Goal: Task Accomplishment & Management: Manage account settings

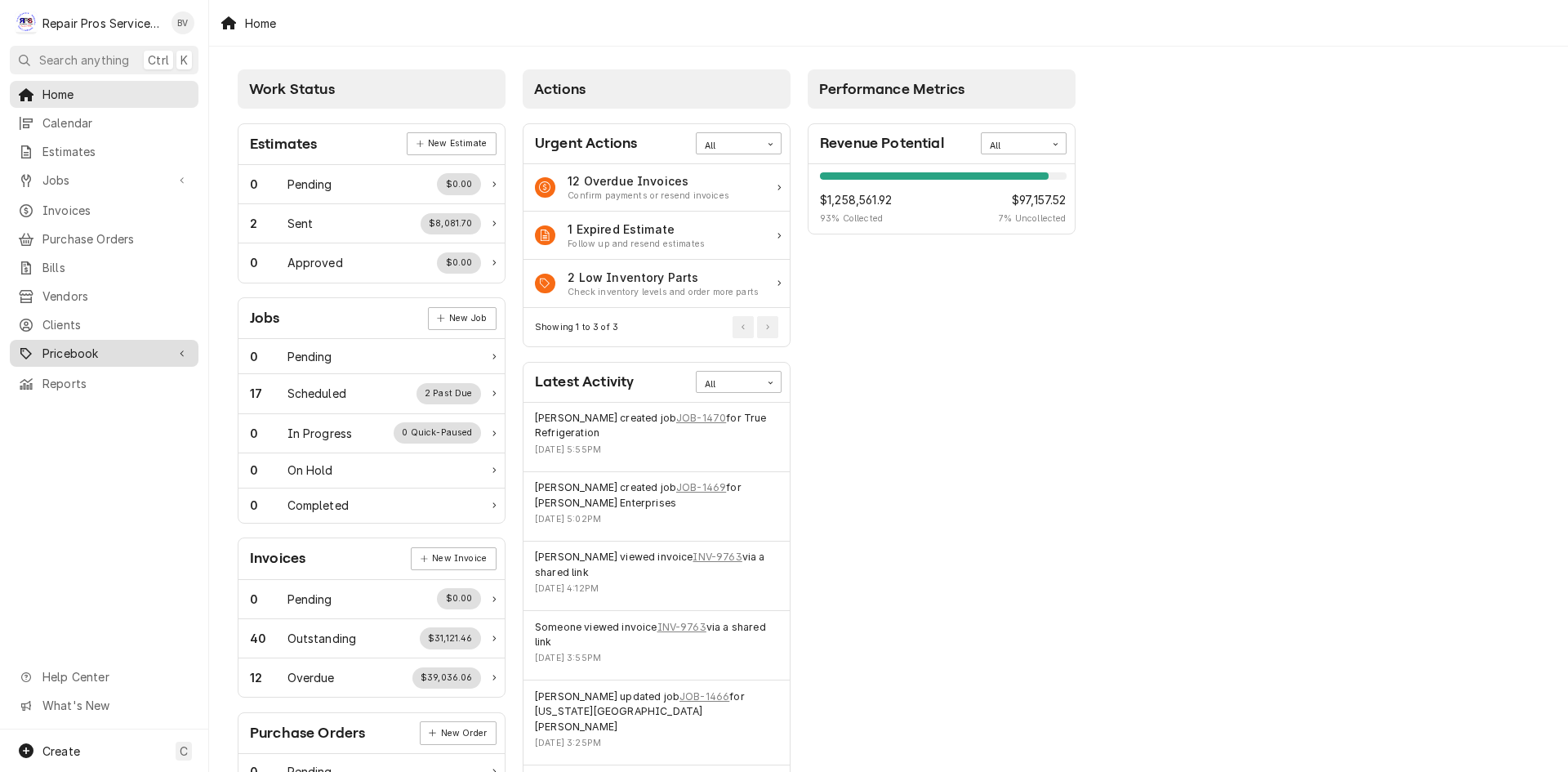
click at [91, 345] on span "Pricebook" at bounding box center [104, 353] width 123 height 17
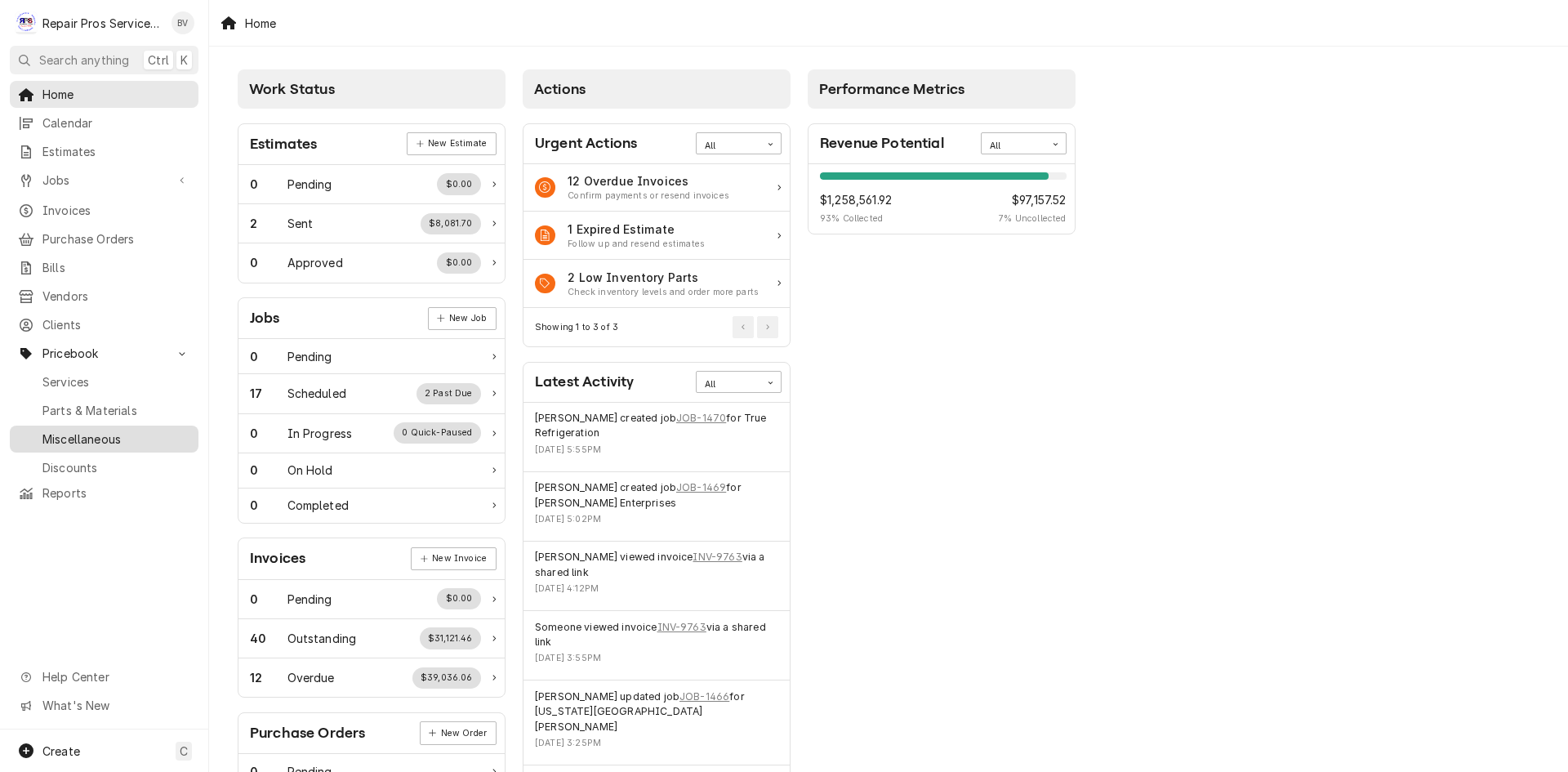
click at [102, 430] on span "Miscellaneous" at bounding box center [117, 439] width 148 height 17
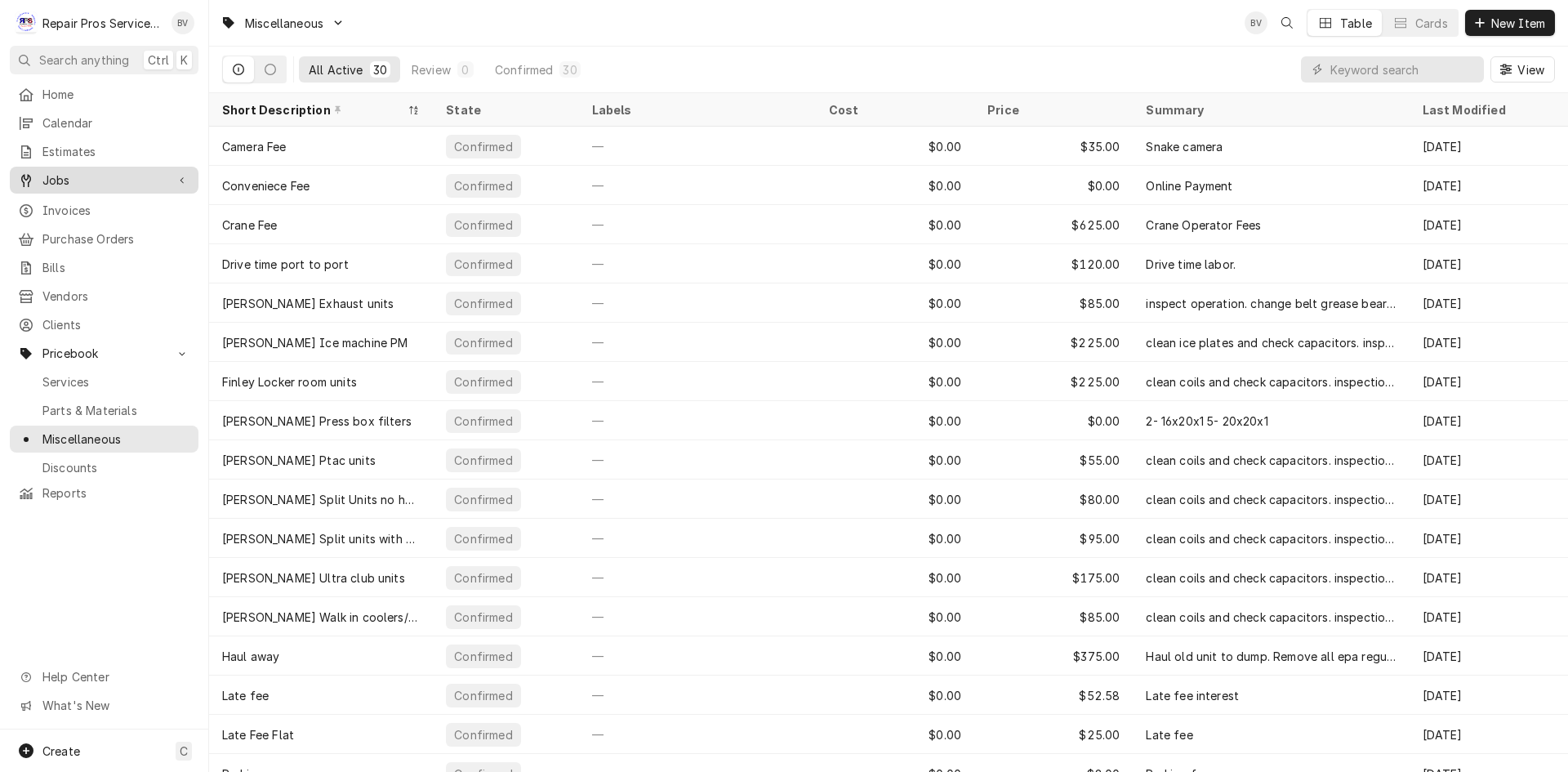
click at [62, 184] on div "Jobs" at bounding box center [104, 180] width 182 height 21
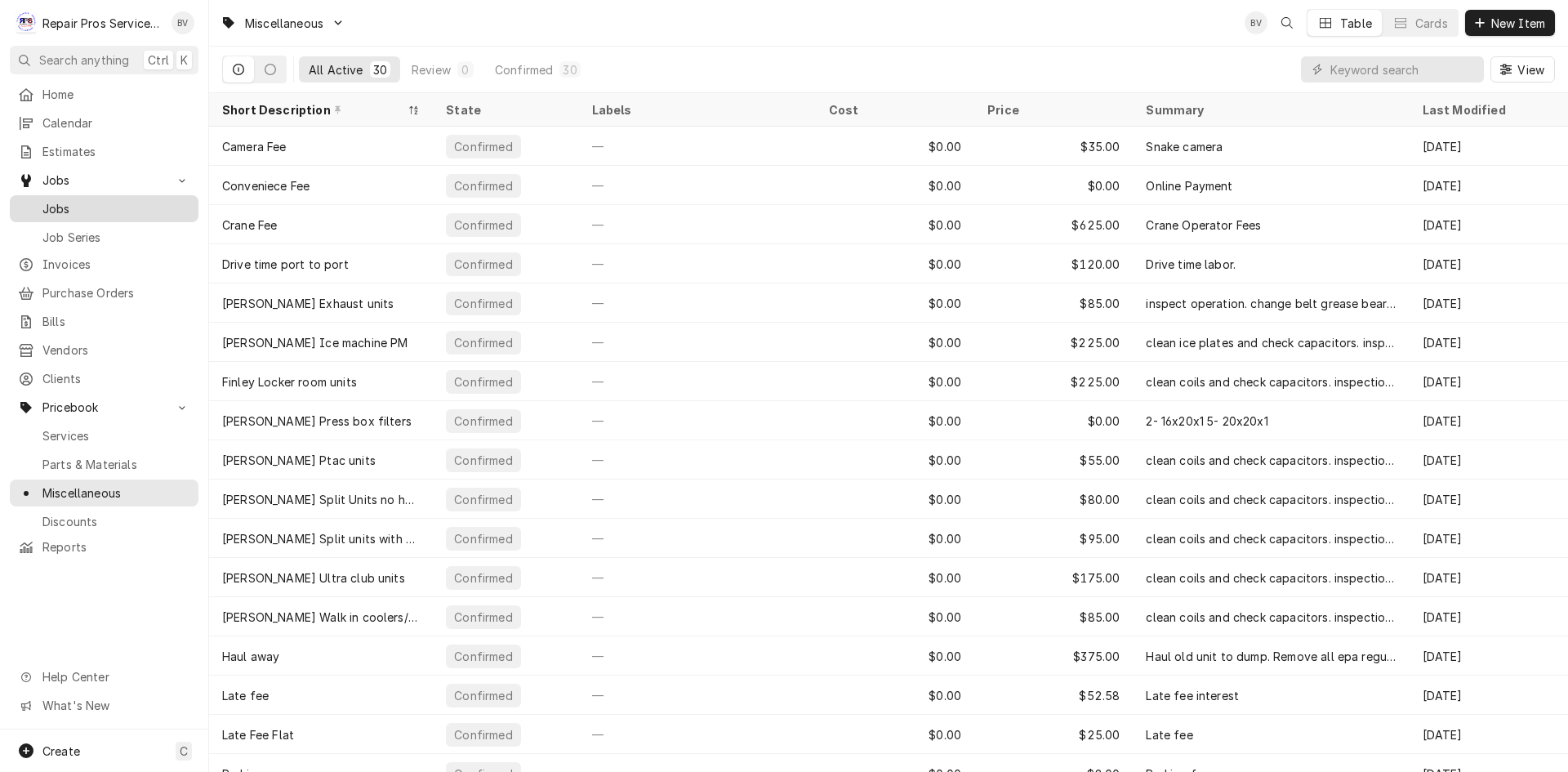
click at [66, 211] on div "Jobs" at bounding box center [104, 209] width 182 height 21
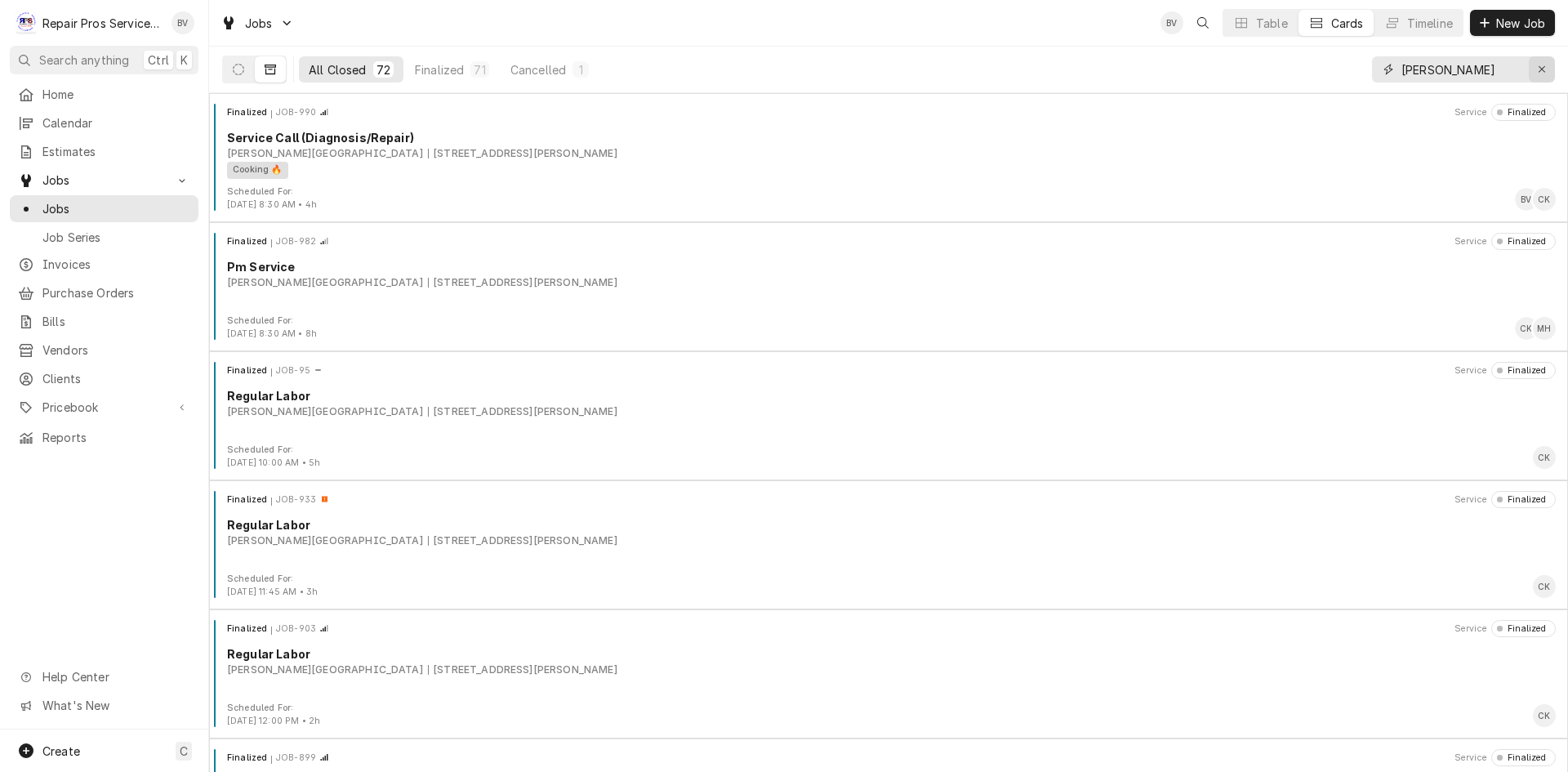
click at [1545, 67] on icon "Erase input" at bounding box center [1542, 69] width 9 height 11
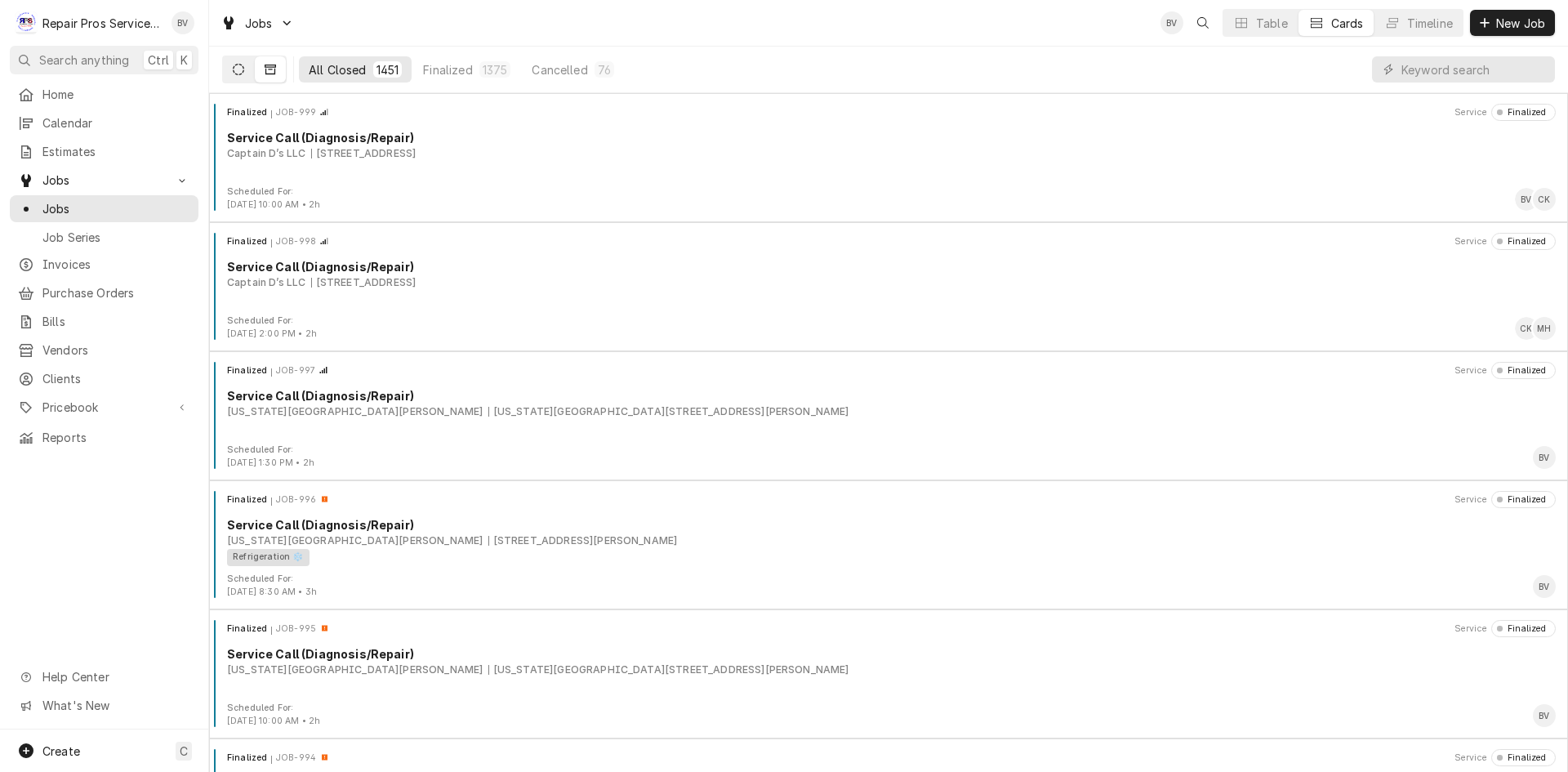
click at [238, 72] on icon "Dynamic Content Wrapper" at bounding box center [239, 69] width 11 height 11
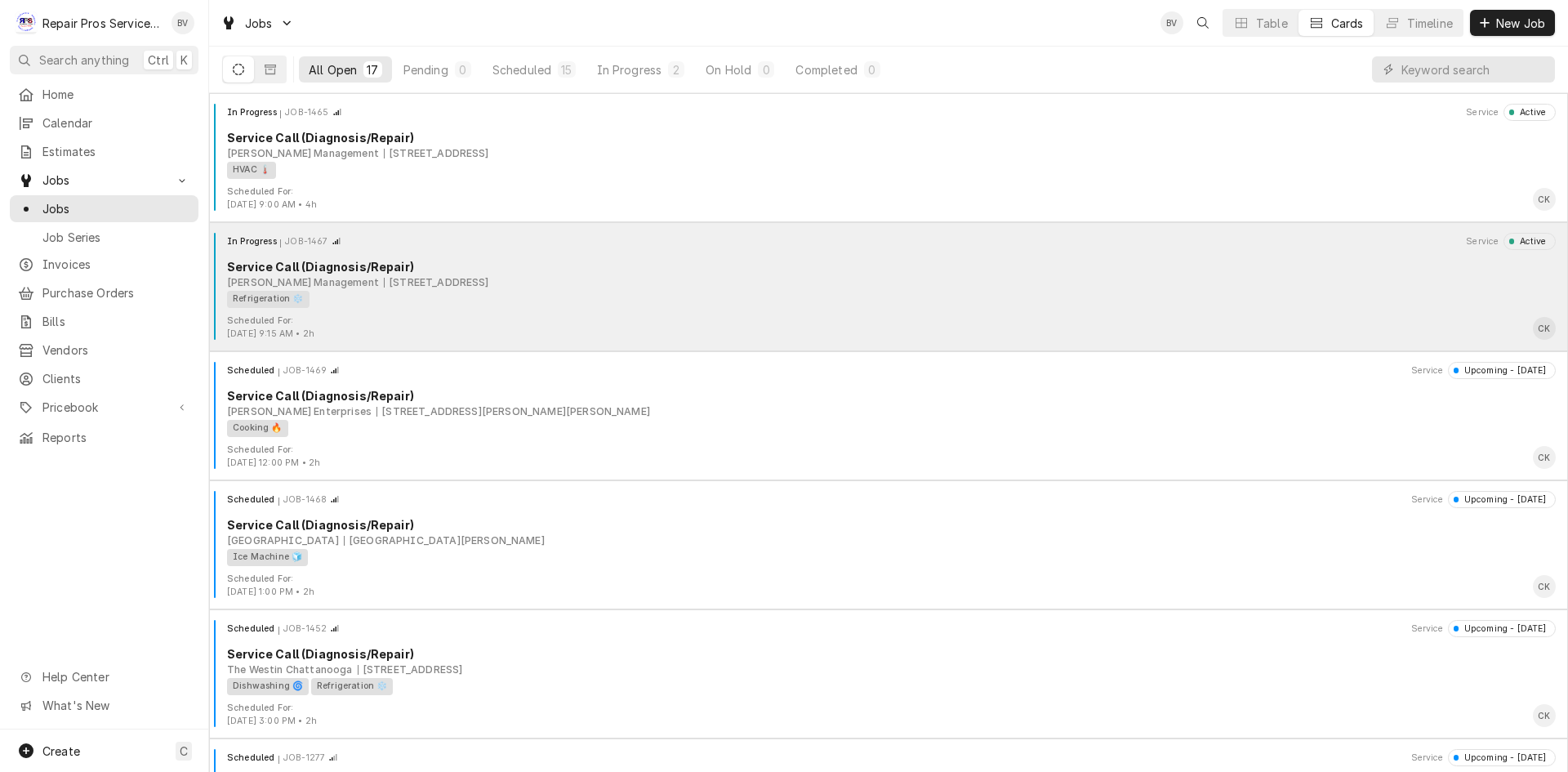
click at [442, 317] on div "Scheduled For: Aug 12th, 2025 - 9:15 AM • 2h CK" at bounding box center [889, 328] width 1346 height 27
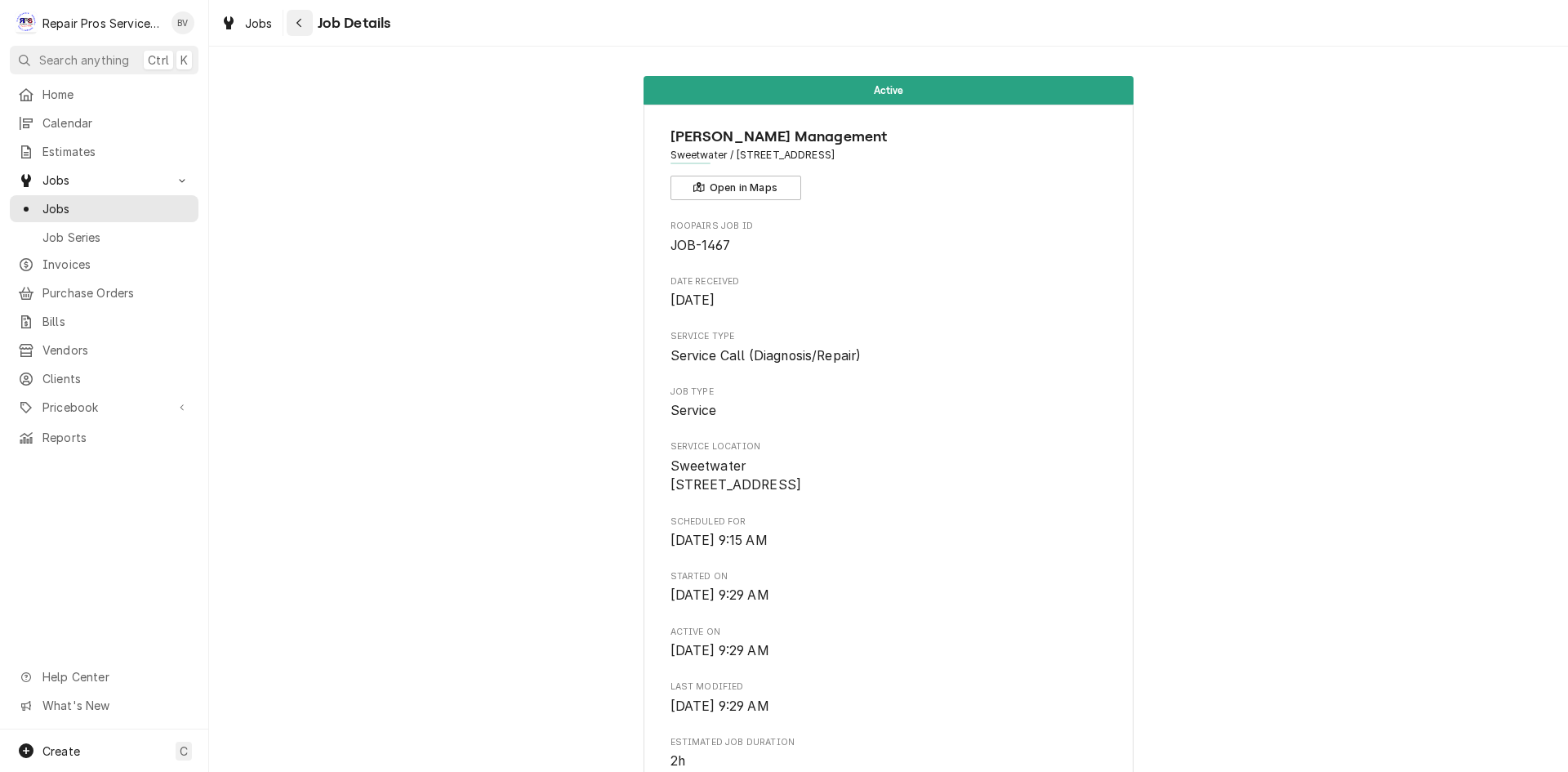
click at [298, 21] on icon "Navigate back" at bounding box center [299, 23] width 8 height 11
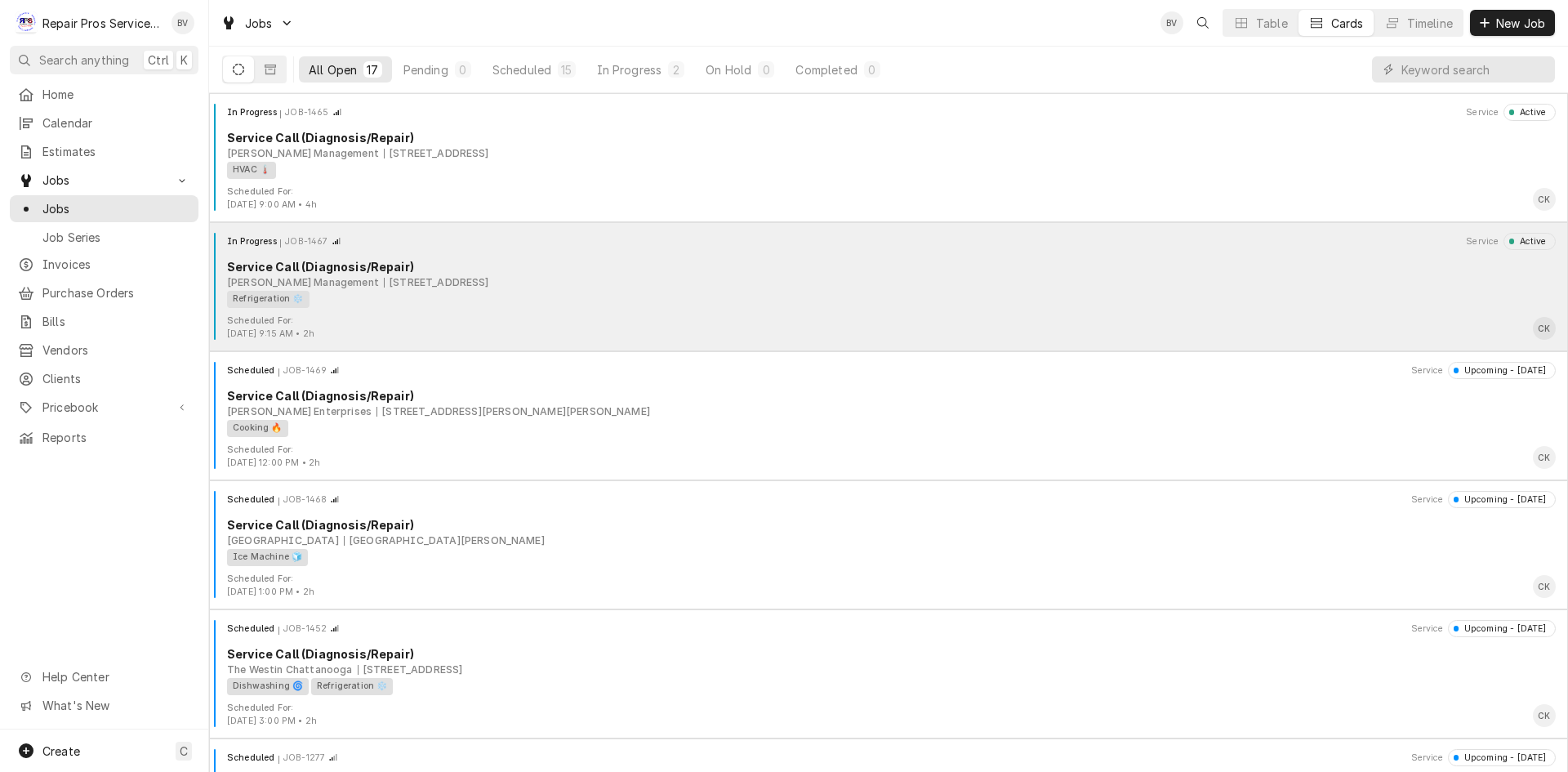
click at [661, 292] on div "Refrigeration ❄️" at bounding box center [886, 299] width 1318 height 17
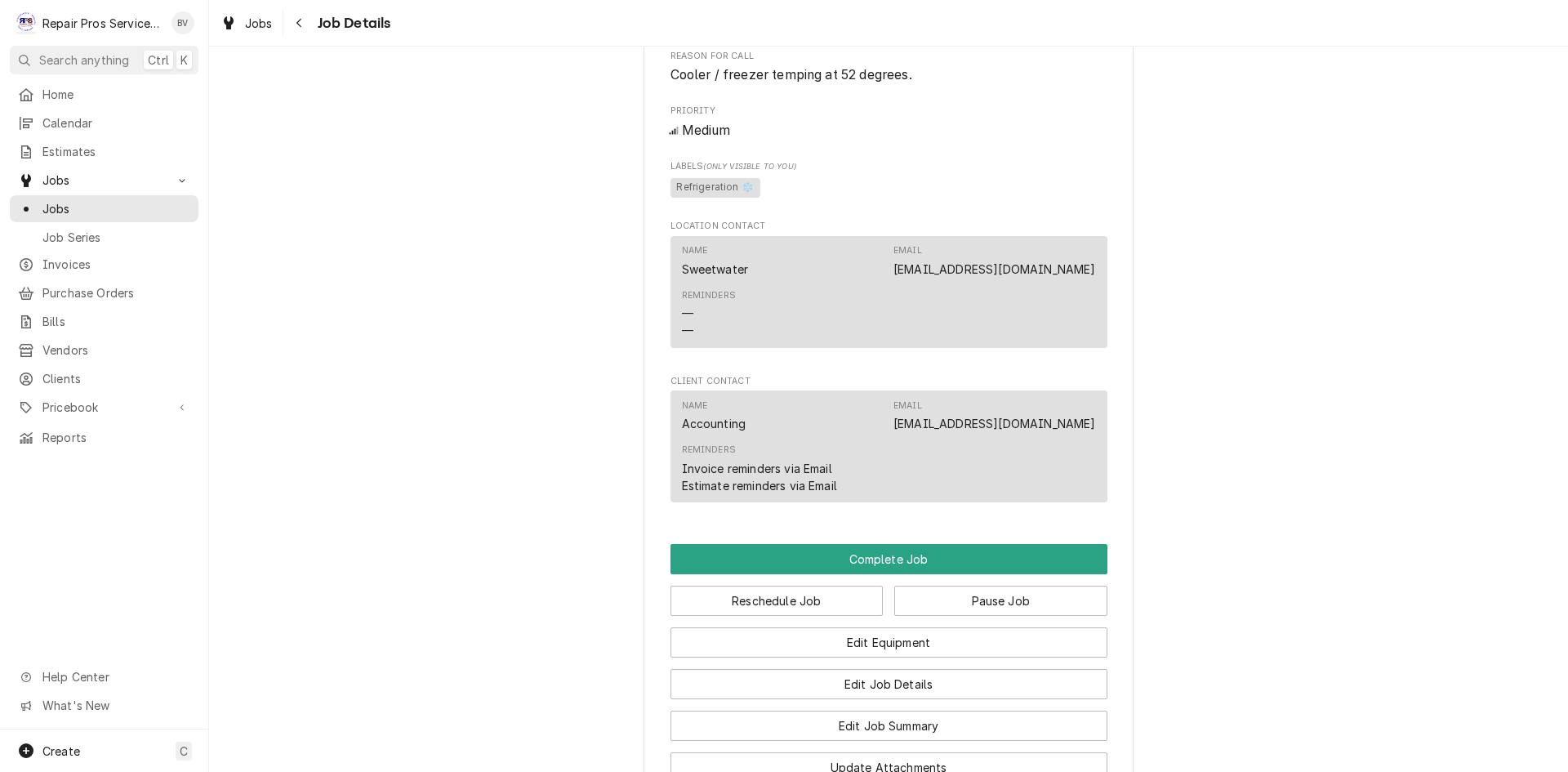
scroll to position [1062, 0]
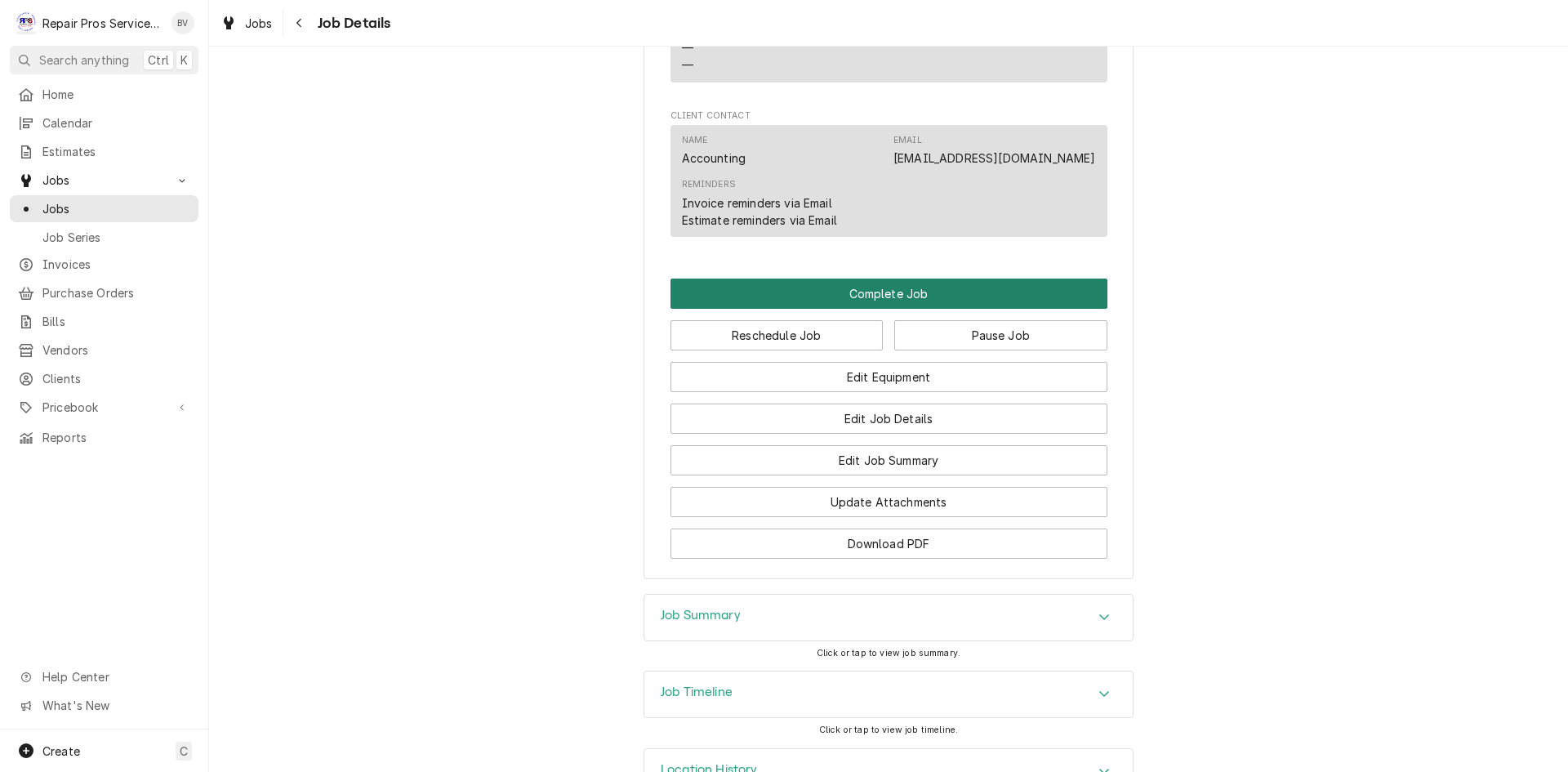
click at [892, 309] on button "Complete Job" at bounding box center [889, 294] width 437 height 30
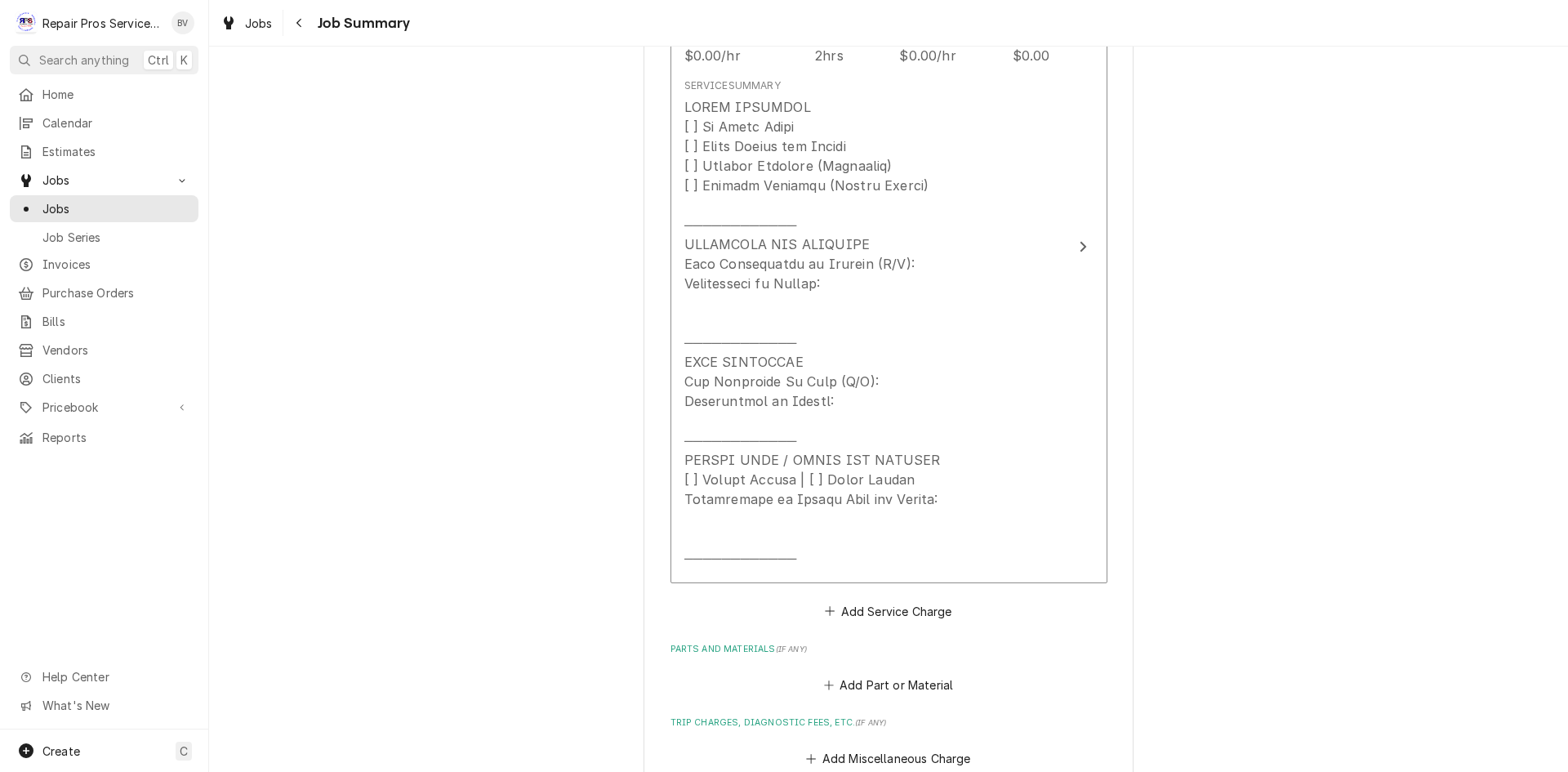
scroll to position [478, 0]
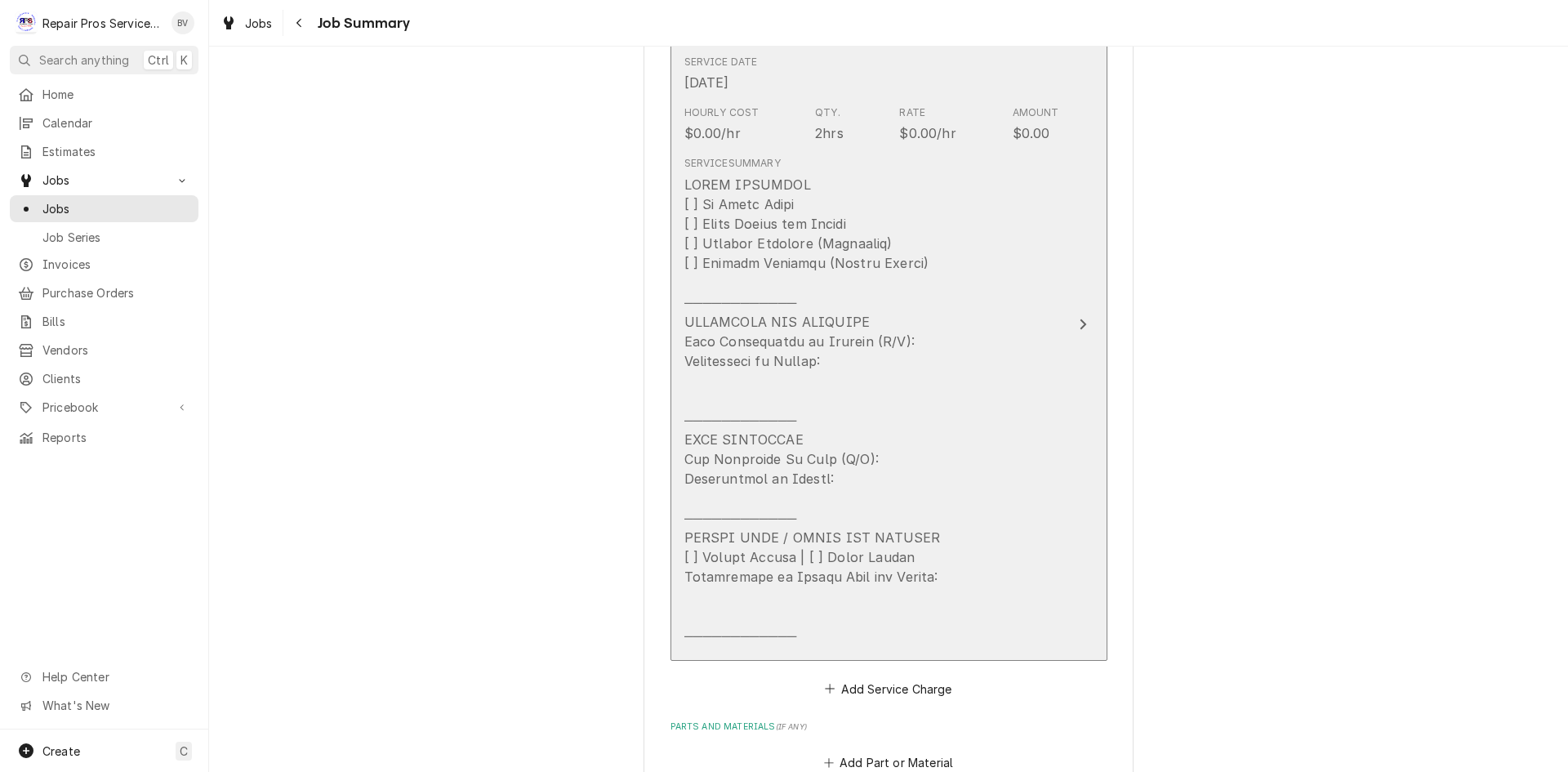
click at [1079, 324] on icon "Update Line Item" at bounding box center [1083, 324] width 9 height 13
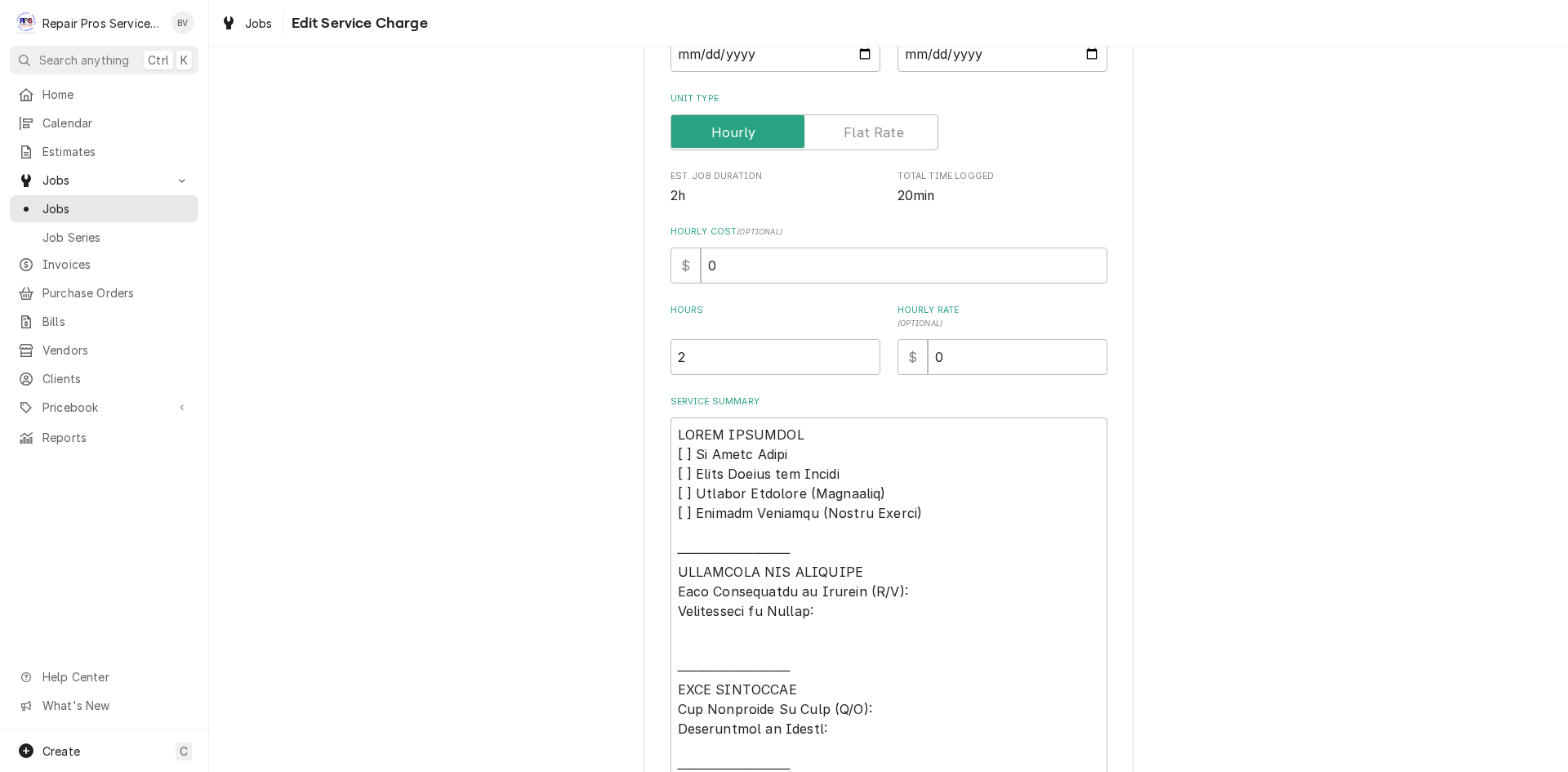
scroll to position [498, 0]
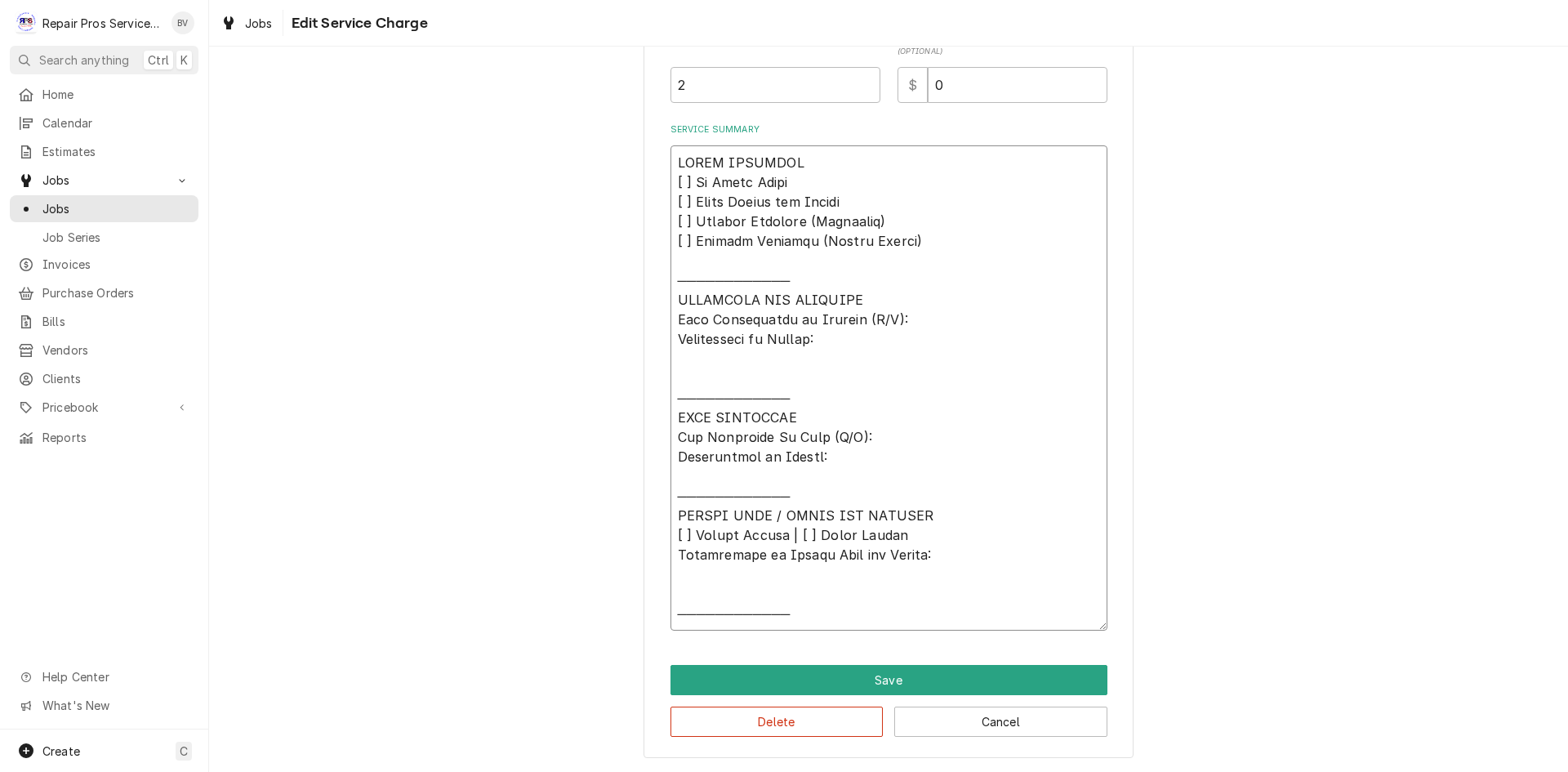
click at [685, 370] on textarea "Service Summary" at bounding box center [889, 387] width 437 height 485
type textarea "x"
type textarea "𝗩𝗜𝗦𝗜𝗧 𝗢𝗩𝗘𝗥𝗩𝗜𝗘𝗪 [ ] 𝗡𝗼 𝗜𝘀𝘀𝘂𝗲 𝗙𝗼𝘂𝗻𝗱 [ ] 𝗤𝘂𝗼𝘁𝗲 𝗡𝗲𝗲𝗱𝗲𝗱 𝗳𝗼𝗿 𝗥𝗲𝗽𝗮𝗶𝗿 [ ] 𝗥𝗲𝗽𝗮𝗶𝗿𝘀 𝗔𝗽𝗽𝗿𝗼…"
type textarea "x"
type textarea "𝗩𝗜𝗦𝗜𝗧 𝗢𝗩𝗘𝗥𝗩𝗜𝗘𝗪 [ ] 𝗡𝗼 𝗜𝘀𝘀𝘂𝗲 𝗙𝗼𝘂𝗻𝗱 [ ] 𝗤𝘂𝗼𝘁𝗲 𝗡𝗲𝗲𝗱𝗲𝗱 𝗳𝗼𝗿 𝗥𝗲𝗽𝗮𝗶𝗿 [ ] 𝗥𝗲𝗽𝗮𝗶𝗿𝘀 𝗔𝗽𝗽𝗿𝗼…"
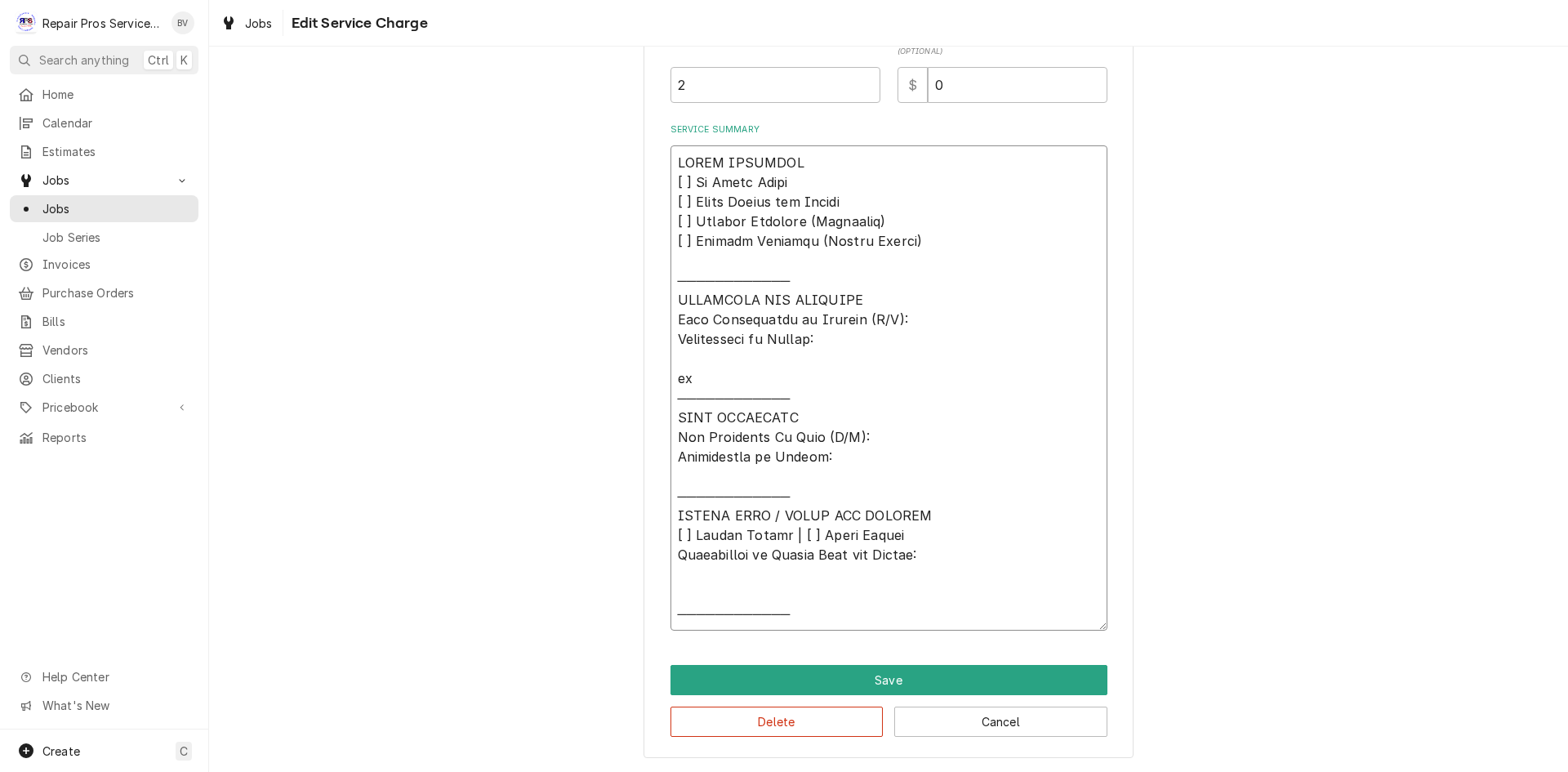
type textarea "x"
type textarea "𝗩𝗜𝗦𝗜𝗧 𝗢𝗩𝗘𝗥𝗩𝗜𝗘𝗪 [ ] 𝗡𝗼 𝗜𝘀𝘀𝘂𝗲 𝗙𝗼𝘂𝗻𝗱 [ ] 𝗤𝘂𝗼𝘁𝗲 𝗡𝗲𝗲𝗱𝗲𝗱 𝗳𝗼𝗿 𝗥𝗲𝗽𝗮𝗶𝗿 [ ] 𝗥𝗲𝗽𝗮𝗶𝗿𝘀 𝗔𝗽𝗽𝗿𝗼…"
type textarea "x"
type textarea "𝗩𝗜𝗦𝗜𝗧 𝗢𝗩𝗘𝗥𝗩𝗜𝗘𝗪 [ ] 𝗡𝗼 𝗜𝘀𝘀𝘂𝗲 𝗙𝗼𝘂𝗻𝗱 [ ] 𝗤𝘂𝗼𝘁𝗲 𝗡𝗲𝗲𝗱𝗲𝗱 𝗳𝗼𝗿 𝗥𝗲𝗽𝗮𝗶𝗿 [ ] 𝗥𝗲𝗽𝗮𝗶𝗿𝘀 𝗔𝗽𝗽𝗿𝗼…"
type textarea "x"
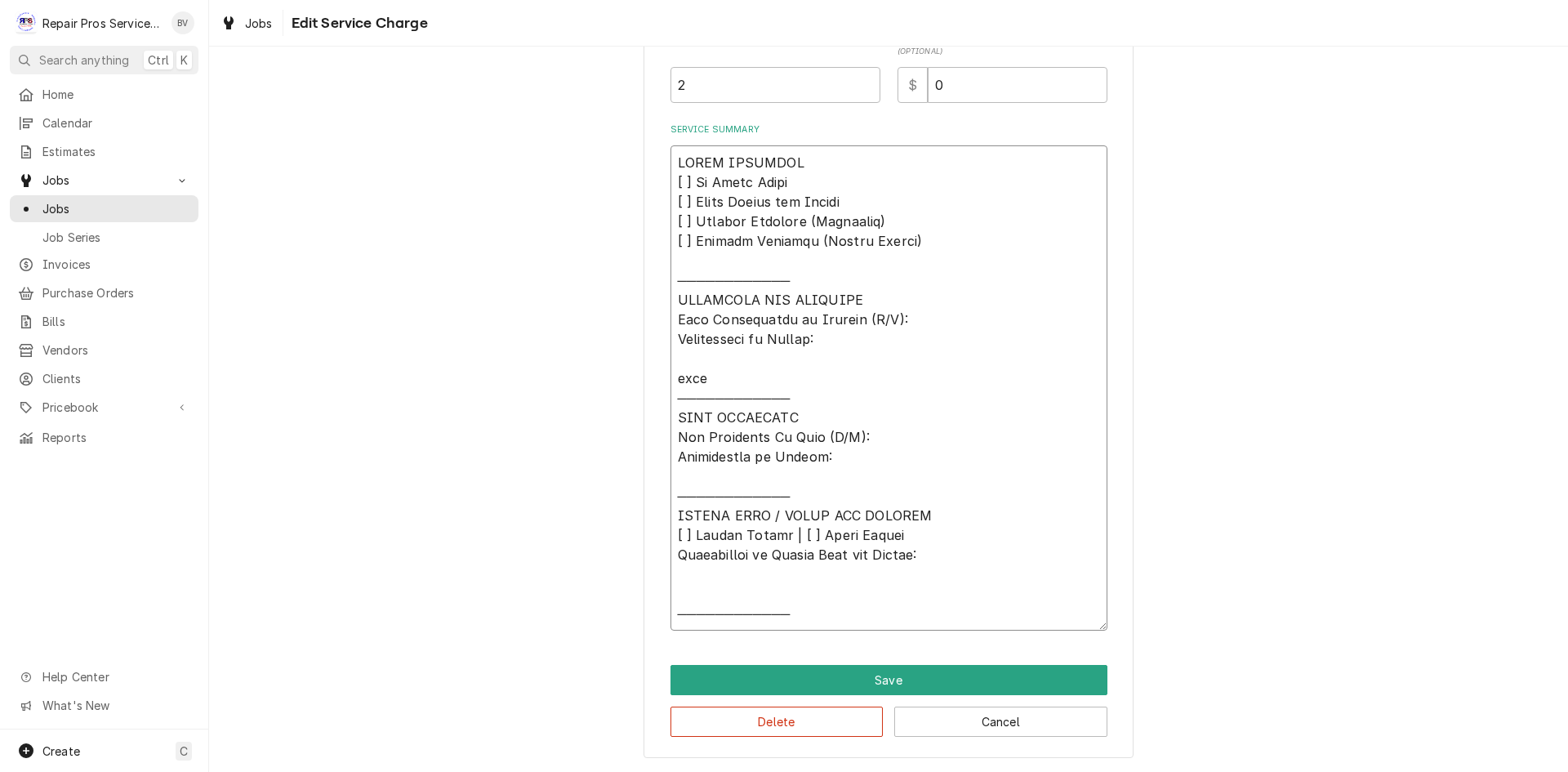
type textarea "𝗩𝗜𝗦𝗜𝗧 𝗢𝗩𝗘𝗥𝗩𝗜𝗘𝗪 [ ] 𝗡𝗼 𝗜𝘀𝘀𝘂𝗲 𝗙𝗼𝘂𝗻𝗱 [ ] 𝗤𝘂𝗼𝘁𝗲 𝗡𝗲𝗲𝗱𝗲𝗱 𝗳𝗼𝗿 𝗥𝗲𝗽𝗮𝗶𝗿 [ ] 𝗥𝗲𝗽𝗮𝗶𝗿𝘀 𝗔𝗽𝗽𝗿𝗼…"
type textarea "x"
type textarea "𝗩𝗜𝗦𝗜𝗧 𝗢𝗩𝗘𝗥𝗩𝗜𝗘𝗪 [ ] 𝗡𝗼 𝗜𝘀𝘀𝘂𝗲 𝗙𝗼𝘂𝗻𝗱 [ ] 𝗤𝘂𝗼𝘁𝗲 𝗡𝗲𝗲𝗱𝗲𝗱 𝗳𝗼𝗿 𝗥𝗲𝗽𝗮𝗶𝗿 [ ] 𝗥𝗲𝗽𝗮𝗶𝗿𝘀 𝗔𝗽𝗽𝗿𝗼…"
type textarea "x"
type textarea "𝗩𝗜𝗦𝗜𝗧 𝗢𝗩𝗘𝗥𝗩𝗜𝗘𝗪 [ ] 𝗡𝗼 𝗜𝘀𝘀𝘂𝗲 𝗙𝗼𝘂𝗻𝗱 [ ] 𝗤𝘂𝗼𝘁𝗲 𝗡𝗲𝗲𝗱𝗲𝗱 𝗳𝗼𝗿 𝗥𝗲𝗽𝗮𝗶𝗿 [ ] 𝗥𝗲𝗽𝗮𝗶𝗿𝘀 𝗔𝗽𝗽𝗿𝗼…"
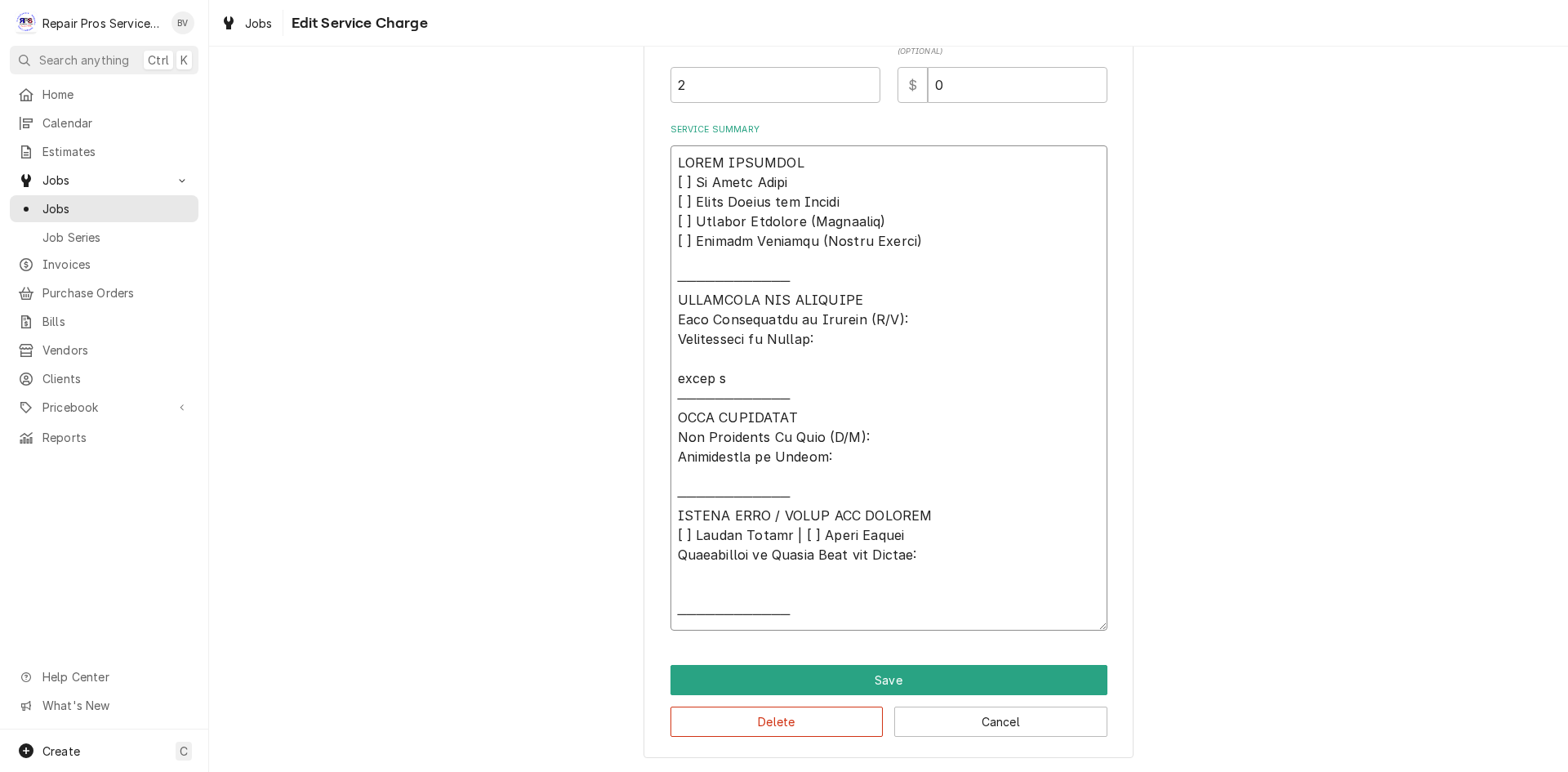
type textarea "x"
type textarea "𝗩𝗜𝗦𝗜𝗧 𝗢𝗩𝗘𝗥𝗩𝗜𝗘𝗪 [ ] 𝗡𝗼 𝗜𝘀𝘀𝘂𝗲 𝗙𝗼𝘂𝗻𝗱 [ ] 𝗤𝘂𝗼𝘁𝗲 𝗡𝗲𝗲𝗱𝗲𝗱 𝗳𝗼𝗿 𝗥𝗲𝗽𝗮𝗶𝗿 [ ] 𝗥𝗲𝗽𝗮𝗶𝗿𝘀 𝗔𝗽𝗽𝗿𝗼…"
type textarea "x"
type textarea "𝗩𝗜𝗦𝗜𝗧 𝗢𝗩𝗘𝗥𝗩𝗜𝗘𝗪 [ ] 𝗡𝗼 𝗜𝘀𝘀𝘂𝗲 𝗙𝗼𝘂𝗻𝗱 [ ] 𝗤𝘂𝗼𝘁𝗲 𝗡𝗲𝗲𝗱𝗲𝗱 𝗳𝗼𝗿 𝗥𝗲𝗽𝗮𝗶𝗿 [ ] 𝗥𝗲𝗽𝗮𝗶𝗿𝘀 𝗔𝗽𝗽𝗿𝗼…"
type textarea "x"
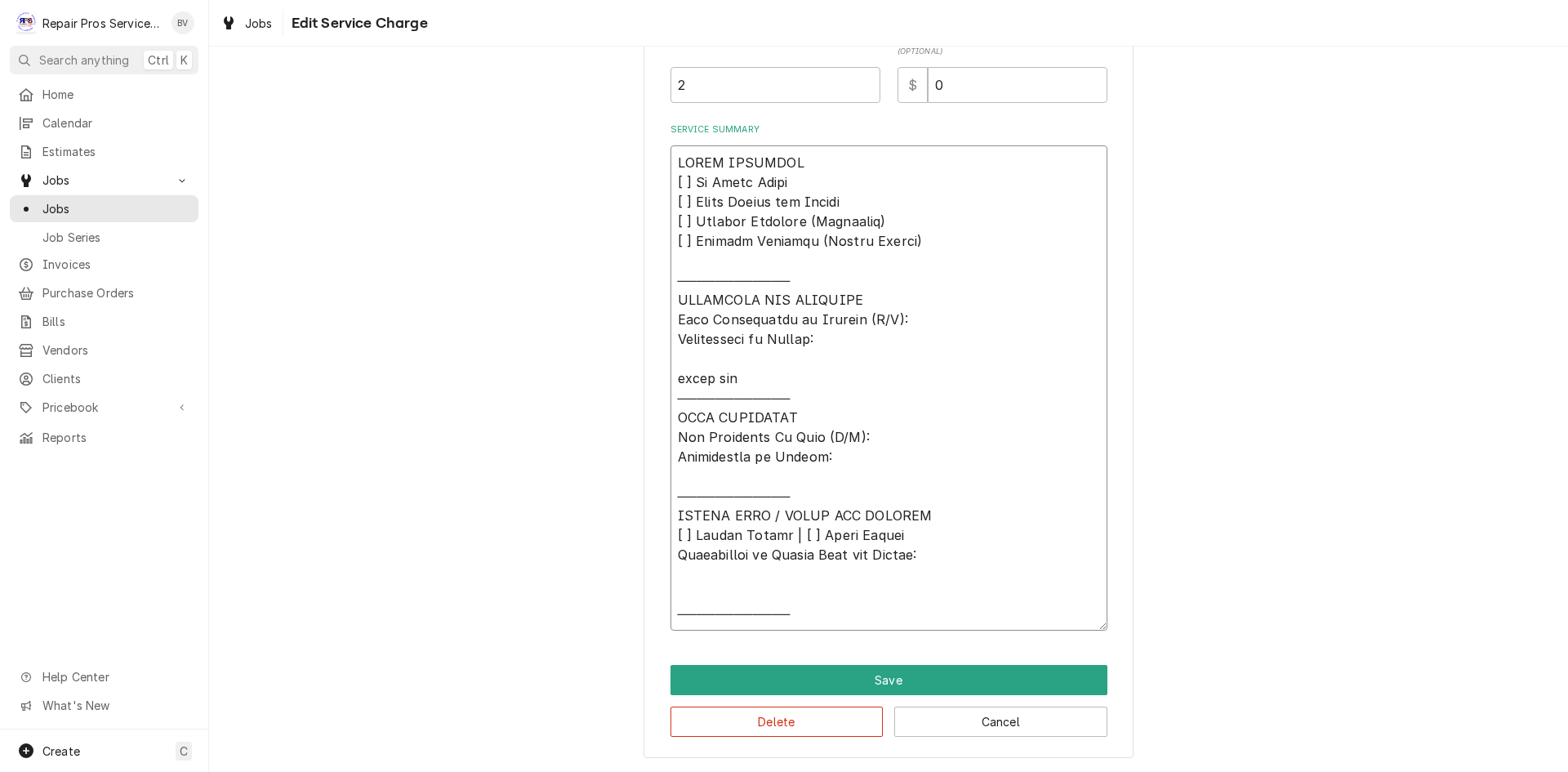
type textarea "𝗩𝗜𝗦𝗜𝗧 𝗢𝗩𝗘𝗥𝗩𝗜𝗘𝗪 [ ] 𝗡𝗼 𝗜𝘀𝘀𝘂𝗲 𝗙𝗼𝘂𝗻𝗱 [ ] 𝗤𝘂𝗼𝘁𝗲 𝗡𝗲𝗲𝗱𝗲𝗱 𝗳𝗼𝗿 𝗥𝗲𝗽𝗮𝗶𝗿 [ ] 𝗥𝗲𝗽𝗮𝗶𝗿𝘀 𝗔𝗽𝗽𝗿𝗼…"
type textarea "x"
type textarea "𝗩𝗜𝗦𝗜𝗧 𝗢𝗩𝗘𝗥𝗩𝗜𝗘𝗪 [ ] 𝗡𝗼 𝗜𝘀𝘀𝘂𝗲 𝗙𝗼𝘂𝗻𝗱 [ ] 𝗤𝘂𝗼𝘁𝗲 𝗡𝗲𝗲𝗱𝗲𝗱 𝗳𝗼𝗿 𝗥𝗲𝗽𝗮𝗶𝗿 [ ] 𝗥𝗲𝗽𝗮𝗶𝗿𝘀 𝗔𝗽𝗽𝗿𝗼…"
type textarea "x"
type textarea "𝗩𝗜𝗦𝗜𝗧 𝗢𝗩𝗘𝗥𝗩𝗜𝗘𝗪 [ ] 𝗡𝗼 𝗜𝘀𝘀𝘂𝗲 𝗙𝗼𝘂𝗻𝗱 [ ] 𝗤𝘂𝗼𝘁𝗲 𝗡𝗲𝗲𝗱𝗲𝗱 𝗳𝗼𝗿 𝗥𝗲𝗽𝗮𝗶𝗿 [ ] 𝗥𝗲𝗽𝗮𝗶𝗿𝘀 𝗔𝗽𝗽𝗿𝗼…"
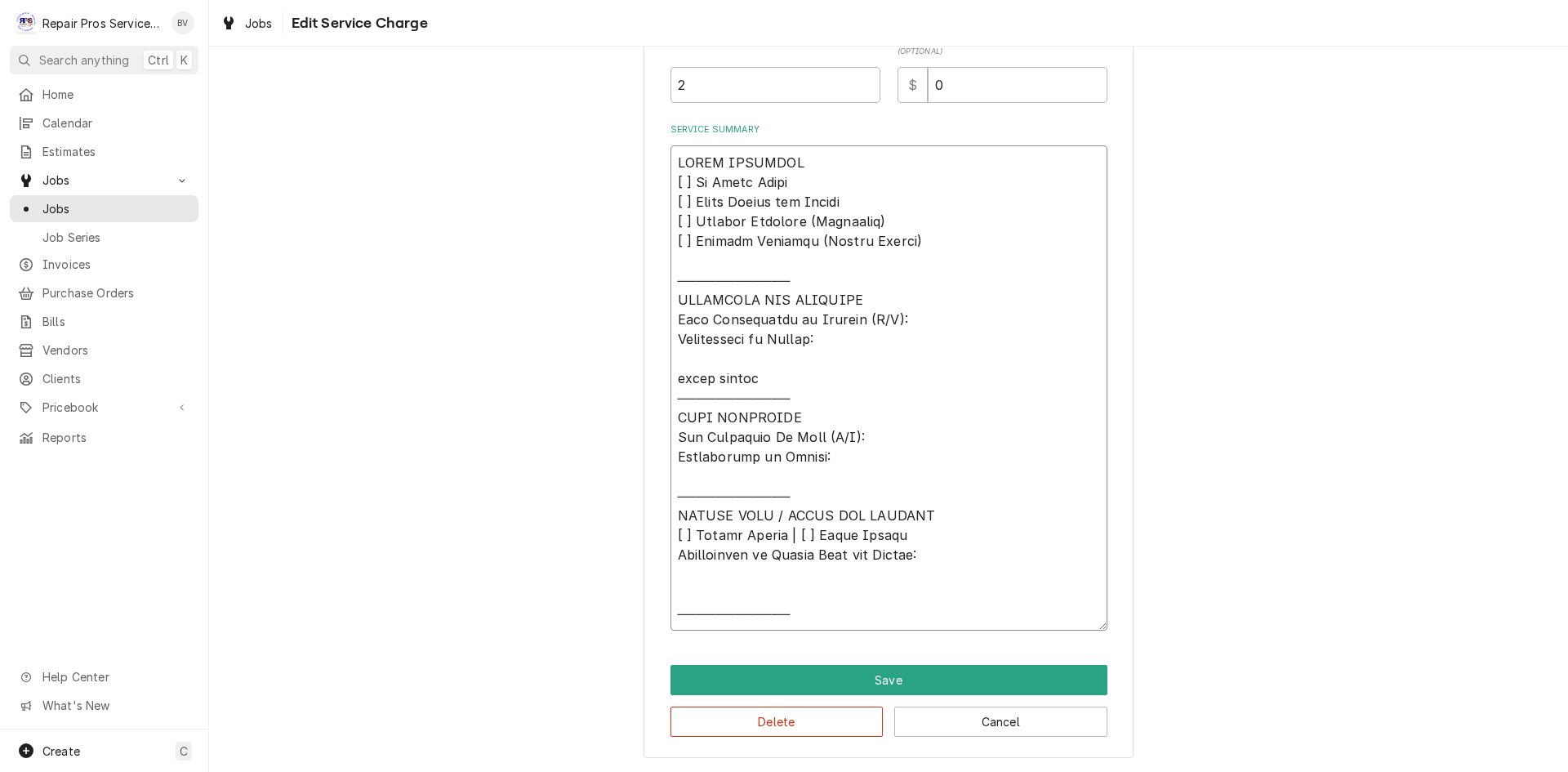
type textarea "x"
type textarea "𝗩𝗜𝗦𝗜𝗧 𝗢𝗩𝗘𝗥𝗩𝗜𝗘𝗪 [ ] 𝗡𝗼 𝗜𝘀𝘀𝘂𝗲 𝗙𝗼𝘂𝗻𝗱 [ ] 𝗤𝘂𝗼𝘁𝗲 𝗡𝗲𝗲𝗱𝗲𝗱 𝗳𝗼𝗿 𝗥𝗲𝗽𝗮𝗶𝗿 [ ] 𝗥𝗲𝗽𝗮𝗶𝗿𝘀 𝗔𝗽𝗽𝗿𝗼…"
type textarea "x"
type textarea "𝗩𝗜𝗦𝗜𝗧 𝗢𝗩𝗘𝗥𝗩𝗜𝗘𝗪 [ ] 𝗡𝗼 𝗜𝘀𝘀𝘂𝗲 𝗙𝗼𝘂𝗻𝗱 [ ] 𝗤𝘂𝗼𝘁𝗲 𝗡𝗲𝗲𝗱𝗲𝗱 𝗳𝗼𝗿 𝗥𝗲𝗽𝗮𝗶𝗿 [ ] 𝗥𝗲𝗽𝗮𝗶𝗿𝘀 𝗔𝗽𝗽𝗿𝗼…"
type textarea "x"
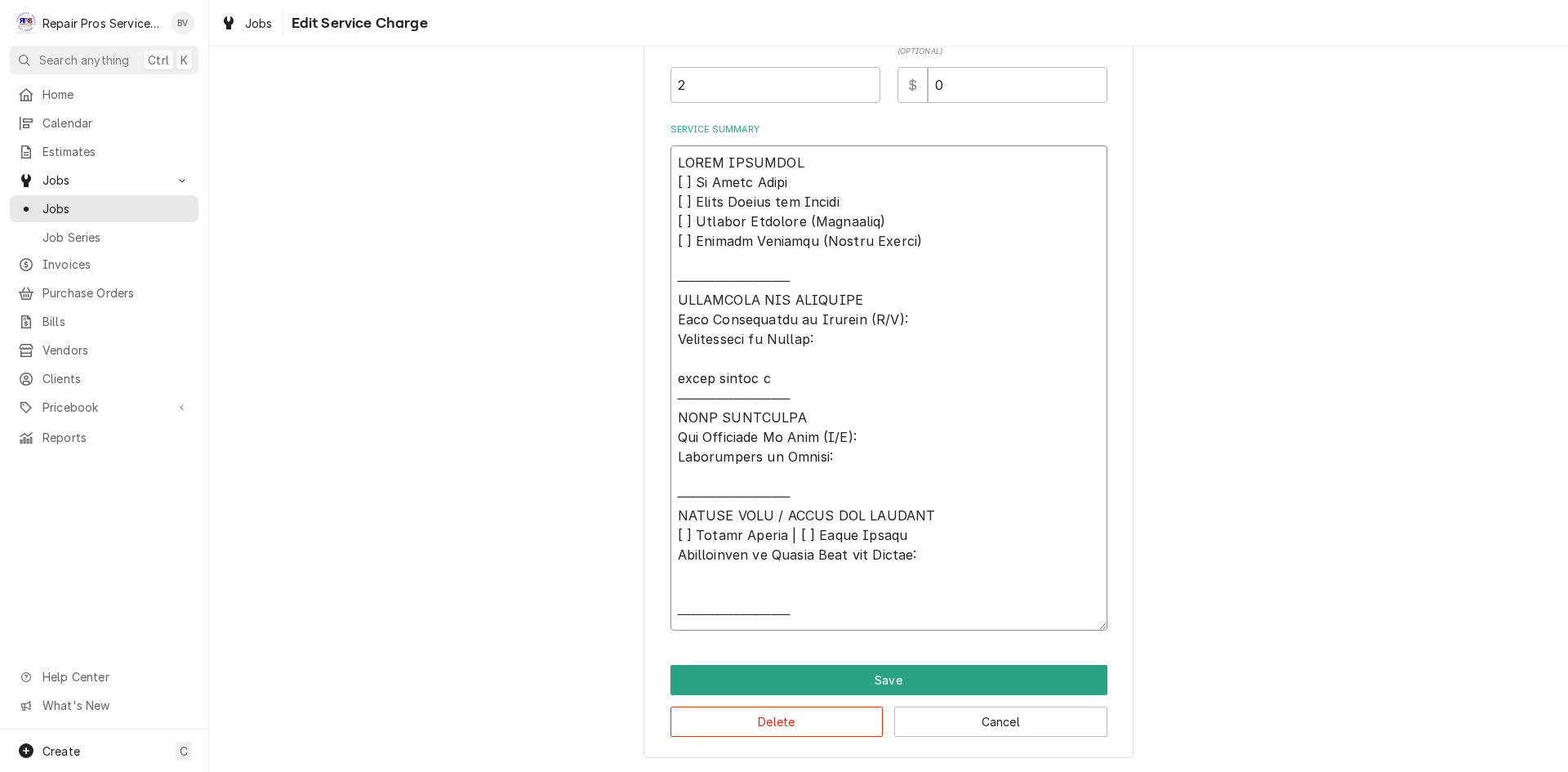
type textarea "𝗩𝗜𝗦𝗜𝗧 𝗢𝗩𝗘𝗥𝗩𝗜𝗘𝗪 [ ] 𝗡𝗼 𝗜𝘀𝘀𝘂𝗲 𝗙𝗼𝘂𝗻𝗱 [ ] 𝗤𝘂𝗼𝘁𝗲 𝗡𝗲𝗲𝗱𝗲𝗱 𝗳𝗼𝗿 𝗥𝗲𝗽𝗮𝗶𝗿 [ ] 𝗥𝗲𝗽𝗮𝗶𝗿𝘀 𝗔𝗽𝗽𝗿𝗼…"
type textarea "x"
type textarea "𝗩𝗜𝗦𝗜𝗧 𝗢𝗩𝗘𝗥𝗩𝗜𝗘𝗪 [ ] 𝗡𝗼 𝗜𝘀𝘀𝘂𝗲 𝗙𝗼𝘂𝗻𝗱 [ ] 𝗤𝘂𝗼𝘁𝗲 𝗡𝗲𝗲𝗱𝗲𝗱 𝗳𝗼𝗿 𝗥𝗲𝗽𝗮𝗶𝗿 [ ] 𝗥𝗲𝗽𝗮𝗶𝗿𝘀 𝗔𝗽𝗽𝗿𝗼…"
type textarea "x"
type textarea "𝗩𝗜𝗦𝗜𝗧 𝗢𝗩𝗘𝗥𝗩𝗜𝗘𝗪 [ ] 𝗡𝗼 𝗜𝘀𝘀𝘂𝗲 𝗙𝗼𝘂𝗻𝗱 [ ] 𝗤𝘂𝗼𝘁𝗲 𝗡𝗲𝗲𝗱𝗲𝗱 𝗳𝗼𝗿 𝗥𝗲𝗽𝗮𝗶𝗿 [ ] 𝗥𝗲𝗽𝗮𝗶𝗿𝘀 𝗔𝗽𝗽𝗿𝗼…"
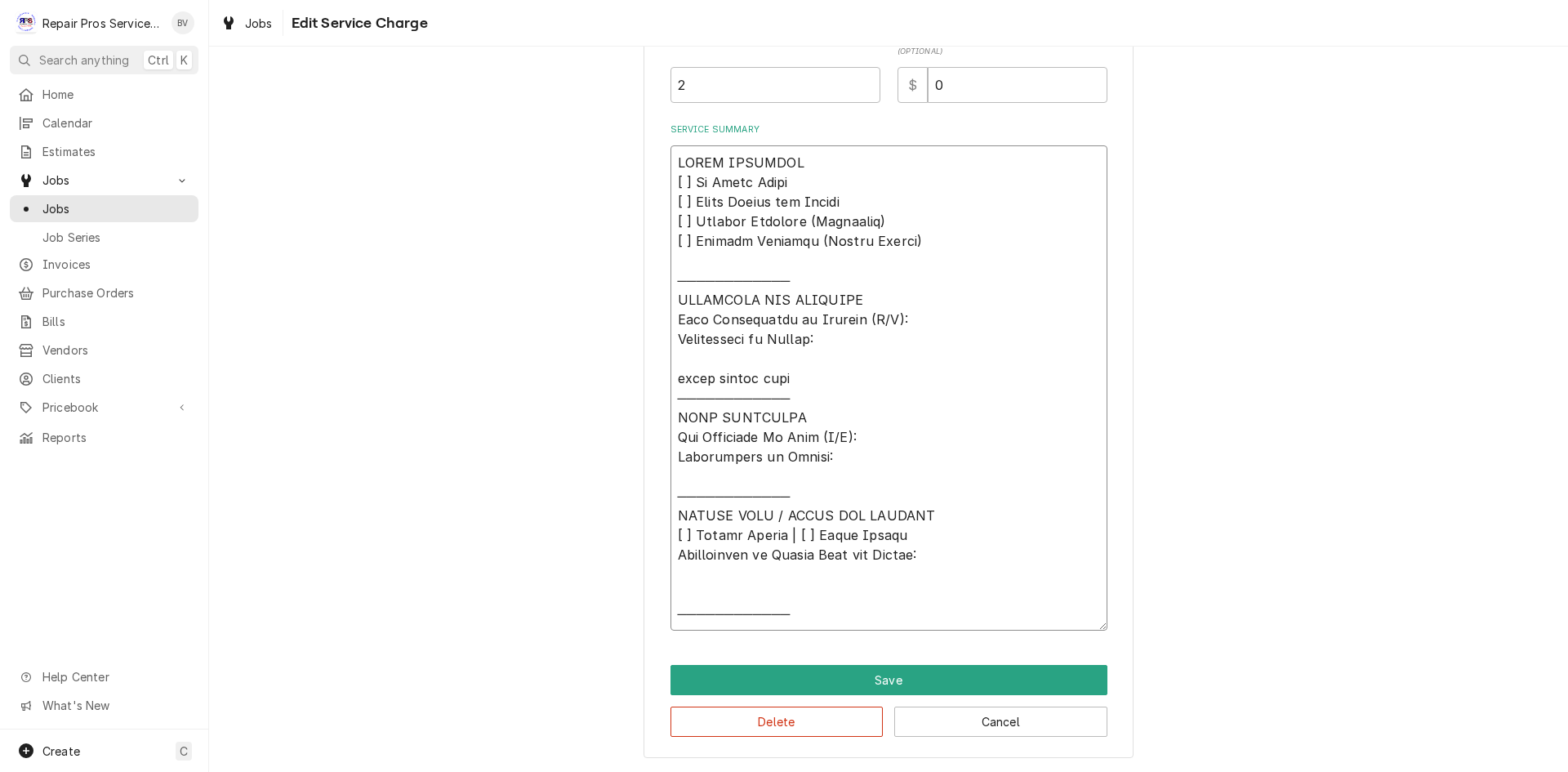
type textarea "x"
type textarea "𝗩𝗜𝗦𝗜𝗧 𝗢𝗩𝗘𝗥𝗩𝗜𝗘𝗪 [ ] 𝗡𝗼 𝗜𝘀𝘀𝘂𝗲 𝗙𝗼𝘂𝗻𝗱 [ ] 𝗤𝘂𝗼𝘁𝗲 𝗡𝗲𝗲𝗱𝗲𝗱 𝗳𝗼𝗿 𝗥𝗲𝗽𝗮𝗶𝗿 [ ] 𝗥𝗲𝗽𝗮𝗶𝗿𝘀 𝗔𝗽𝗽𝗿𝗼…"
type textarea "x"
type textarea "𝗩𝗜𝗦𝗜𝗧 𝗢𝗩𝗘𝗥𝗩𝗜𝗘𝗪 [ ] 𝗡𝗼 𝗜𝘀𝘀𝘂𝗲 𝗙𝗼𝘂𝗻𝗱 [ ] 𝗤𝘂𝗼𝘁𝗲 𝗡𝗲𝗲𝗱𝗲𝗱 𝗳𝗼𝗿 𝗥𝗲𝗽𝗮𝗶𝗿 [ ] 𝗥𝗲𝗽𝗮𝗶𝗿𝘀 𝗔𝗽𝗽𝗿𝗼…"
type textarea "x"
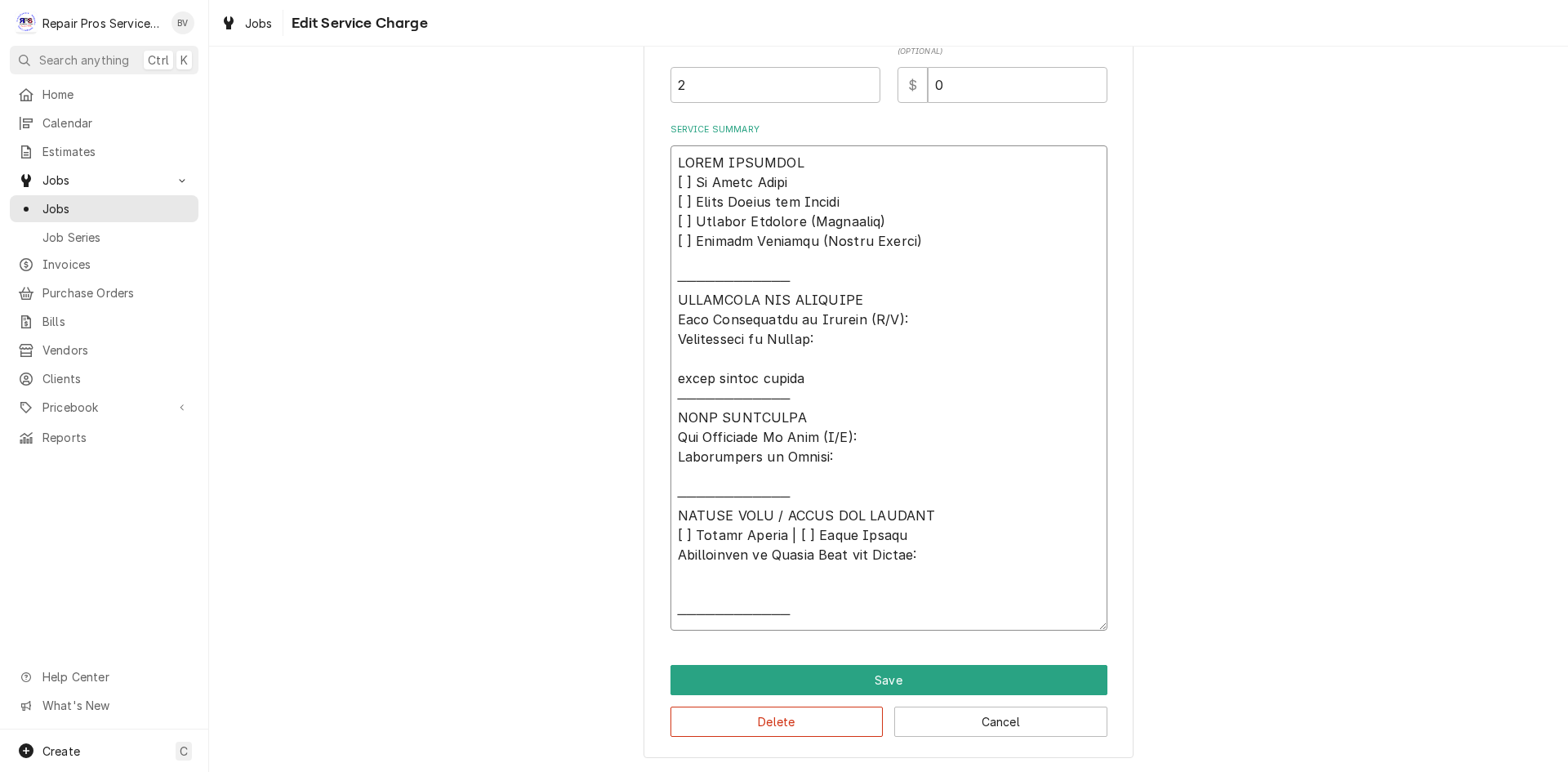
type textarea "𝗩𝗜𝗦𝗜𝗧 𝗢𝗩𝗘𝗥𝗩𝗜𝗘𝗪 [ ] 𝗡𝗼 𝗜𝘀𝘀𝘂𝗲 𝗙𝗼𝘂𝗻𝗱 [ ] 𝗤𝘂𝗼𝘁𝗲 𝗡𝗲𝗲𝗱𝗲𝗱 𝗳𝗼𝗿 𝗥𝗲𝗽𝗮𝗶𝗿 [ ] 𝗥𝗲𝗽𝗮𝗶𝗿𝘀 𝗔𝗽𝗽𝗿𝗼…"
type textarea "x"
type textarea "𝗩𝗜𝗦𝗜𝗧 𝗢𝗩𝗘𝗥𝗩𝗜𝗘𝗪 [ ] 𝗡𝗼 𝗜𝘀𝘀𝘂𝗲 𝗙𝗼𝘂𝗻𝗱 [ ] 𝗤𝘂𝗼𝘁𝗲 𝗡𝗲𝗲𝗱𝗲𝗱 𝗳𝗼𝗿 𝗥𝗲𝗽𝗮𝗶𝗿 [ ] 𝗥𝗲𝗽𝗮𝗶𝗿𝘀 𝗔𝗽𝗽𝗿𝗼…"
type textarea "x"
type textarea "𝗩𝗜𝗦𝗜𝗧 𝗢𝗩𝗘𝗥𝗩𝗜𝗘𝗪 [ ] 𝗡𝗼 𝗜𝘀𝘀𝘂𝗲 𝗙𝗼𝘂𝗻𝗱 [ ] 𝗤𝘂𝗼𝘁𝗲 𝗡𝗲𝗲𝗱𝗲𝗱 𝗳𝗼𝗿 𝗥𝗲𝗽𝗮𝗶𝗿 [ ] 𝗥𝗲𝗽𝗮𝗶𝗿𝘀 𝗔𝗽𝗽𝗿𝗼…"
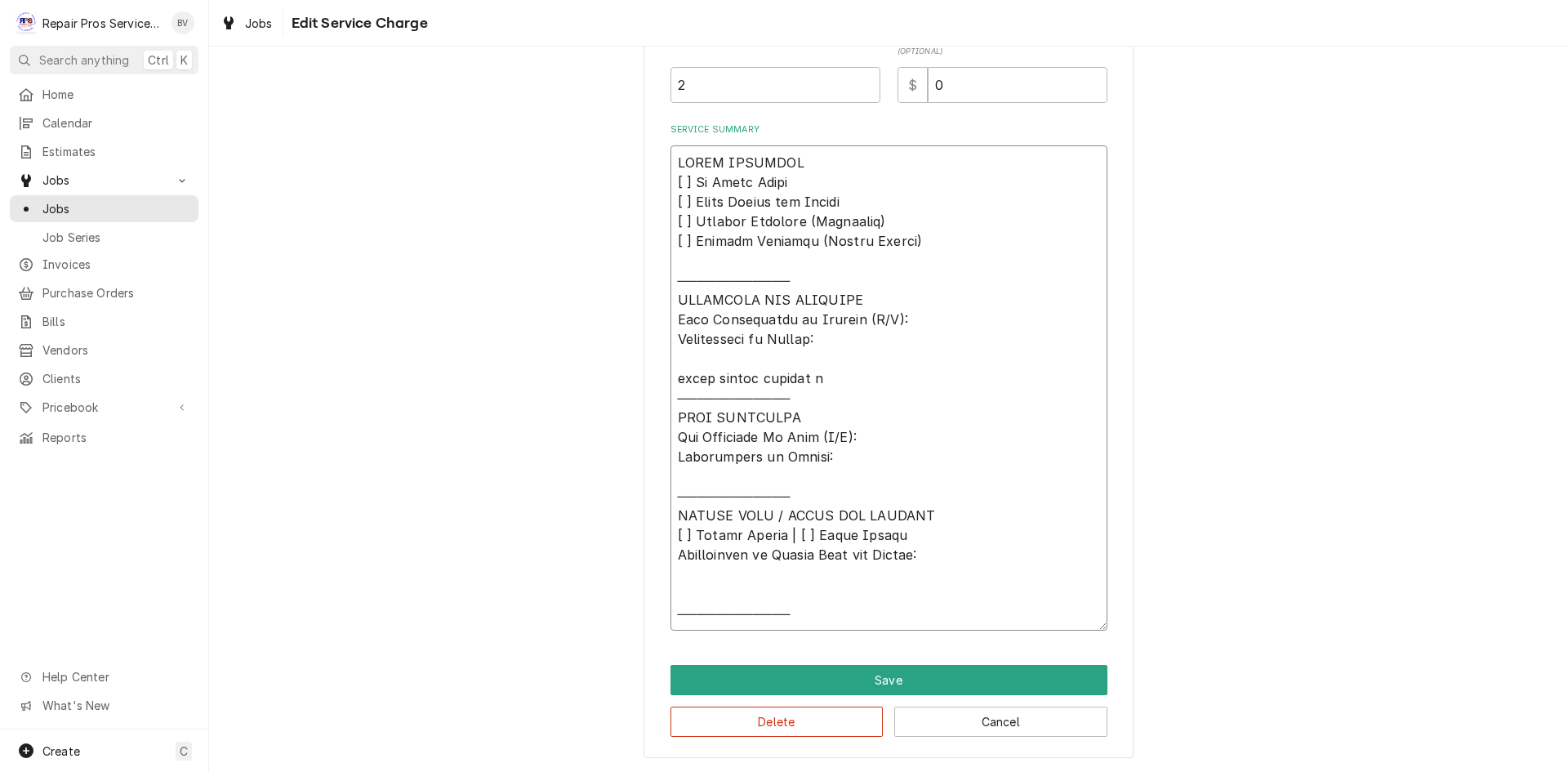
type textarea "x"
type textarea "𝗩𝗜𝗦𝗜𝗧 𝗢𝗩𝗘𝗥𝗩𝗜𝗘𝗪 [ ] 𝗡𝗼 𝗜𝘀𝘀𝘂𝗲 𝗙𝗼𝘂𝗻𝗱 [ ] 𝗤𝘂𝗼𝘁𝗲 𝗡𝗲𝗲𝗱𝗲𝗱 𝗳𝗼𝗿 𝗥𝗲𝗽𝗮𝗶𝗿 [ ] 𝗥𝗲𝗽𝗮𝗶𝗿𝘀 𝗔𝗽𝗽𝗿𝗼…"
type textarea "x"
type textarea "𝗩𝗜𝗦𝗜𝗧 𝗢𝗩𝗘𝗥𝗩𝗜𝗘𝗪 [ ] 𝗡𝗼 𝗜𝘀𝘀𝘂𝗲 𝗙𝗼𝘂𝗻𝗱 [ ] 𝗤𝘂𝗼𝘁𝗲 𝗡𝗲𝗲𝗱𝗲𝗱 𝗳𝗼𝗿 𝗥𝗲𝗽𝗮𝗶𝗿 [ ] 𝗥𝗲𝗽𝗮𝗶𝗿𝘀 𝗔𝗽𝗽𝗿𝗼…"
type textarea "x"
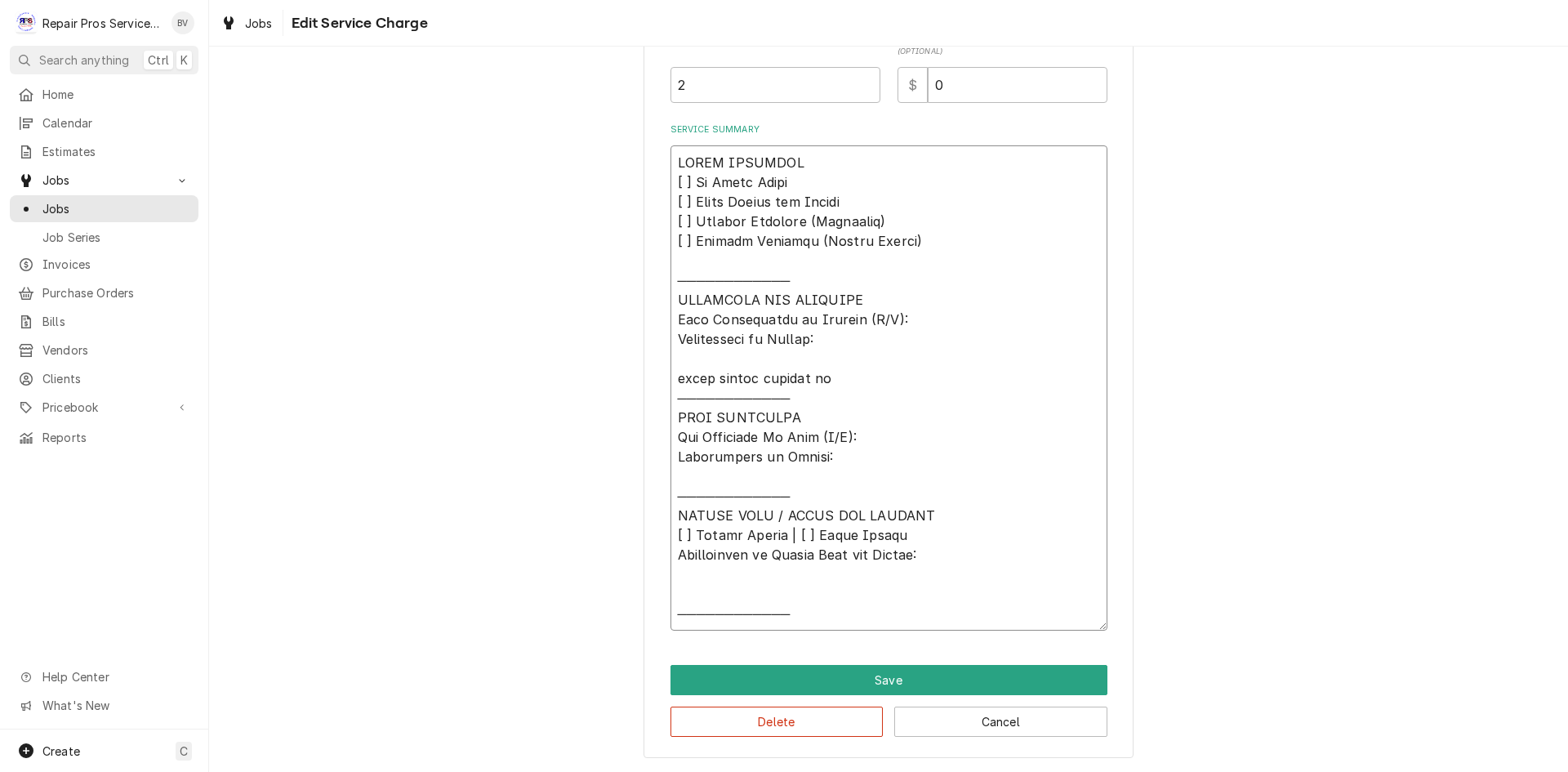
type textarea "𝗩𝗜𝗦𝗜𝗧 𝗢𝗩𝗘𝗥𝗩𝗜𝗘𝗪 [ ] 𝗡𝗼 𝗜𝘀𝘀𝘂𝗲 𝗙𝗼𝘂𝗻𝗱 [ ] 𝗤𝘂𝗼𝘁𝗲 𝗡𝗲𝗲𝗱𝗲𝗱 𝗳𝗼𝗿 𝗥𝗲𝗽𝗮𝗶𝗿 [ ] 𝗥𝗲𝗽𝗮𝗶𝗿𝘀 𝗔𝗽𝗽𝗿𝗼…"
type textarea "x"
type textarea "𝗩𝗜𝗦𝗜𝗧 𝗢𝗩𝗘𝗥𝗩𝗜𝗘𝗪 [ ] 𝗡𝗼 𝗜𝘀𝘀𝘂𝗲 𝗙𝗼𝘂𝗻𝗱 [ ] 𝗤𝘂𝗼𝘁𝗲 𝗡𝗲𝗲𝗱𝗲𝗱 𝗳𝗼𝗿 𝗥𝗲𝗽𝗮𝗶𝗿 [ ] 𝗥𝗲𝗽𝗮𝗶𝗿𝘀 𝗔𝗽𝗽𝗿𝗼…"
type textarea "x"
type textarea "𝗩𝗜𝗦𝗜𝗧 𝗢𝗩𝗘𝗥𝗩𝗜𝗘𝗪 [ ] 𝗡𝗼 𝗜𝘀𝘀𝘂𝗲 𝗙𝗼𝘂𝗻𝗱 [ ] 𝗤𝘂𝗼𝘁𝗲 𝗡𝗲𝗲𝗱𝗲𝗱 𝗳𝗼𝗿 𝗥𝗲𝗽𝗮𝗶𝗿 [ ] 𝗥𝗲𝗽𝗮𝗶𝗿𝘀 𝗔𝗽𝗽𝗿𝗼…"
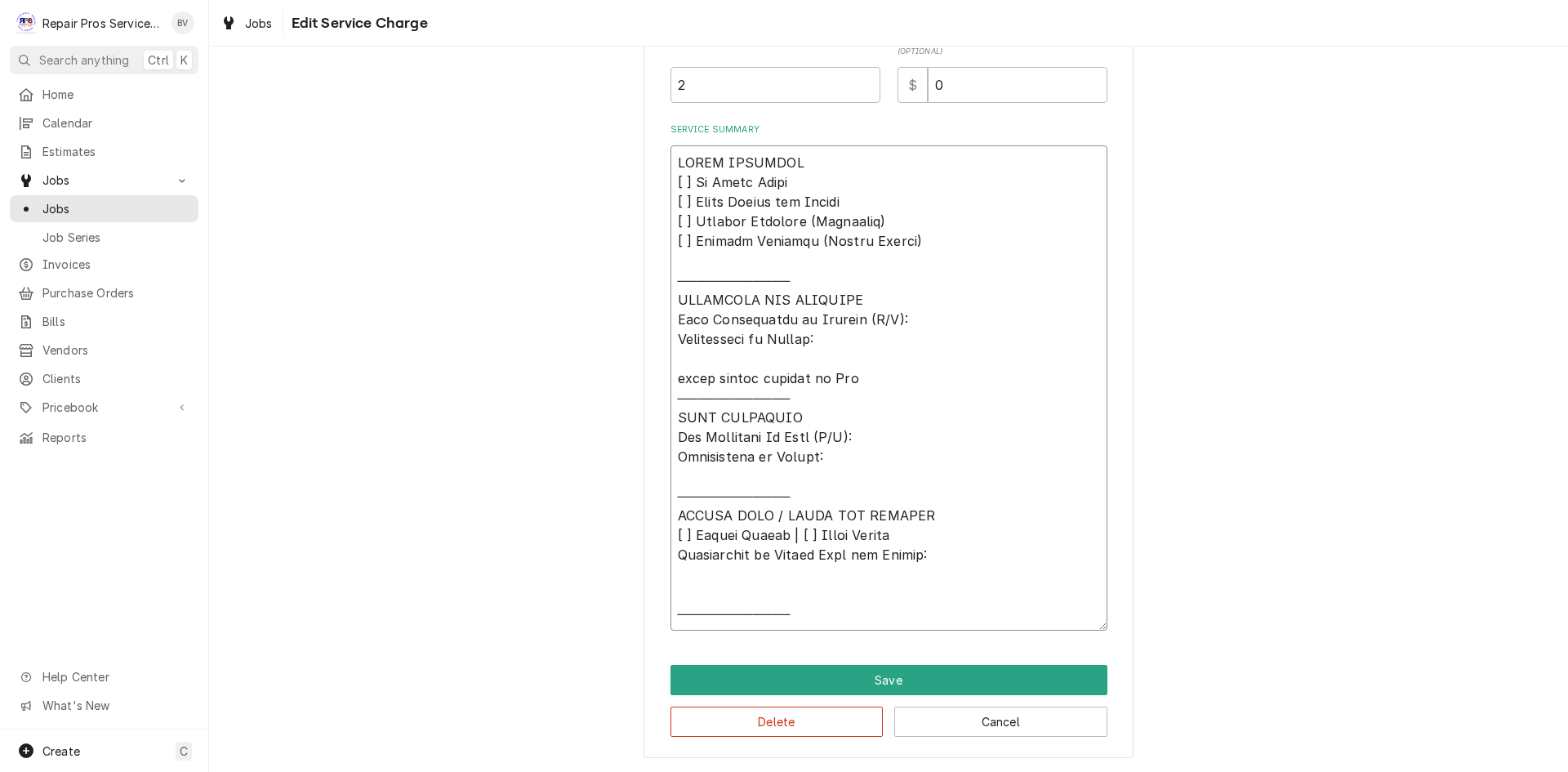
type textarea "x"
type textarea "𝗩𝗜𝗦𝗜𝗧 𝗢𝗩𝗘𝗥𝗩𝗜𝗘𝗪 [ ] 𝗡𝗼 𝗜𝘀𝘀𝘂𝗲 𝗙𝗼𝘂𝗻𝗱 [ ] 𝗤𝘂𝗼𝘁𝗲 𝗡𝗲𝗲𝗱𝗲𝗱 𝗳𝗼𝗿 𝗥𝗲𝗽𝗮𝗶𝗿 [ ] 𝗥𝗲𝗽𝗮𝗶𝗿𝘀 𝗔𝗽𝗽𝗿𝗼…"
type textarea "x"
type textarea "𝗩𝗜𝗦𝗜𝗧 𝗢𝗩𝗘𝗥𝗩𝗜𝗘𝗪 [ ] 𝗡𝗼 𝗜𝘀𝘀𝘂𝗲 𝗙𝗼𝘂𝗻𝗱 [ ] 𝗤𝘂𝗼𝘁𝗲 𝗡𝗲𝗲𝗱𝗲𝗱 𝗳𝗼𝗿 𝗥𝗲𝗽𝗮𝗶𝗿 [ ] 𝗥𝗲𝗽𝗮𝗶𝗿𝘀 𝗔𝗽𝗽𝗿𝗼…"
type textarea "x"
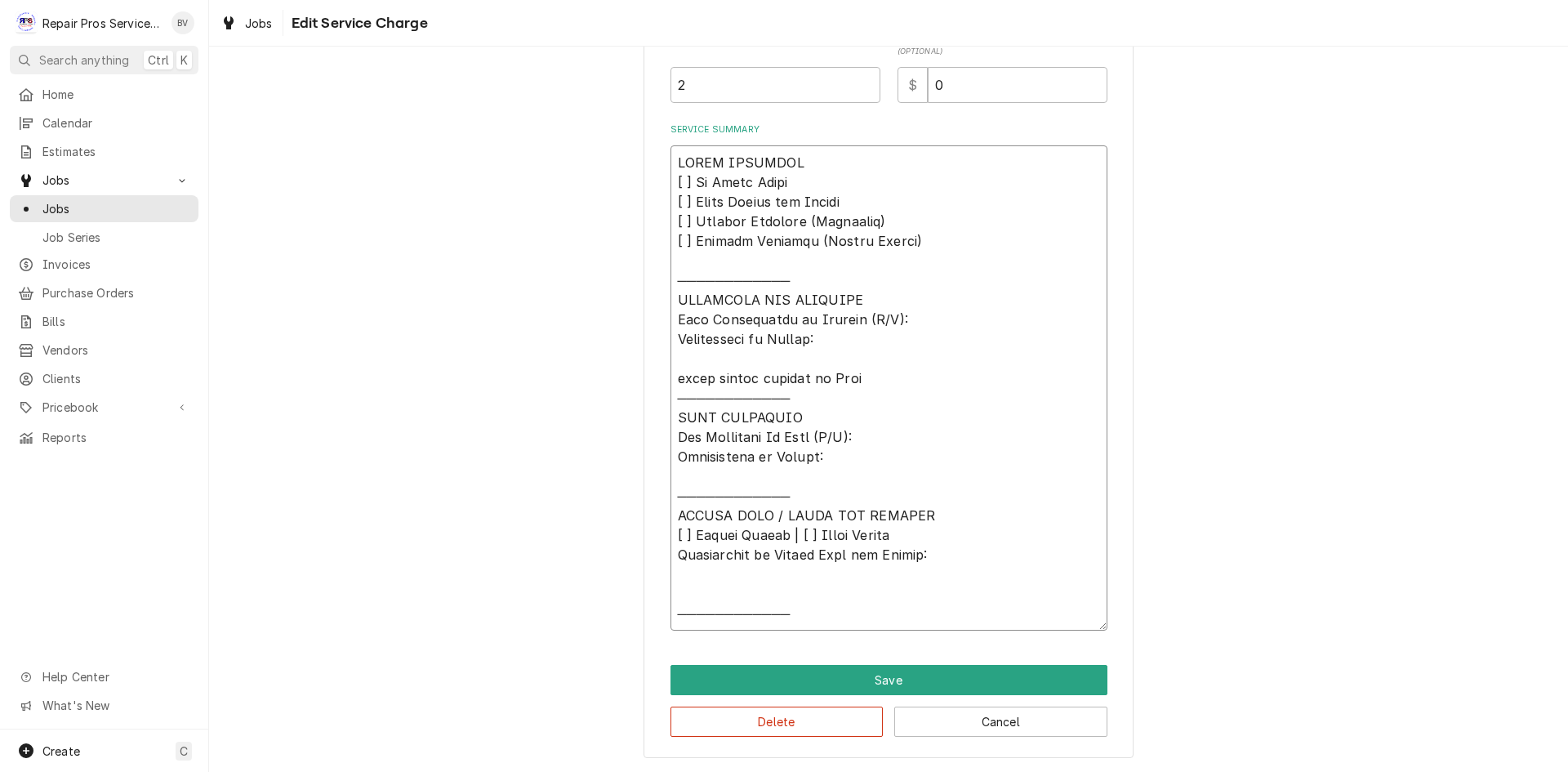
type textarea "𝗩𝗜𝗦𝗜𝗧 𝗢𝗩𝗘𝗥𝗩𝗜𝗘𝗪 [ ] 𝗡𝗼 𝗜𝘀𝘀𝘂𝗲 𝗙𝗼𝘂𝗻𝗱 [ ] 𝗤𝘂𝗼𝘁𝗲 𝗡𝗲𝗲𝗱𝗲𝗱 𝗳𝗼𝗿 𝗥𝗲𝗽𝗮𝗶𝗿 [ ] 𝗥𝗲𝗽𝗮𝗶𝗿𝘀 𝗔𝗽𝗽𝗿𝗼…"
type textarea "x"
type textarea "𝗩𝗜𝗦𝗜𝗧 𝗢𝗩𝗘𝗥𝗩𝗜𝗘𝗪 [ ] 𝗡𝗼 𝗜𝘀𝘀𝘂𝗲 𝗙𝗼𝘂𝗻𝗱 [ ] 𝗤𝘂𝗼𝘁𝗲 𝗡𝗲𝗲𝗱𝗲𝗱 𝗳𝗼𝗿 𝗥𝗲𝗽𝗮𝗶𝗿 [ ] 𝗥𝗲𝗽𝗮𝗶𝗿𝘀 𝗔𝗽𝗽𝗿𝗼…"
type textarea "x"
type textarea "𝗩𝗜𝗦𝗜𝗧 𝗢𝗩𝗘𝗥𝗩𝗜𝗘𝗪 [ ] 𝗡𝗼 𝗜𝘀𝘀𝘂𝗲 𝗙𝗼𝘂𝗻𝗱 [ ] 𝗤𝘂𝗼𝘁𝗲 𝗡𝗲𝗲𝗱𝗲𝗱 𝗳𝗼𝗿 𝗥𝗲𝗽𝗮𝗶𝗿 [ ] 𝗥𝗲𝗽𝗮𝗶𝗿𝘀 𝗔𝗽𝗽𝗿𝗼…"
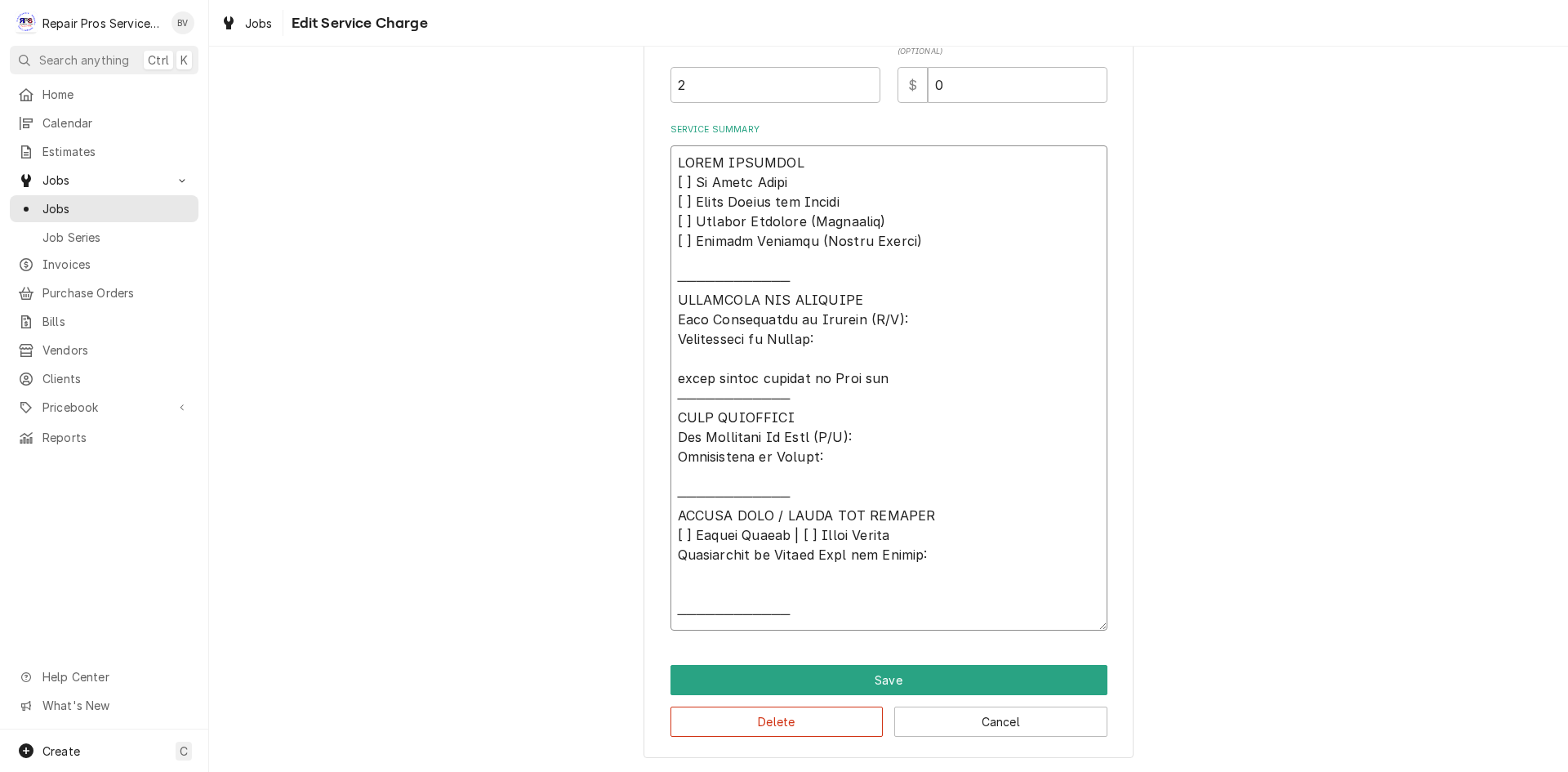
type textarea "x"
type textarea "𝗩𝗜𝗦𝗜𝗧 𝗢𝗩𝗘𝗥𝗩𝗜𝗘𝗪 [ ] 𝗡𝗼 𝗜𝘀𝘀𝘂𝗲 𝗙𝗼𝘂𝗻𝗱 [ ] 𝗤𝘂𝗼𝘁𝗲 𝗡𝗲𝗲𝗱𝗲𝗱 𝗳𝗼𝗿 𝗥𝗲𝗽𝗮𝗶𝗿 [ ] 𝗥𝗲𝗽𝗮𝗶𝗿𝘀 𝗔𝗽𝗽𝗿𝗼…"
drag, startPoint x: 676, startPoint y: 377, endPoint x: 679, endPoint y: 366, distance: 11.4
click at [679, 366] on textarea "Service Summary" at bounding box center [889, 387] width 437 height 485
click at [676, 376] on textarea "Service Summary" at bounding box center [889, 387] width 437 height 485
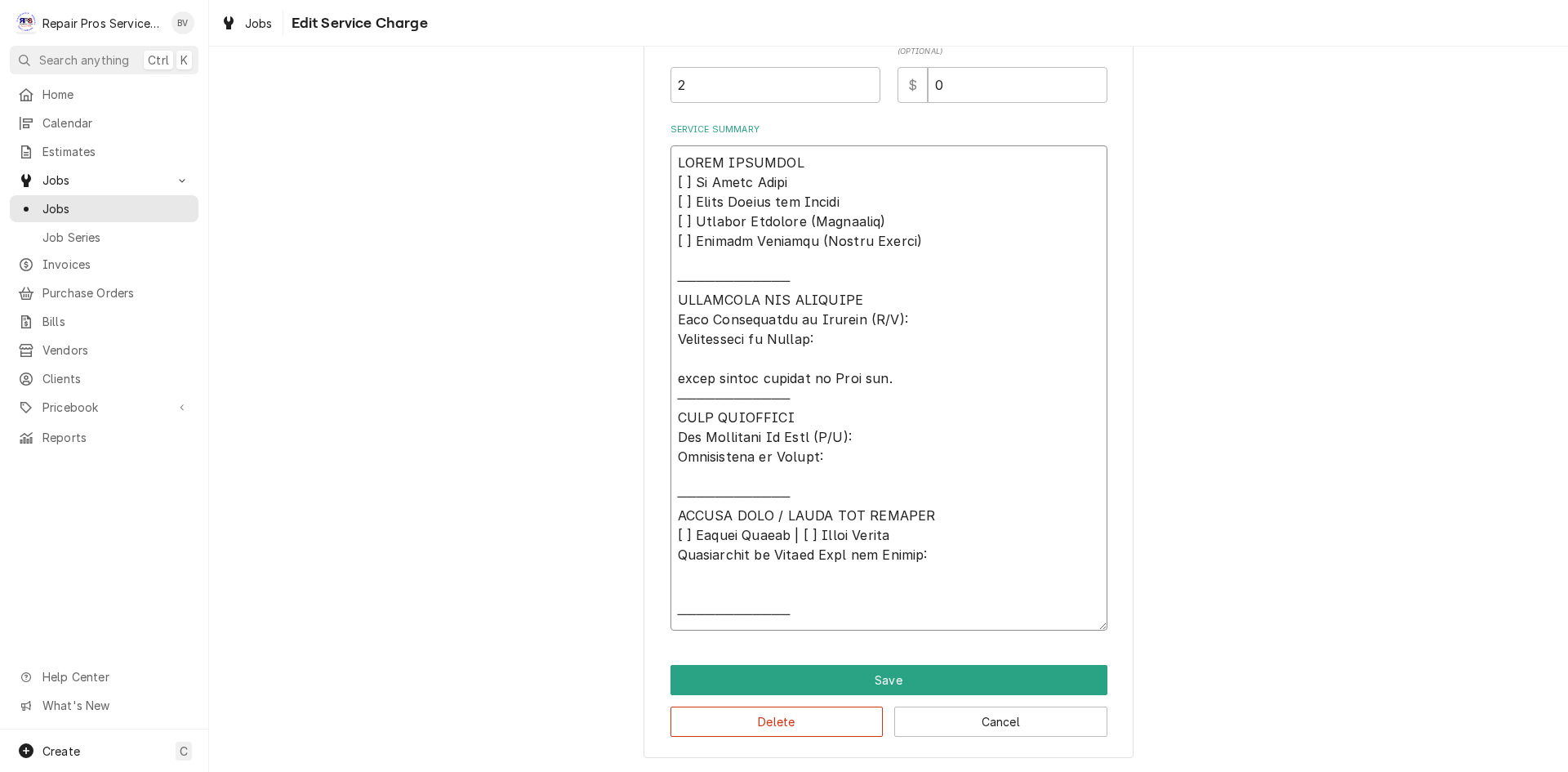
type textarea "x"
type textarea "𝗩𝗜𝗦𝗜𝗧 𝗢𝗩𝗘𝗥𝗩𝗜𝗘𝗪 [ ] 𝗡𝗼 𝗜𝘀𝘀𝘂𝗲 𝗙𝗼𝘂𝗻𝗱 [ ] 𝗤𝘂𝗼𝘁𝗲 𝗡𝗲𝗲𝗱𝗲𝗱 𝗳𝗼𝗿 𝗥𝗲𝗽𝗮𝗶𝗿 [ ] 𝗥𝗲𝗽𝗮𝗶𝗿𝘀 𝗔𝗽𝗽𝗿𝗼…"
type textarea "x"
click at [892, 381] on textarea "Service Summary" at bounding box center [889, 387] width 437 height 485
click at [922, 394] on textarea "Service Summary" at bounding box center [889, 387] width 437 height 485
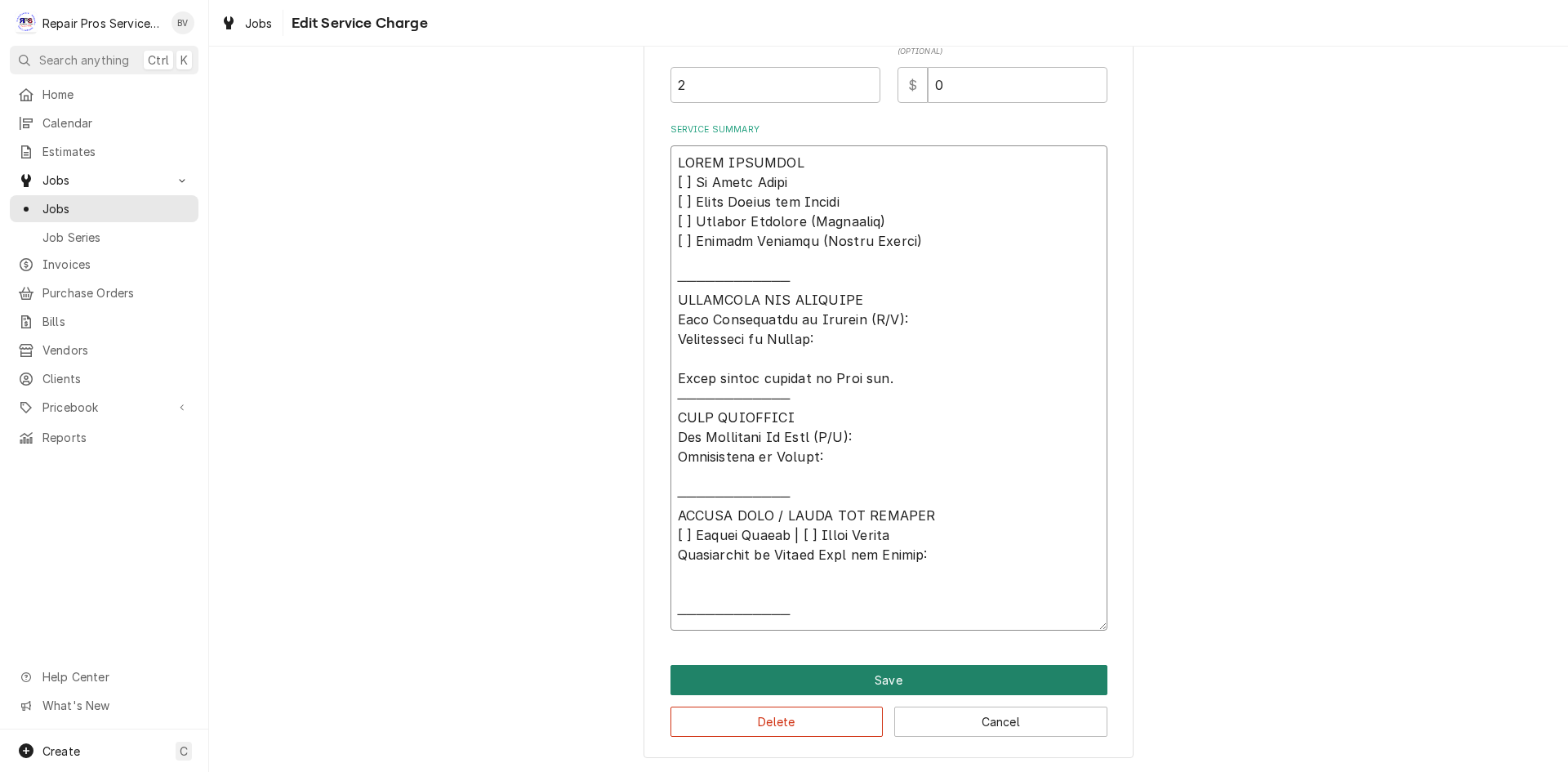
type textarea "𝗩𝗜𝗦𝗜𝗧 𝗢𝗩𝗘𝗥𝗩𝗜𝗘𝗪 [ ] 𝗡𝗼 𝗜𝘀𝘀𝘂𝗲 𝗙𝗼𝘂𝗻𝗱 [ ] 𝗤𝘂𝗼𝘁𝗲 𝗡𝗲𝗲𝗱𝗲𝗱 𝗳𝗼𝗿 𝗥𝗲𝗽𝗮𝗶𝗿 [ ] 𝗥𝗲𝗽𝗮𝗶𝗿𝘀 𝗔𝗽𝗽𝗿𝗼…"
click at [886, 676] on button "Save" at bounding box center [889, 680] width 437 height 30
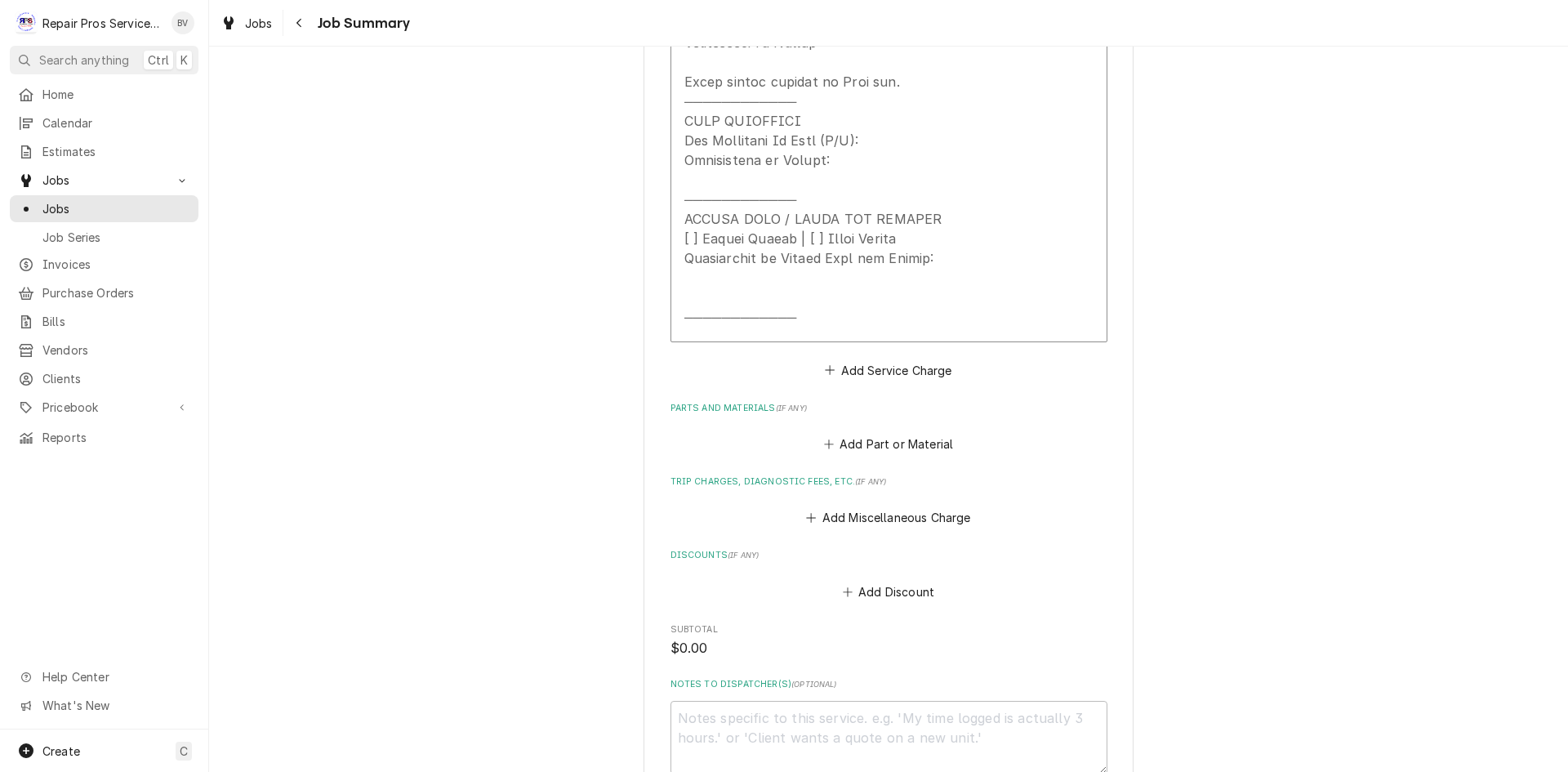
scroll to position [1050, 0]
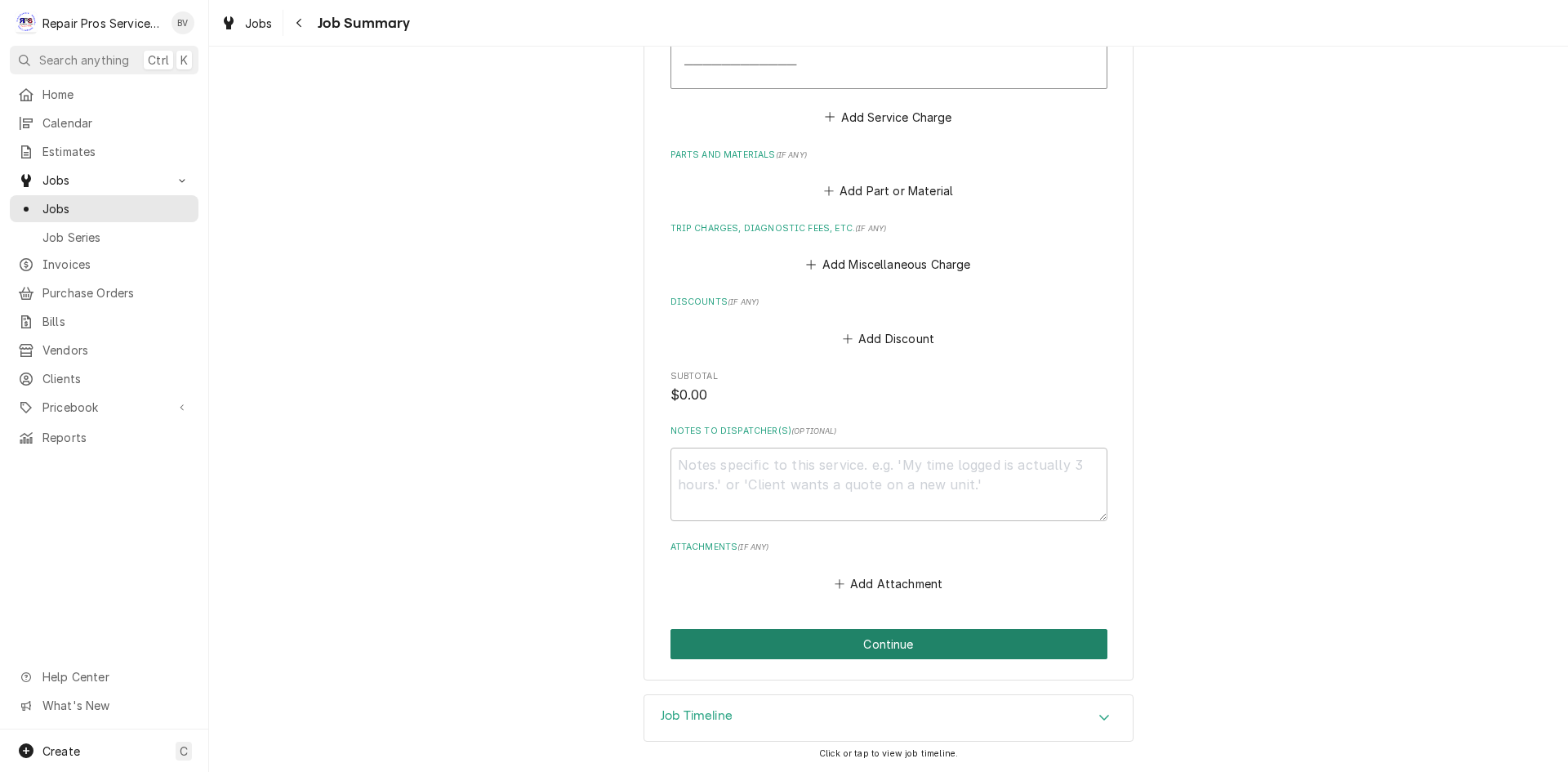
click at [884, 649] on button "Continue" at bounding box center [889, 644] width 437 height 30
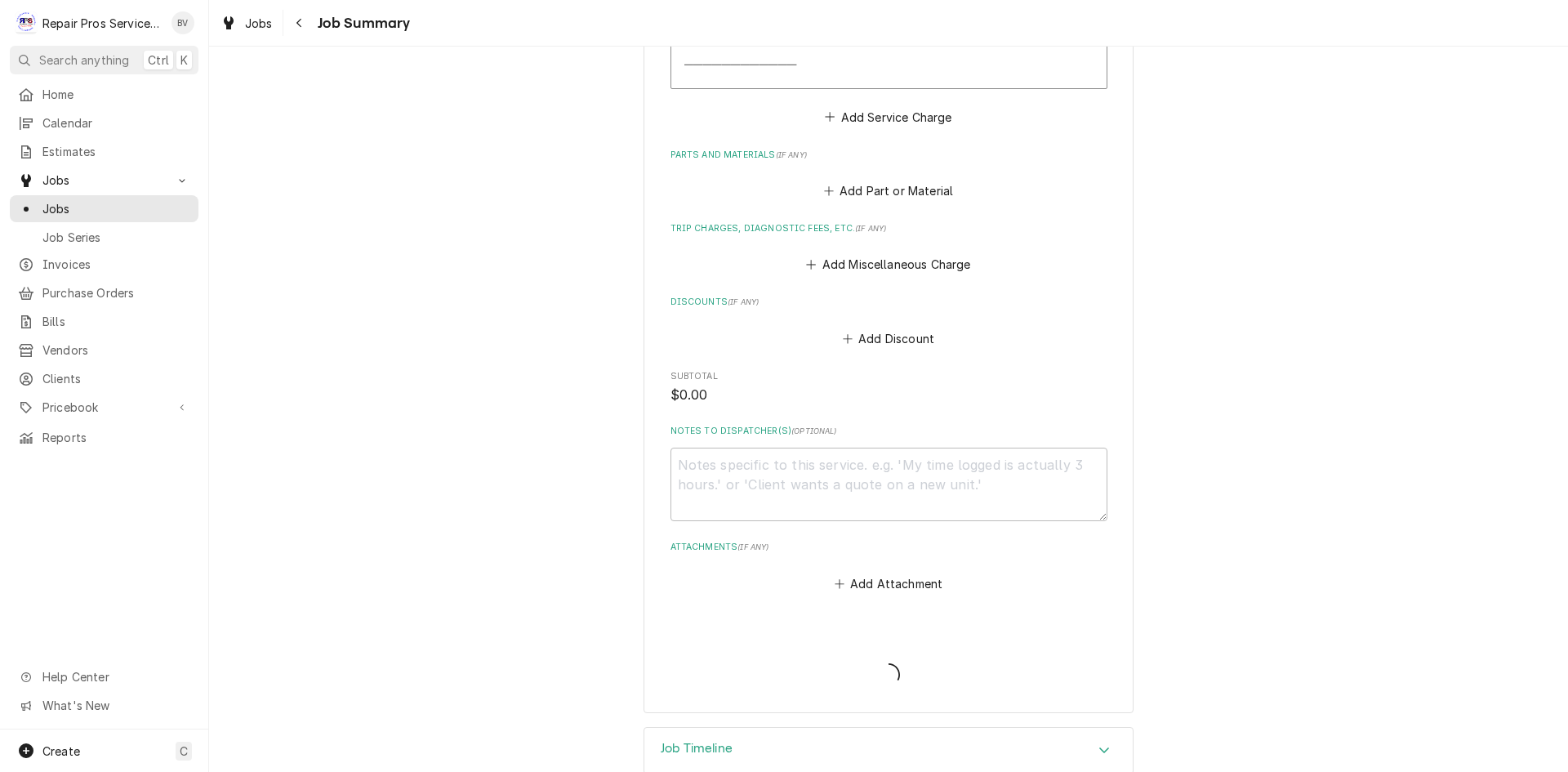
type textarea "x"
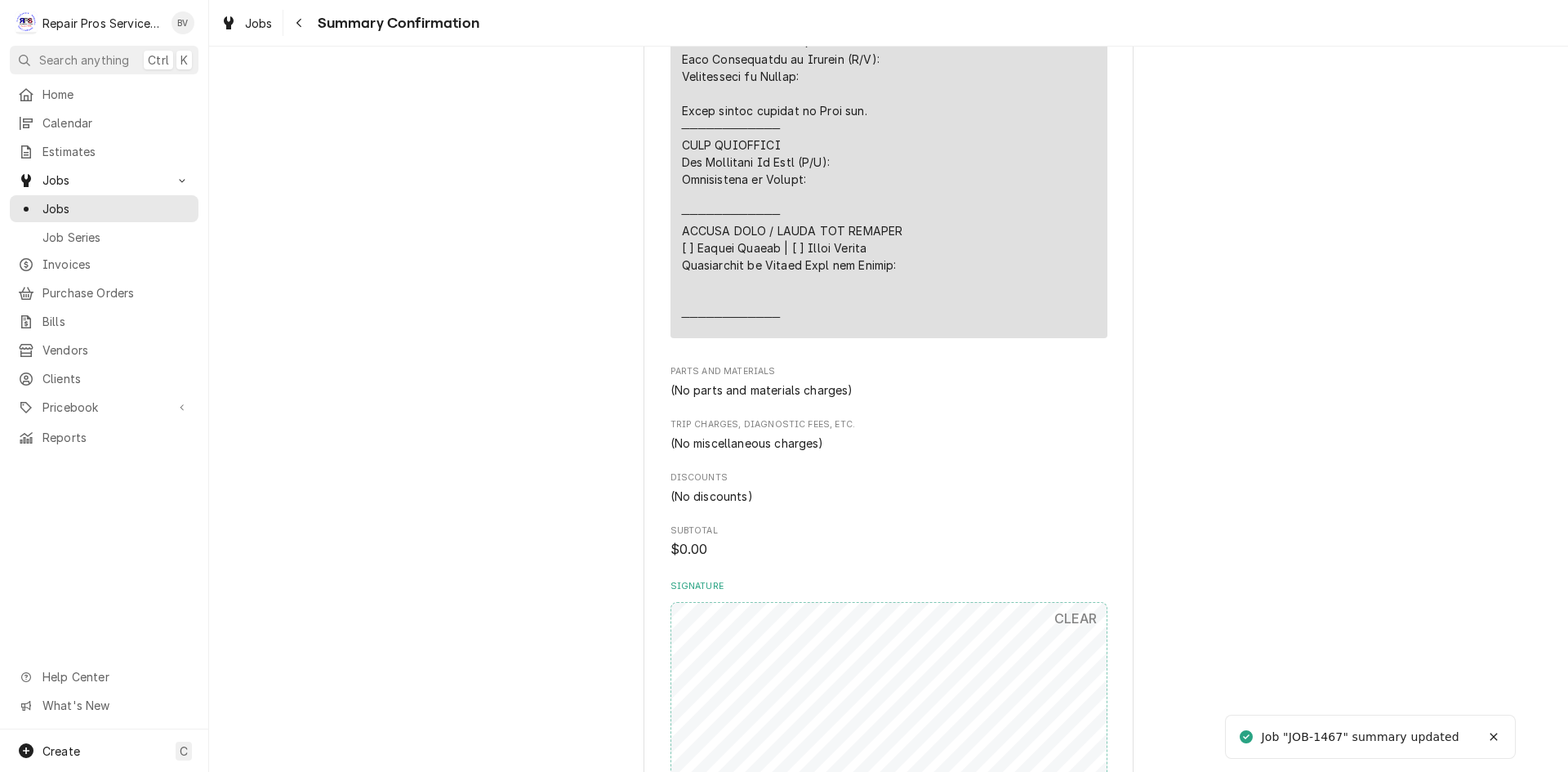
scroll to position [1060, 0]
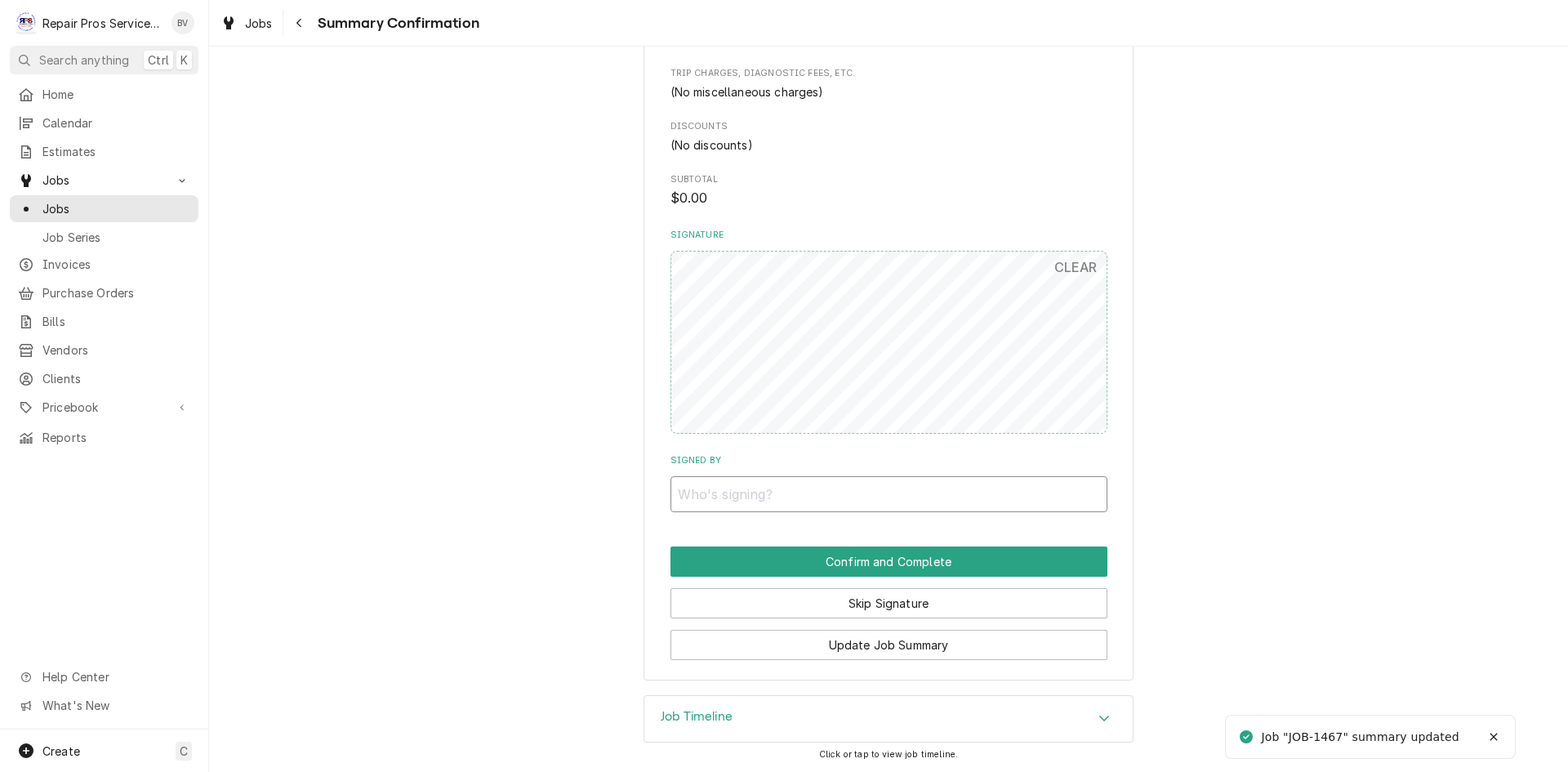
click at [720, 499] on input "Signed By" at bounding box center [889, 494] width 437 height 36
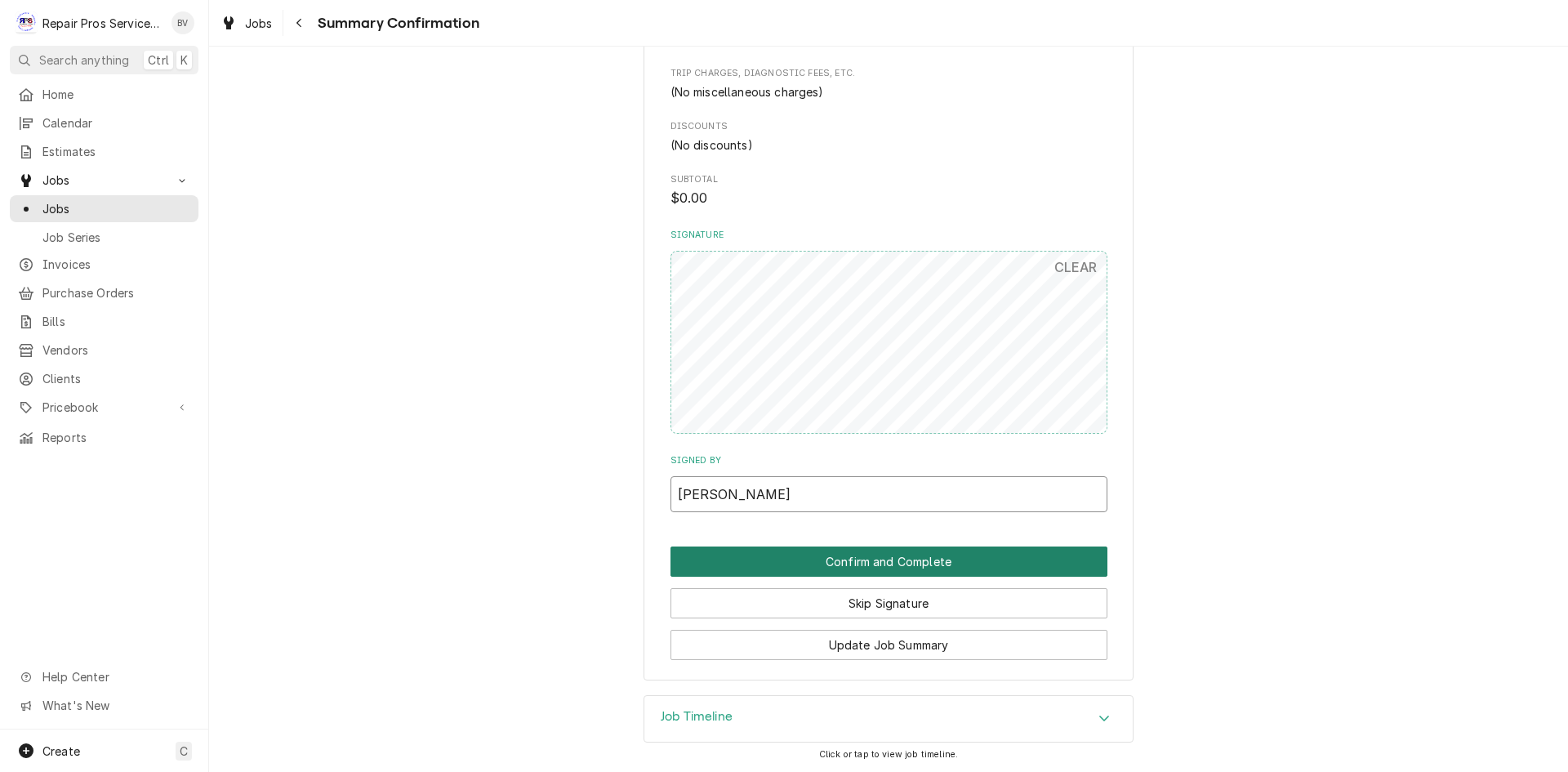
type input "[PERSON_NAME]"
click at [853, 554] on button "Confirm and Complete" at bounding box center [889, 562] width 437 height 30
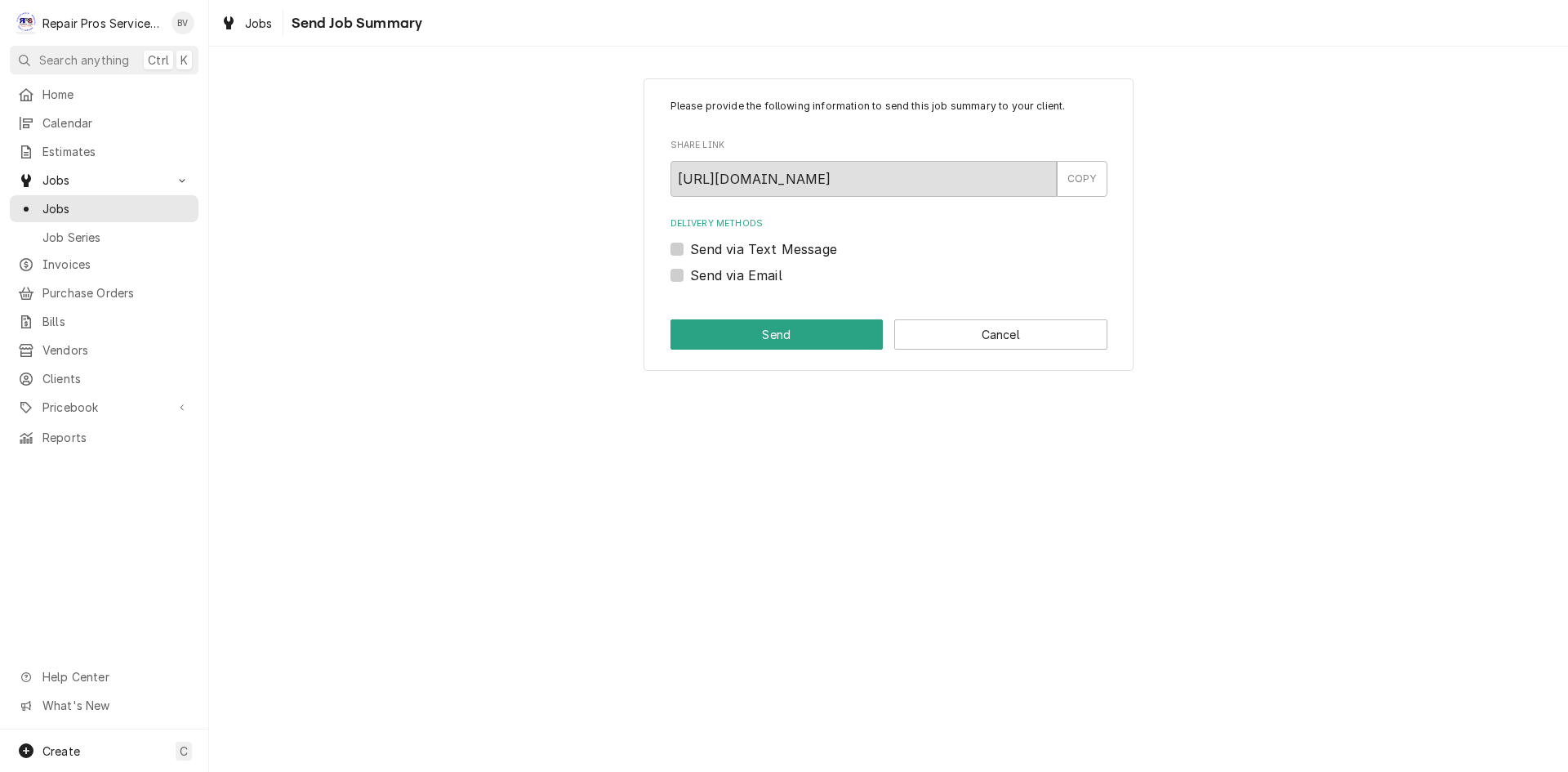
click at [691, 272] on label "Send via Email" at bounding box center [736, 275] width 92 height 20
click at [691, 272] on input "Send via Email" at bounding box center [909, 283] width 437 height 36
checkbox input "true"
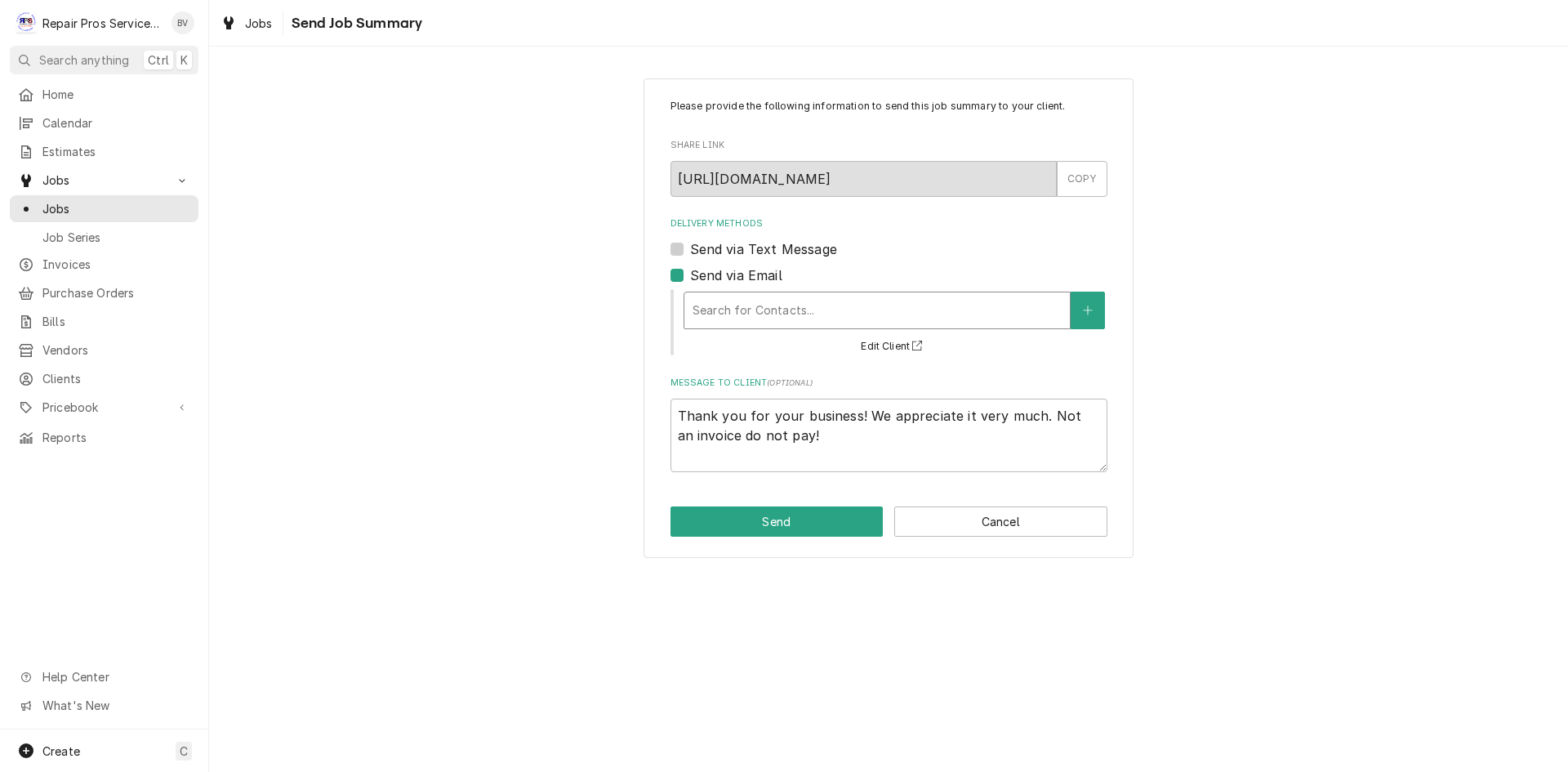
click at [754, 316] on div "Delivery Methods" at bounding box center [877, 310] width 369 height 29
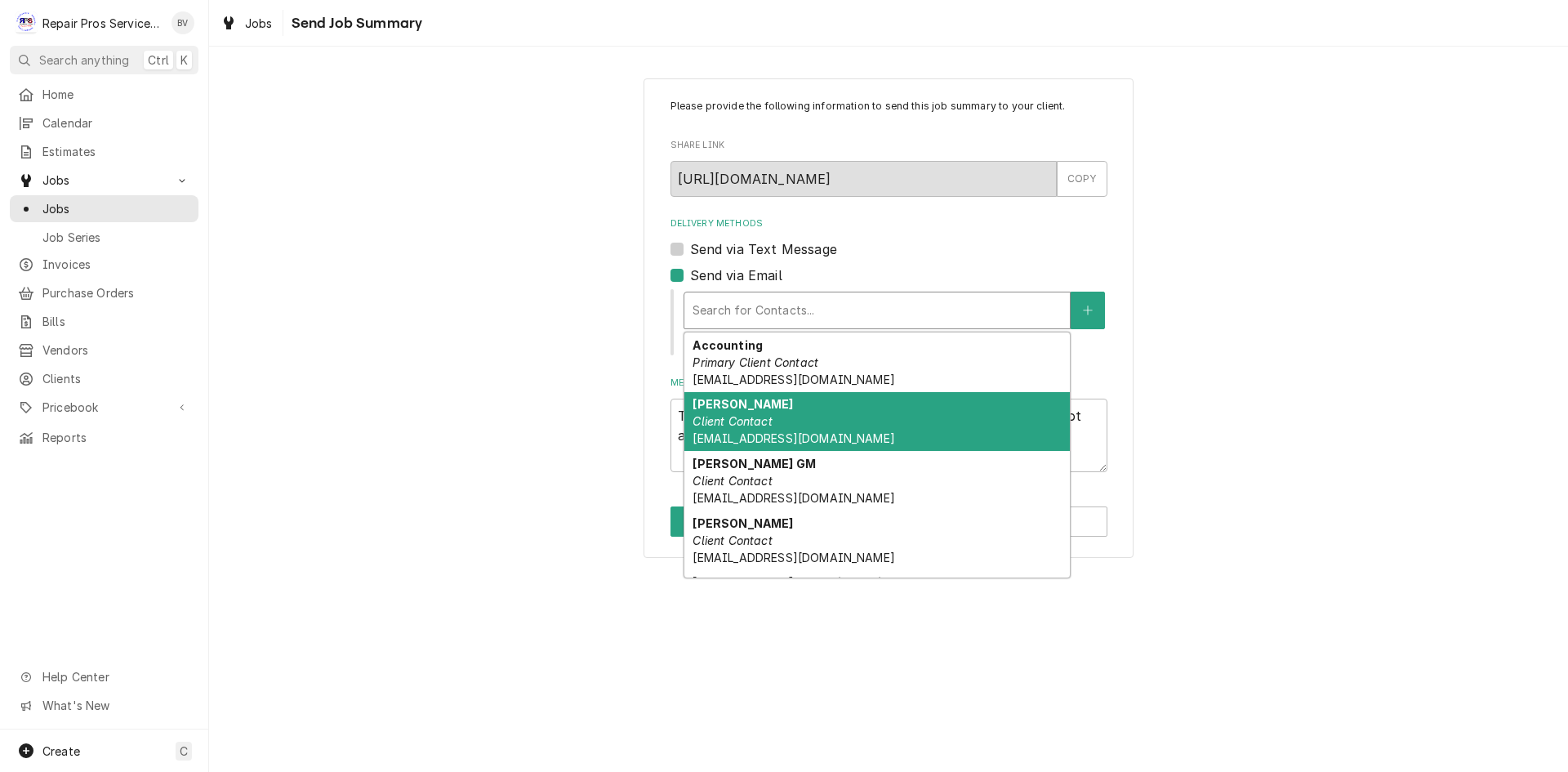
click at [785, 430] on div "Andrew Client Contact aknowler@smithmanagement.us" at bounding box center [877, 422] width 386 height 60
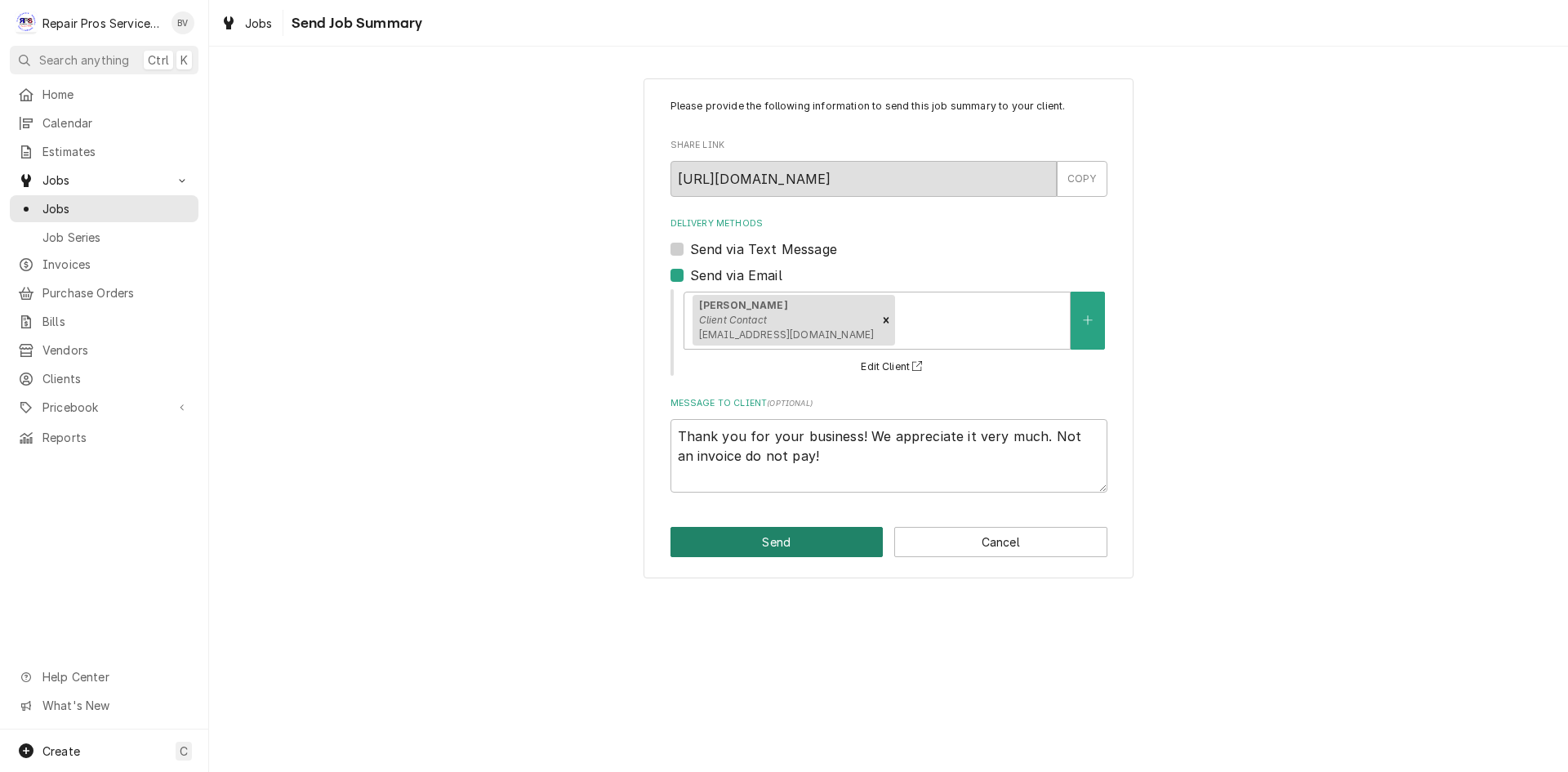
click at [802, 548] on button "Send" at bounding box center [777, 542] width 213 height 30
type textarea "x"
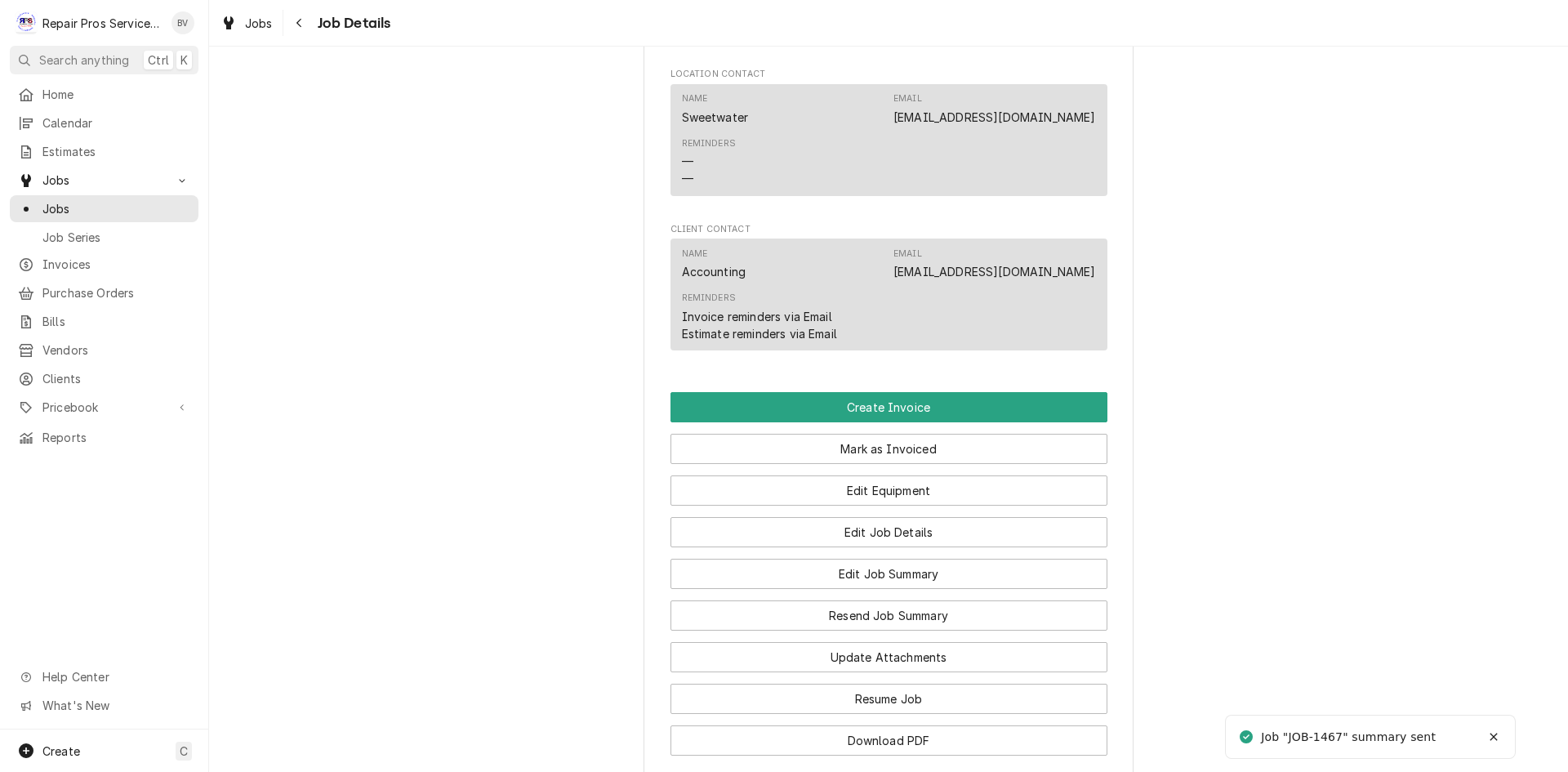
scroll to position [1218, 0]
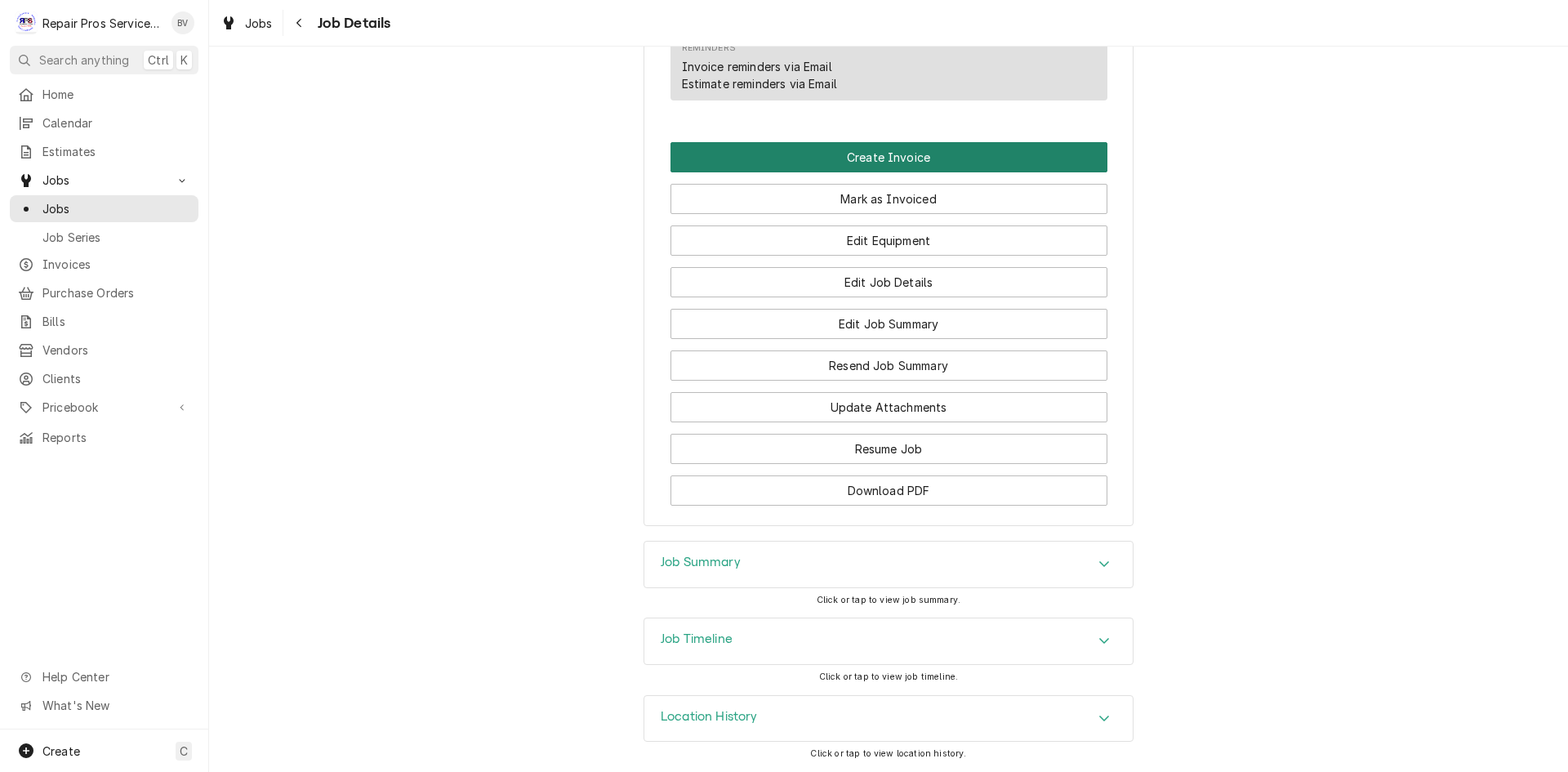
click at [876, 166] on button "Create Invoice" at bounding box center [889, 157] width 437 height 30
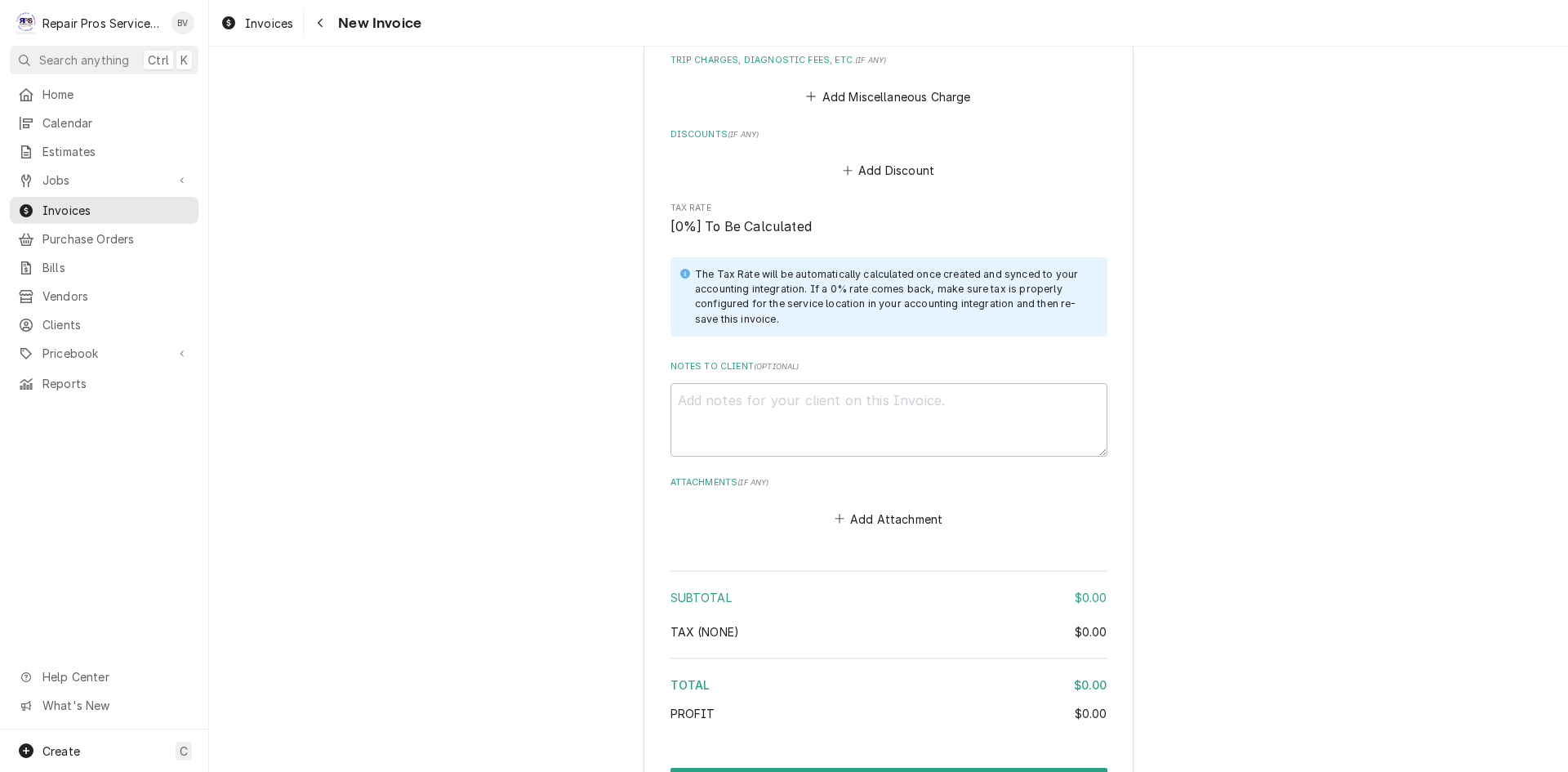
scroll to position [2239, 0]
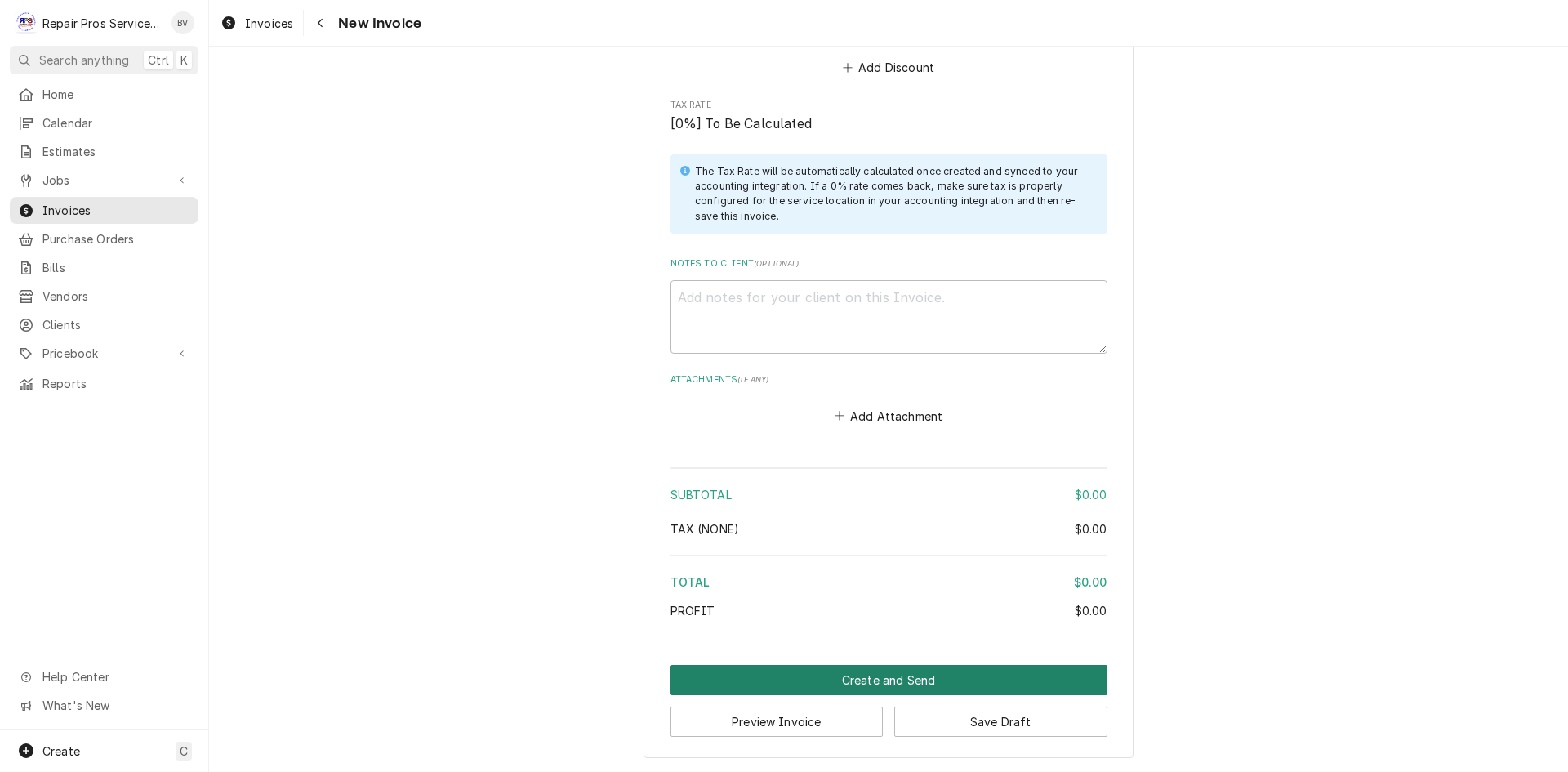
click at [887, 677] on button "Create and Send" at bounding box center [889, 680] width 437 height 30
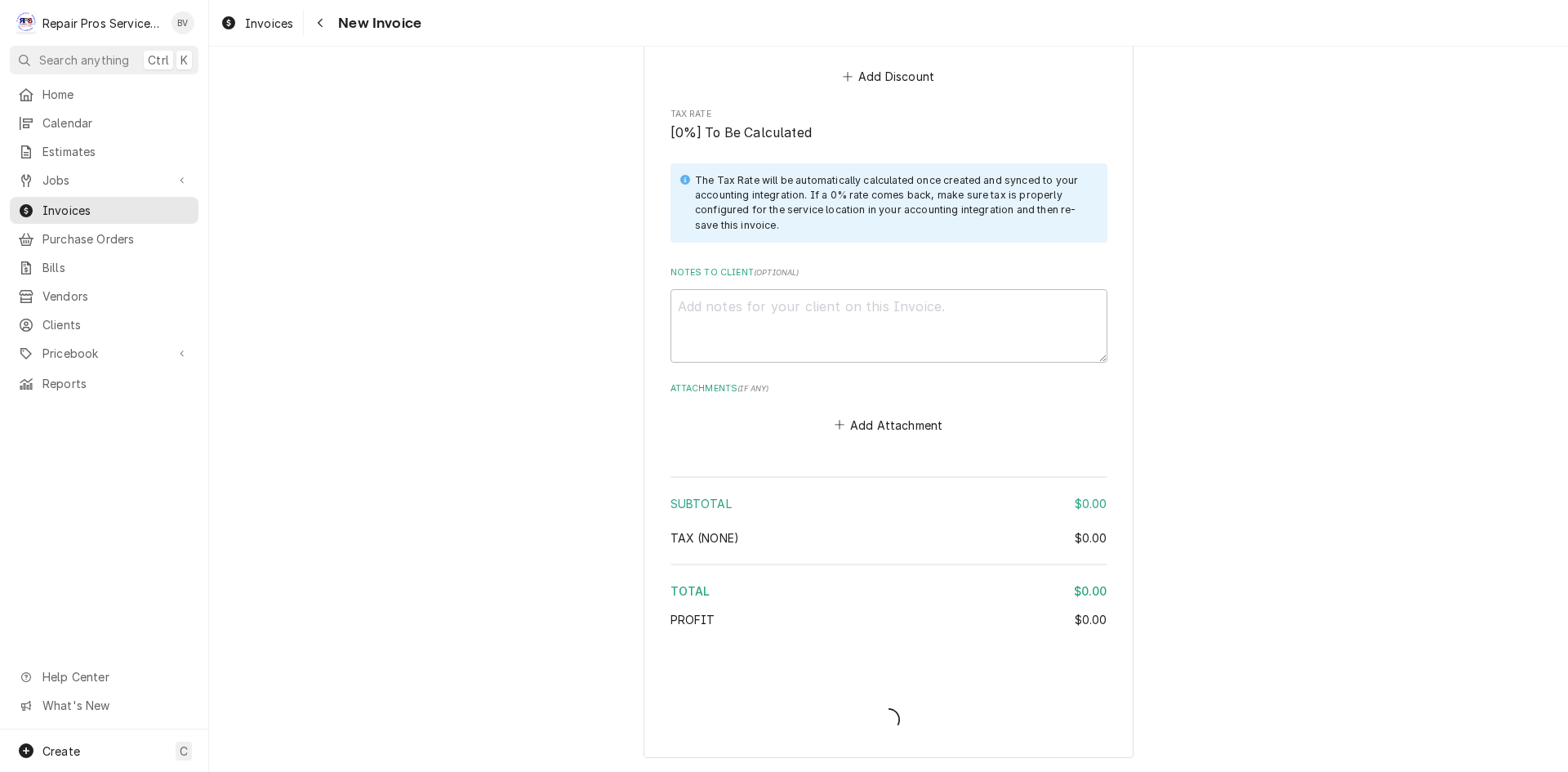
type textarea "x"
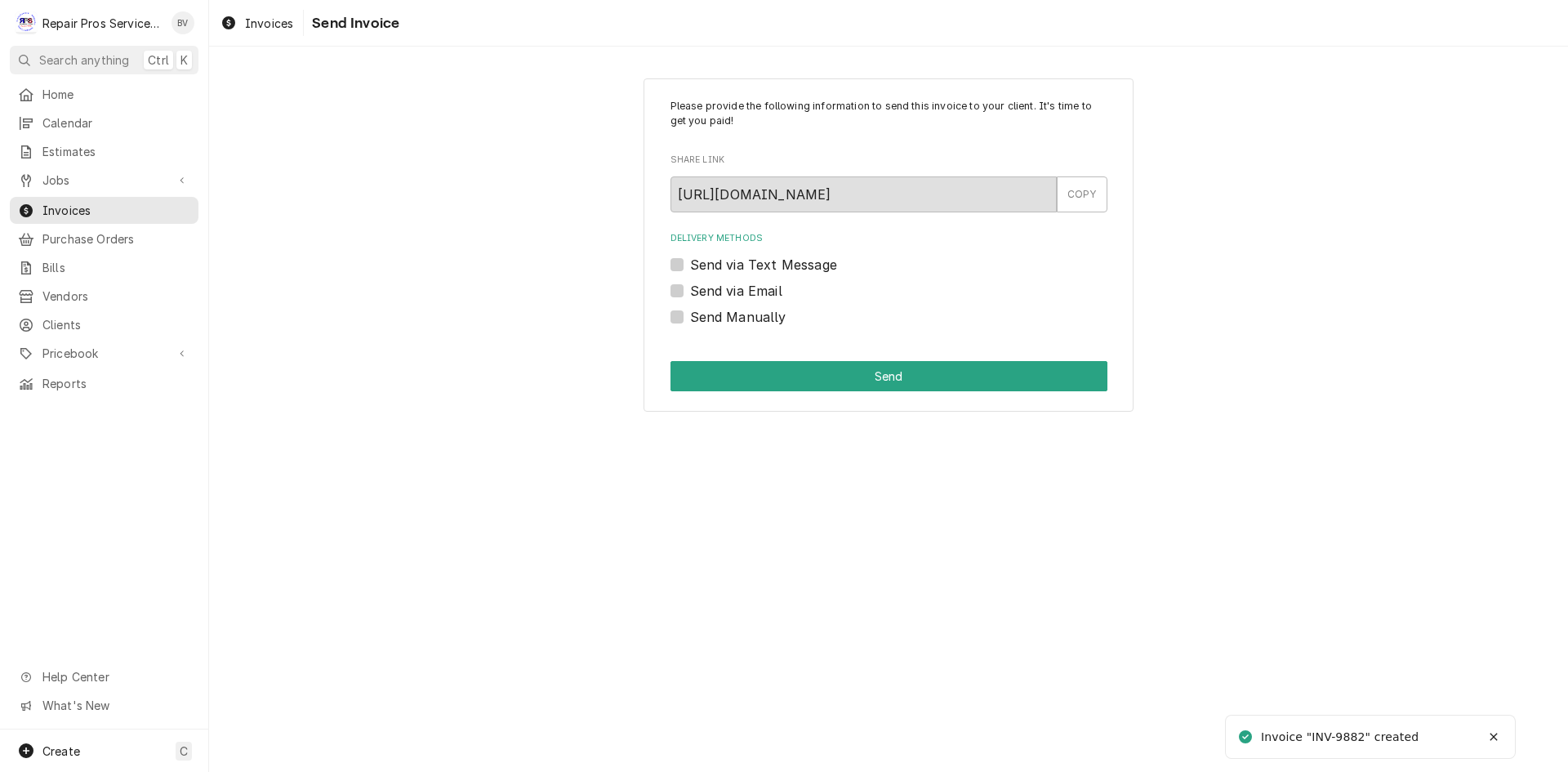
click at [691, 315] on label "Send Manually" at bounding box center [739, 316] width 97 height 20
click at [691, 315] on input "Send Manually" at bounding box center [909, 325] width 437 height 36
checkbox input "true"
click at [880, 383] on button "Send" at bounding box center [889, 376] width 437 height 30
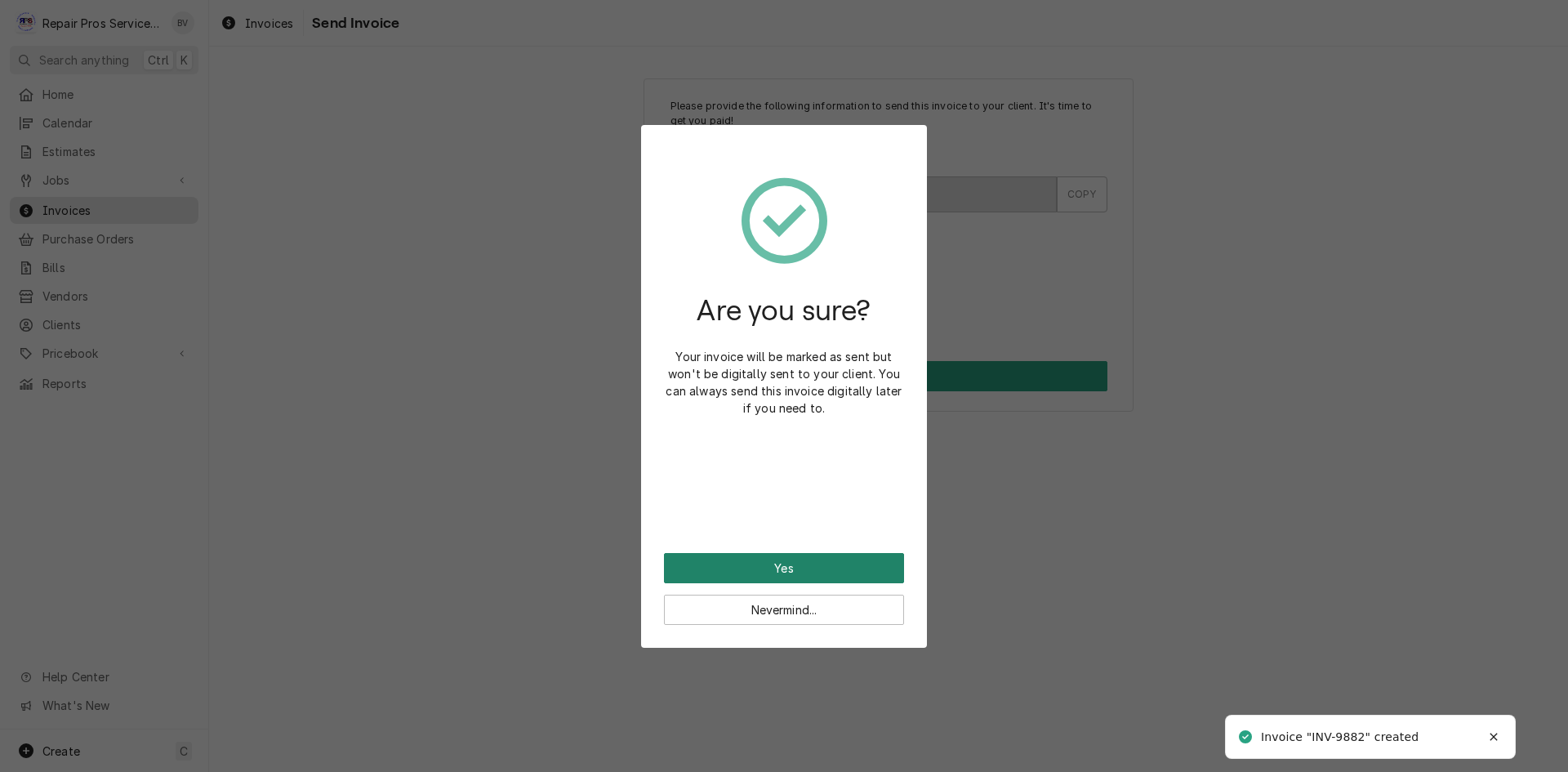
click at [788, 569] on button "Yes" at bounding box center [784, 568] width 240 height 30
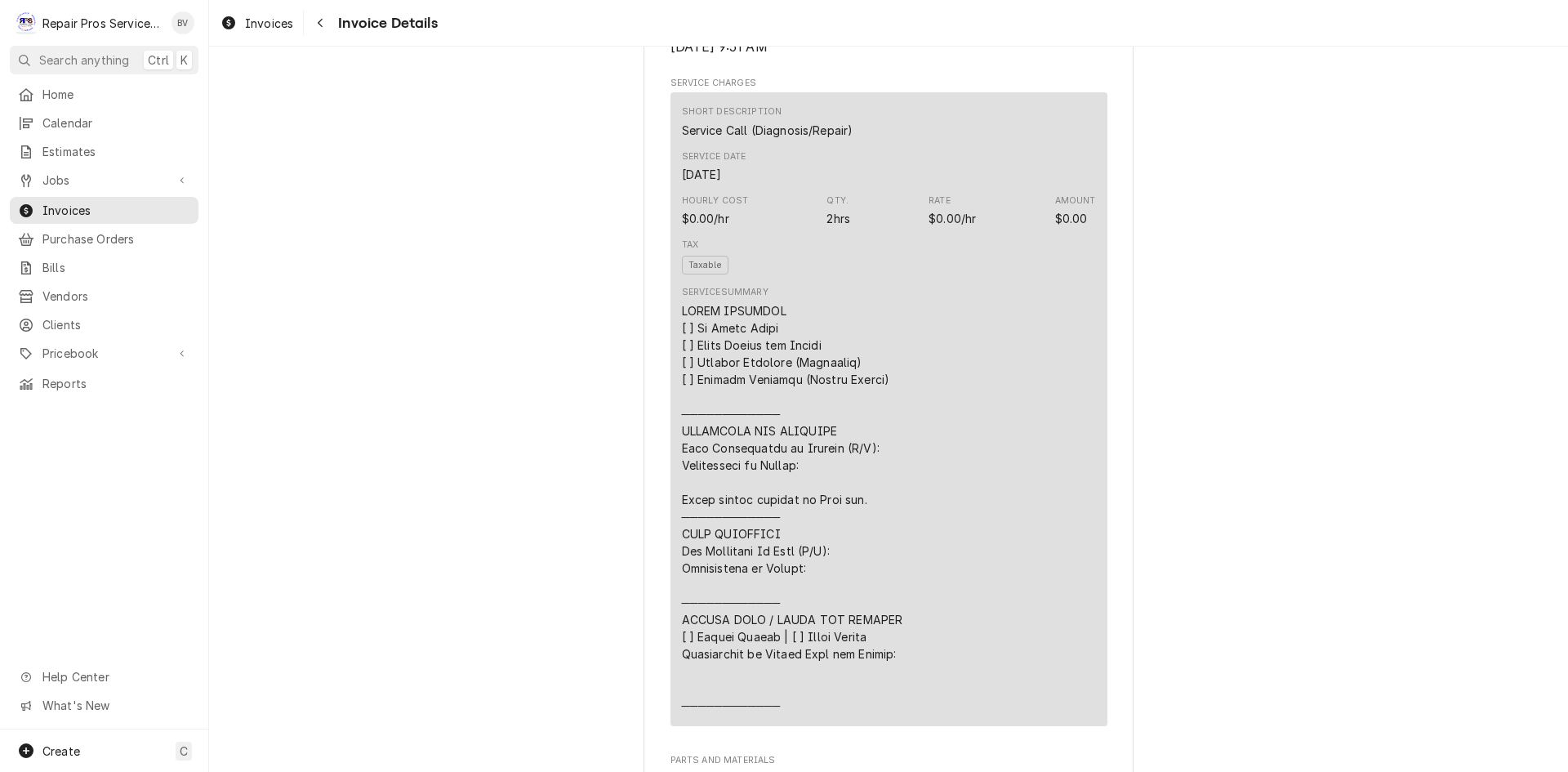
scroll to position [408, 0]
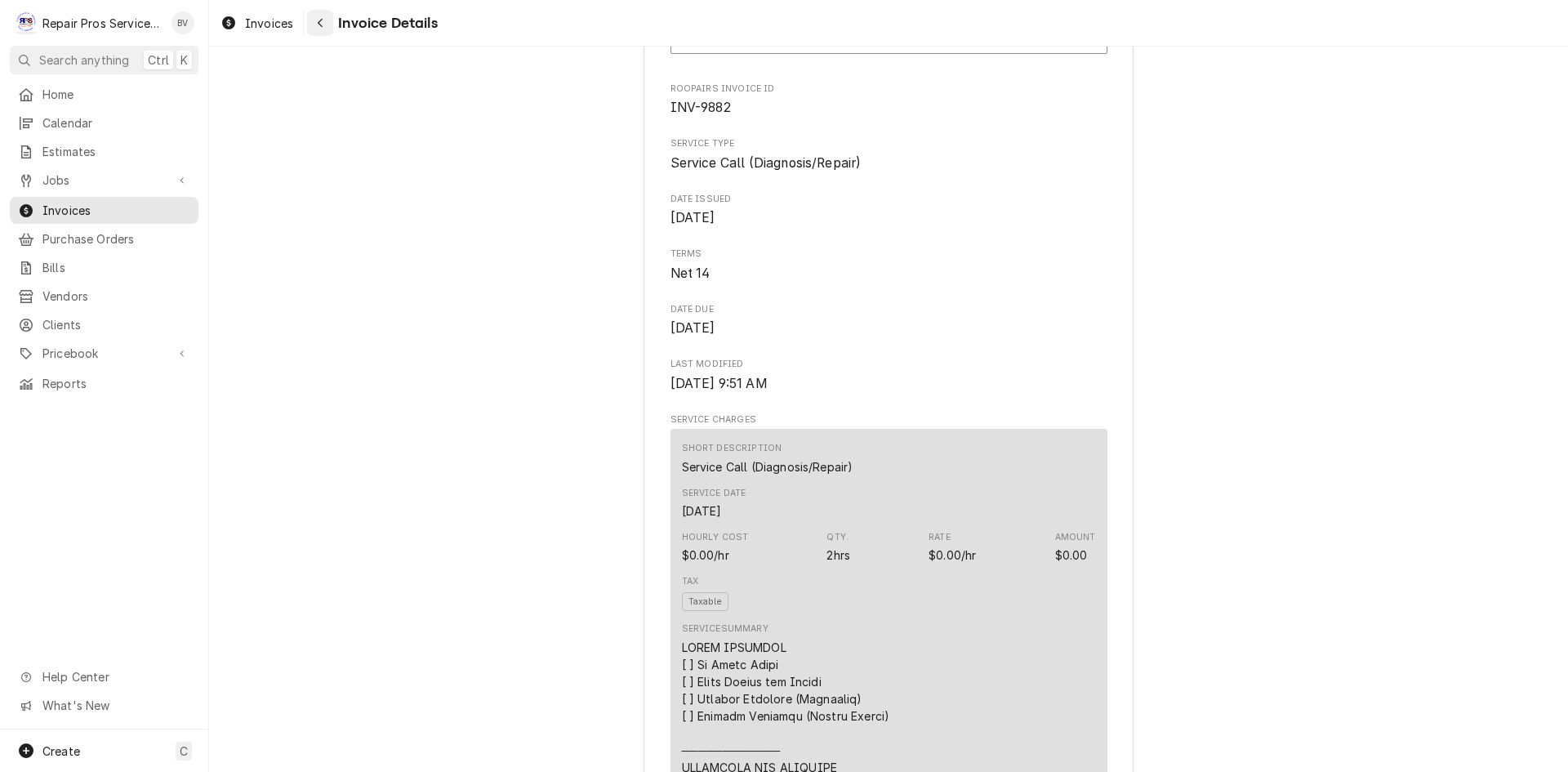
click at [319, 19] on icon "Navigate back" at bounding box center [321, 23] width 8 height 11
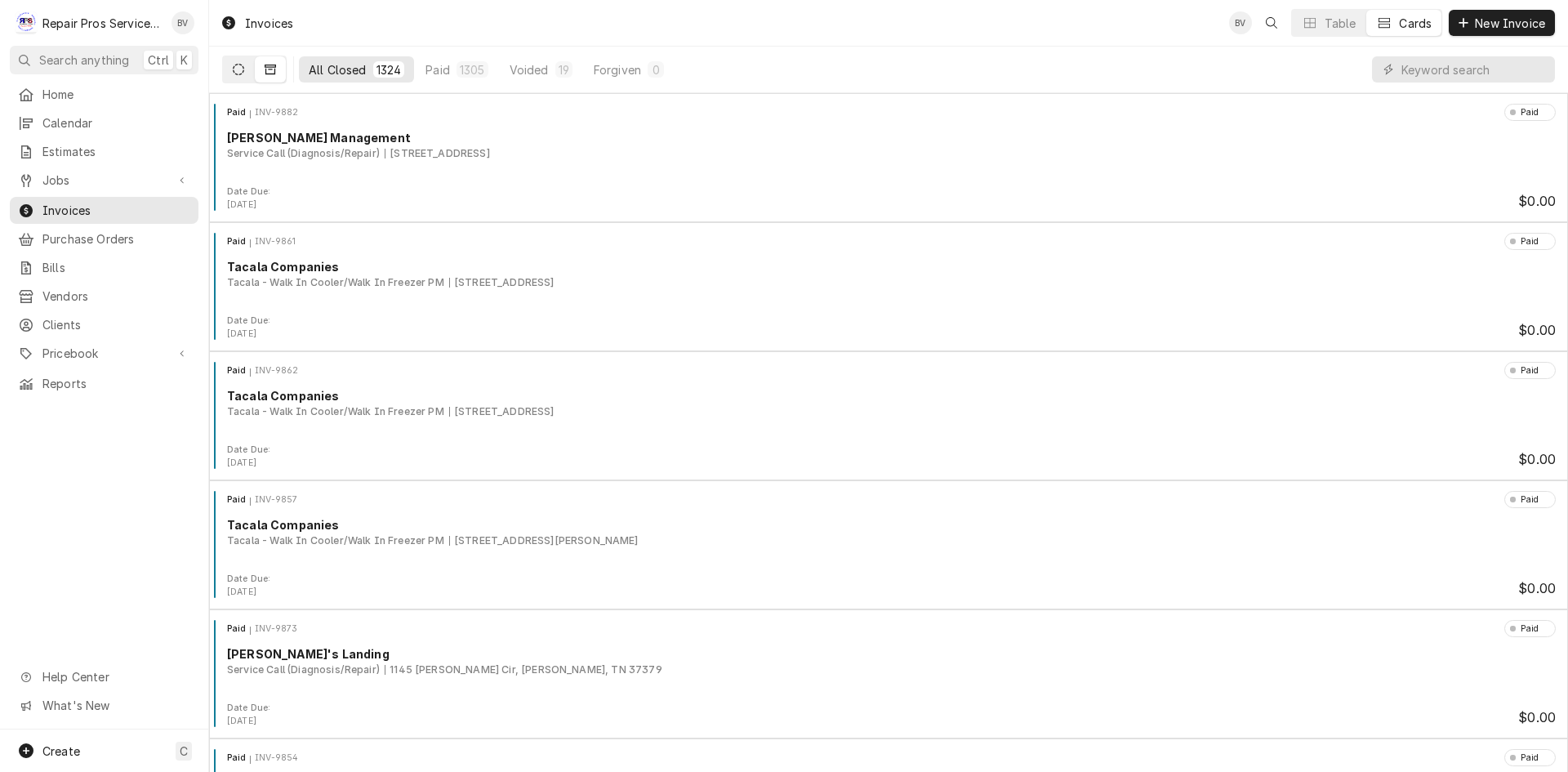
click at [240, 63] on icon "Dynamic Content Wrapper" at bounding box center [239, 69] width 11 height 11
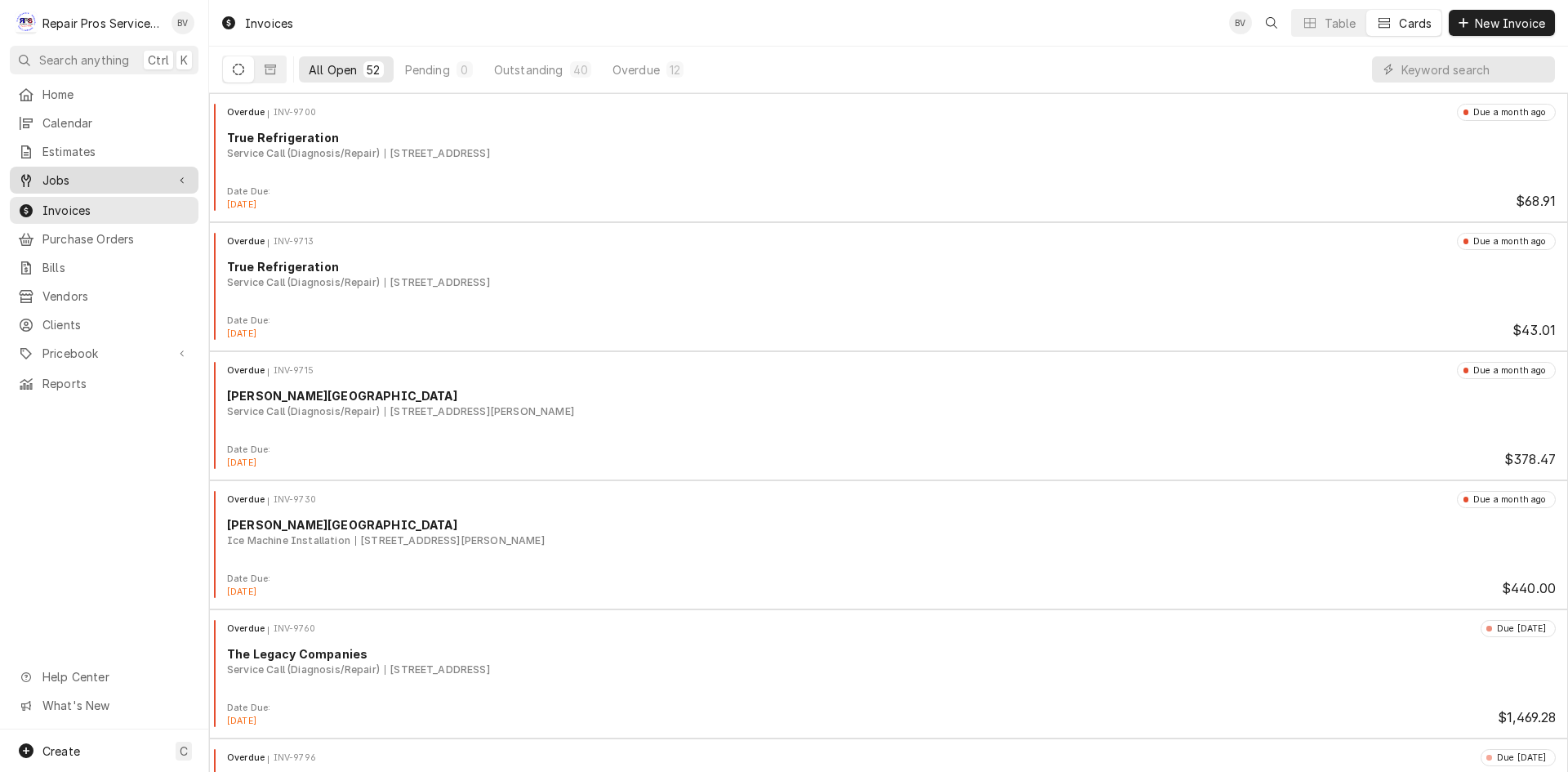
click at [64, 175] on span "Jobs" at bounding box center [104, 180] width 123 height 17
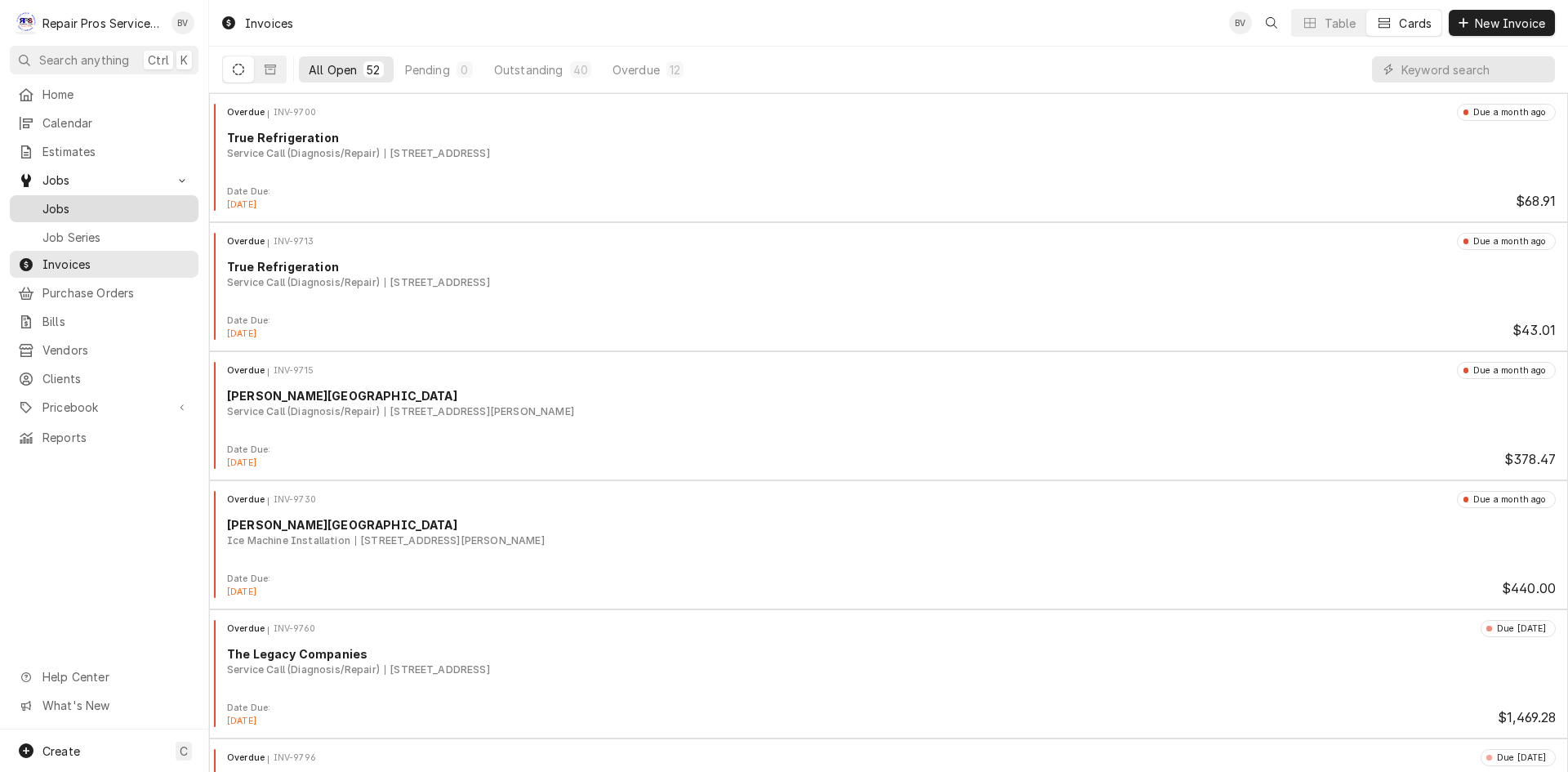
click at [63, 200] on span "Jobs" at bounding box center [117, 208] width 148 height 17
